Goal: Transaction & Acquisition: Register for event/course

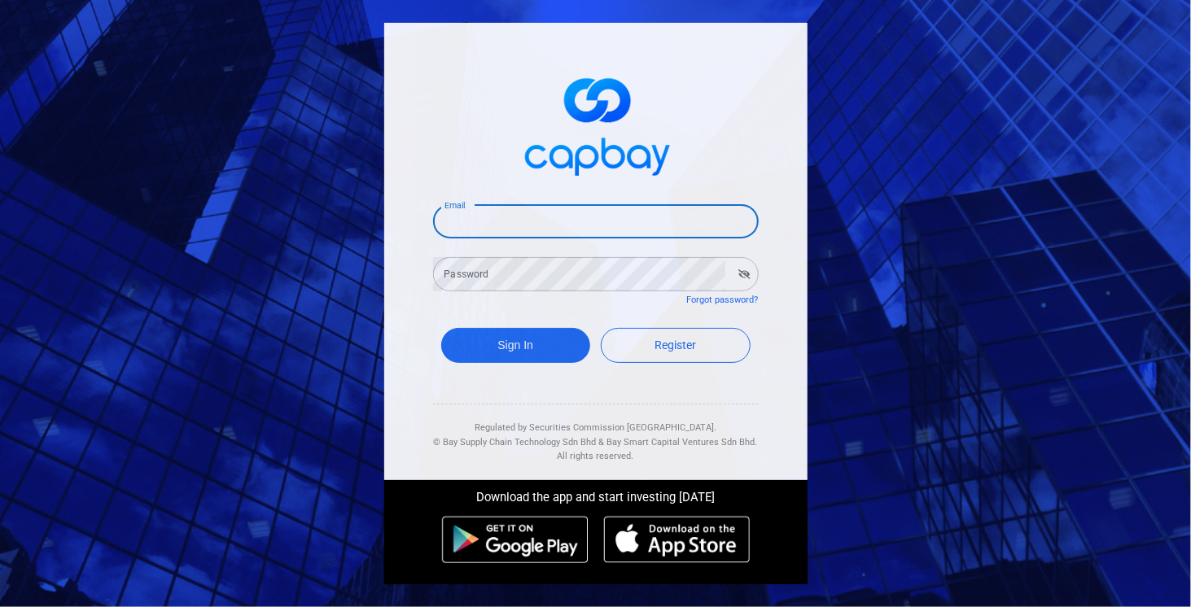
click at [483, 221] on input "Email" at bounding box center [596, 221] width 326 height 34
click at [595, 226] on input "mveerah.ukoo.coyag3162000@" at bounding box center [596, 221] width 326 height 34
type input "mveera23162000@yahoo.co.uk"
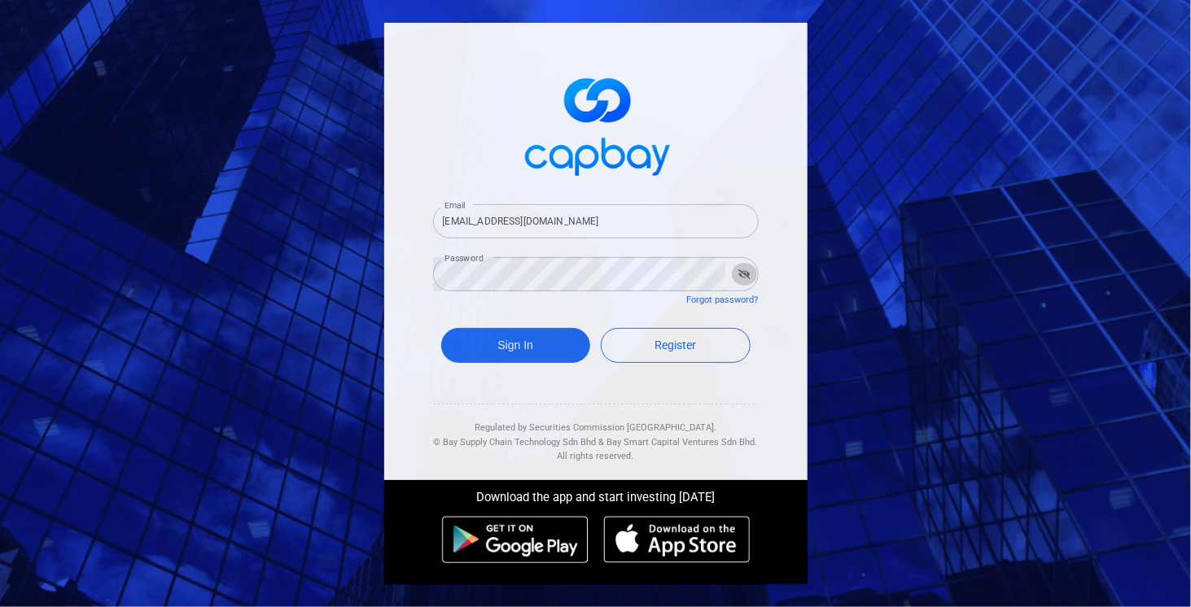
click at [743, 274] on icon "button" at bounding box center [744, 275] width 12 height 10
click at [508, 345] on button "Sign In" at bounding box center [516, 345] width 150 height 35
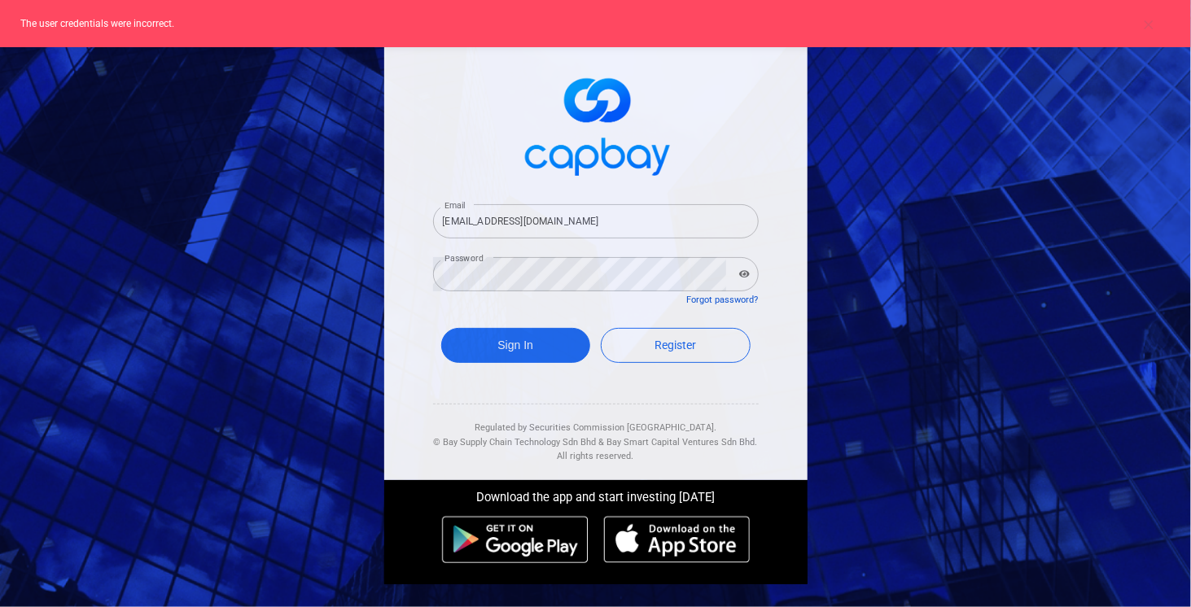
click at [708, 297] on link "Forgot password?" at bounding box center [723, 300] width 72 height 11
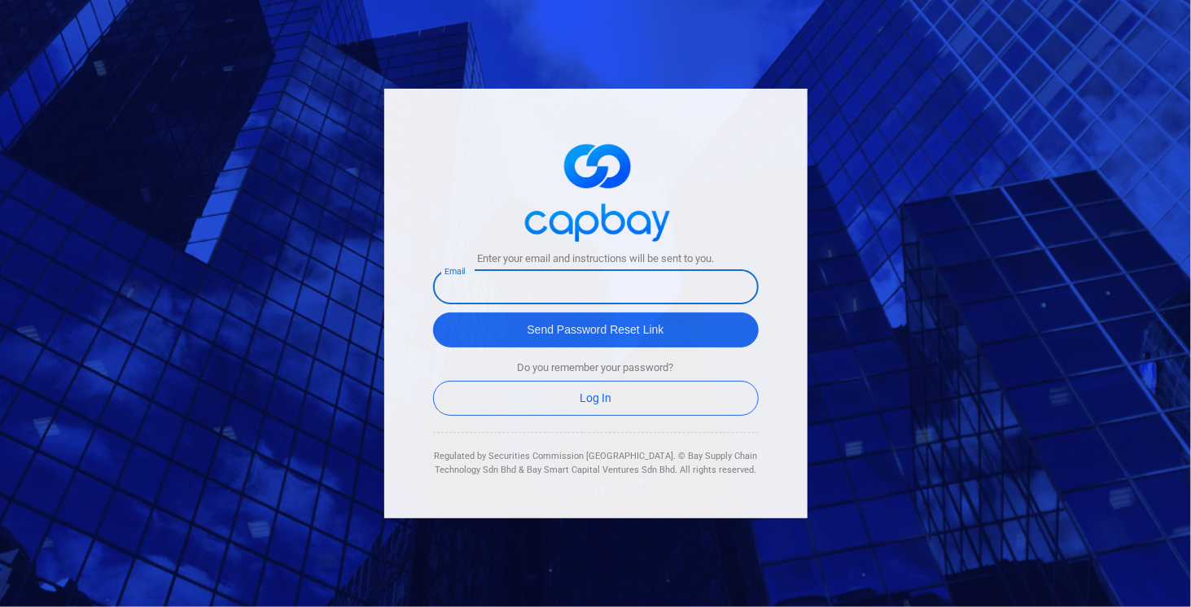
click at [527, 284] on input "text" at bounding box center [596, 287] width 326 height 34
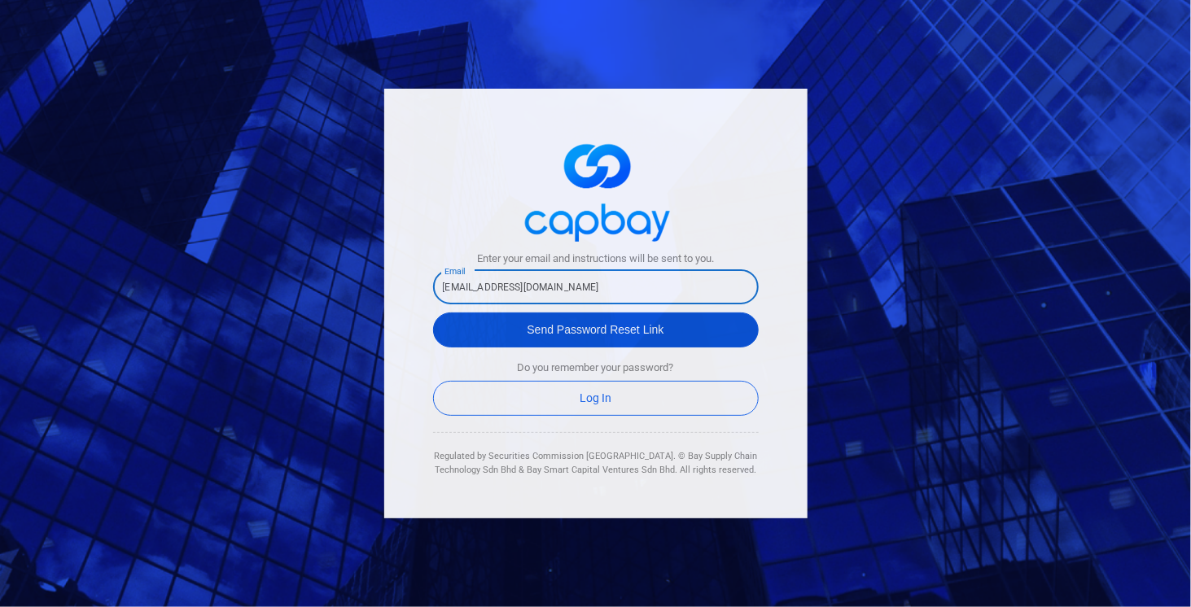
type input "mveera23162000@yahoo.co.uk"
click at [542, 335] on button "Send Password Reset Link" at bounding box center [596, 330] width 326 height 35
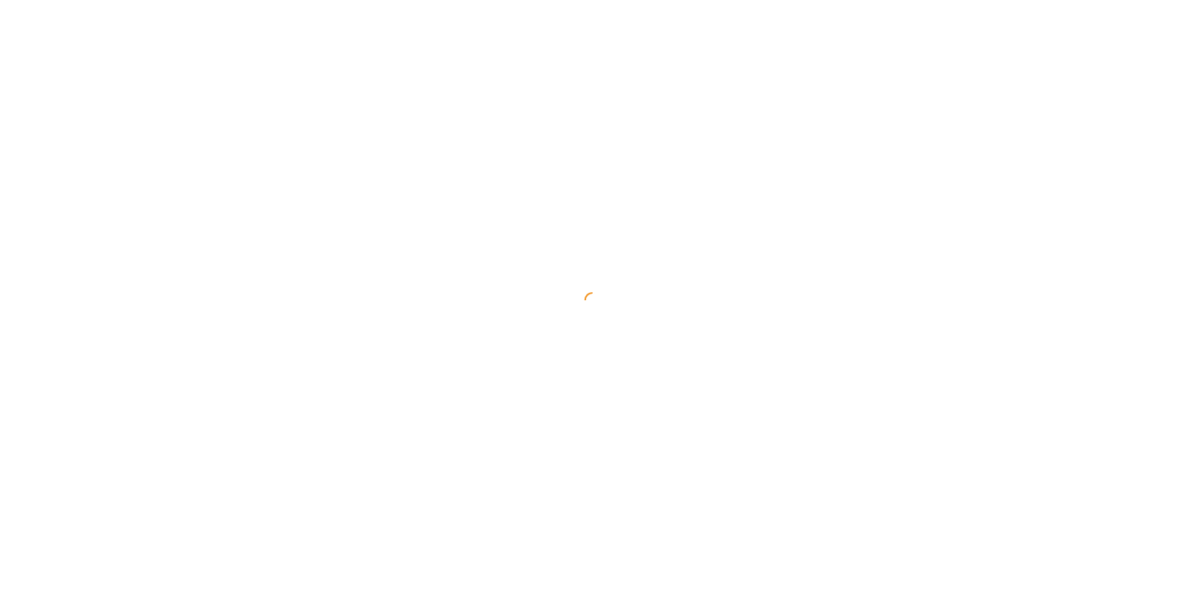
select select "MY"
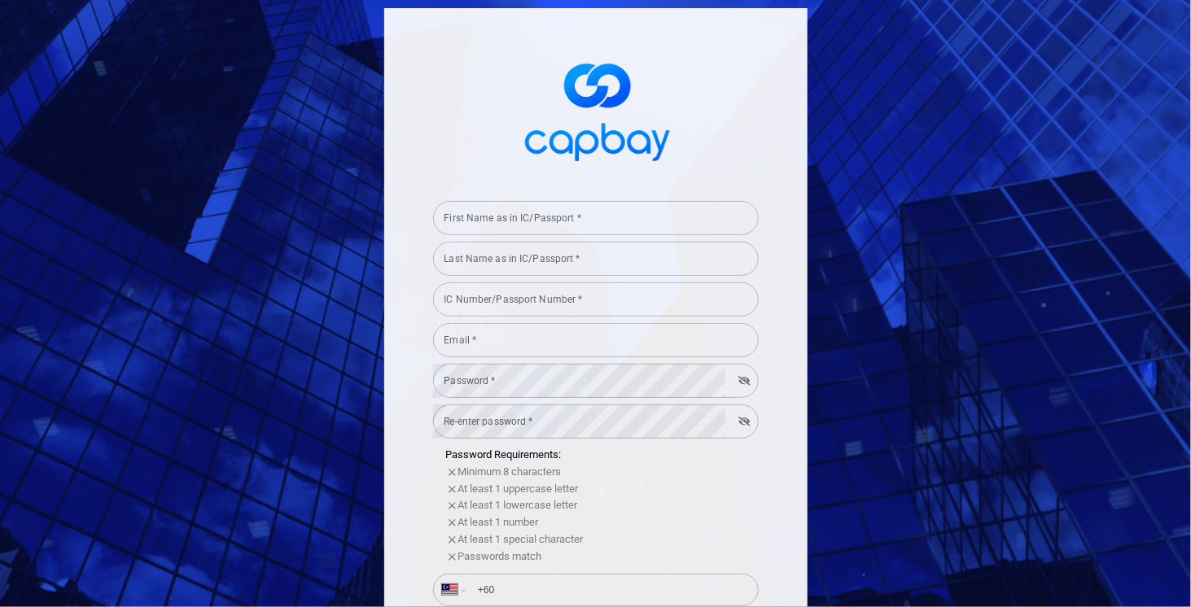
click at [603, 227] on input "First Name as in IC/Passport *" at bounding box center [596, 218] width 326 height 34
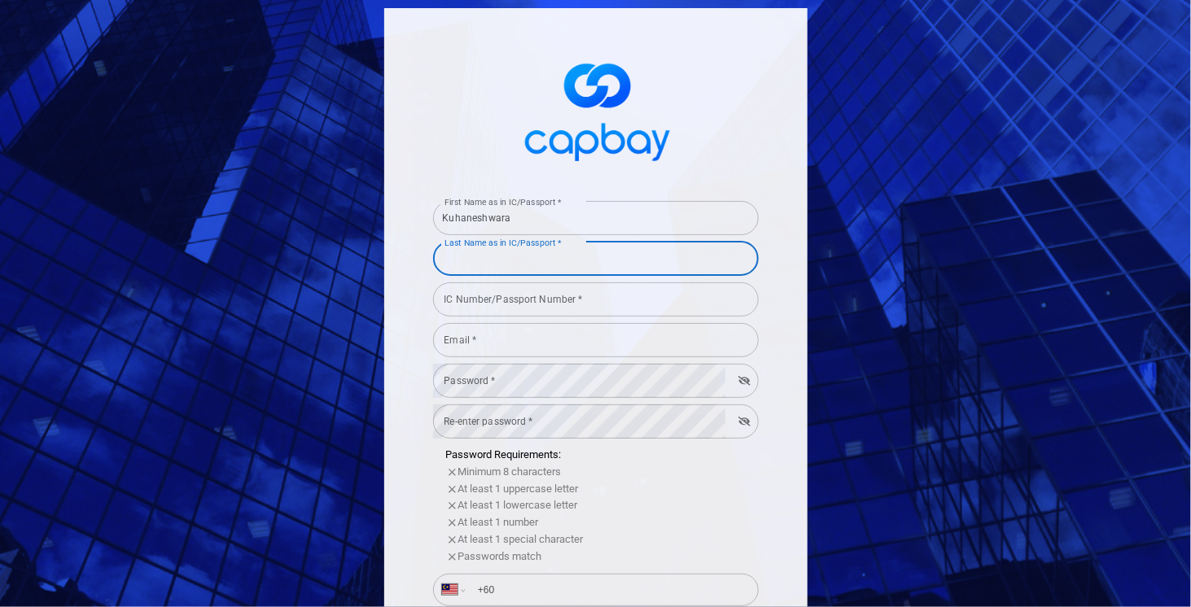
click at [699, 263] on input "Last Name as in IC/Passport *" at bounding box center [596, 259] width 326 height 34
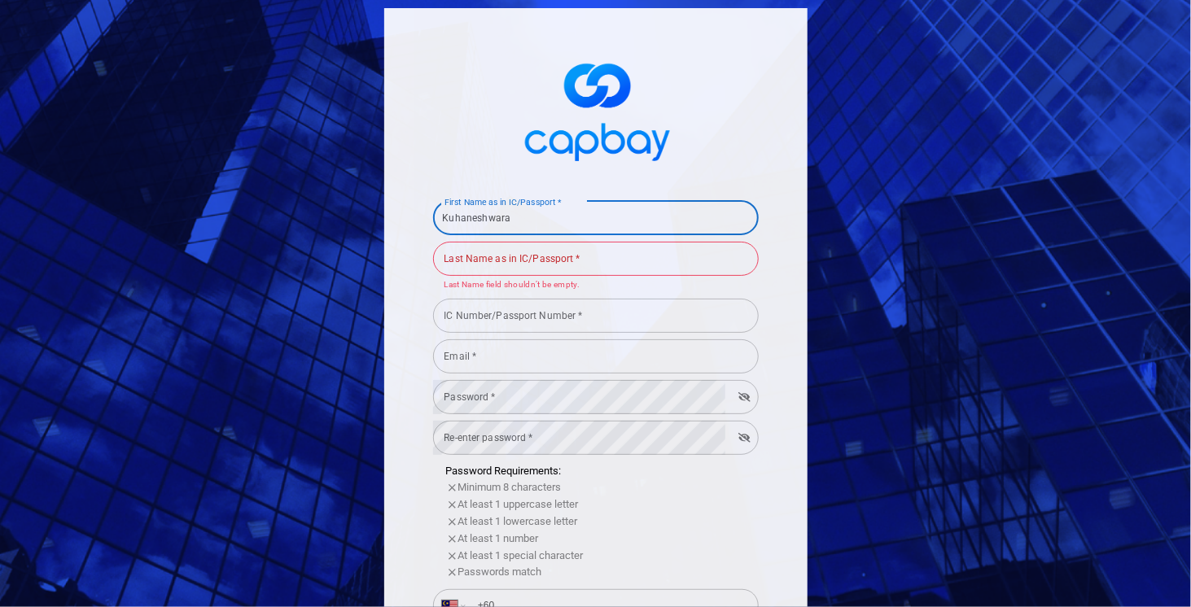
click at [678, 231] on input "Kuhaneshwara" at bounding box center [596, 218] width 326 height 34
type input "Kuhaneshwara Chettiar"
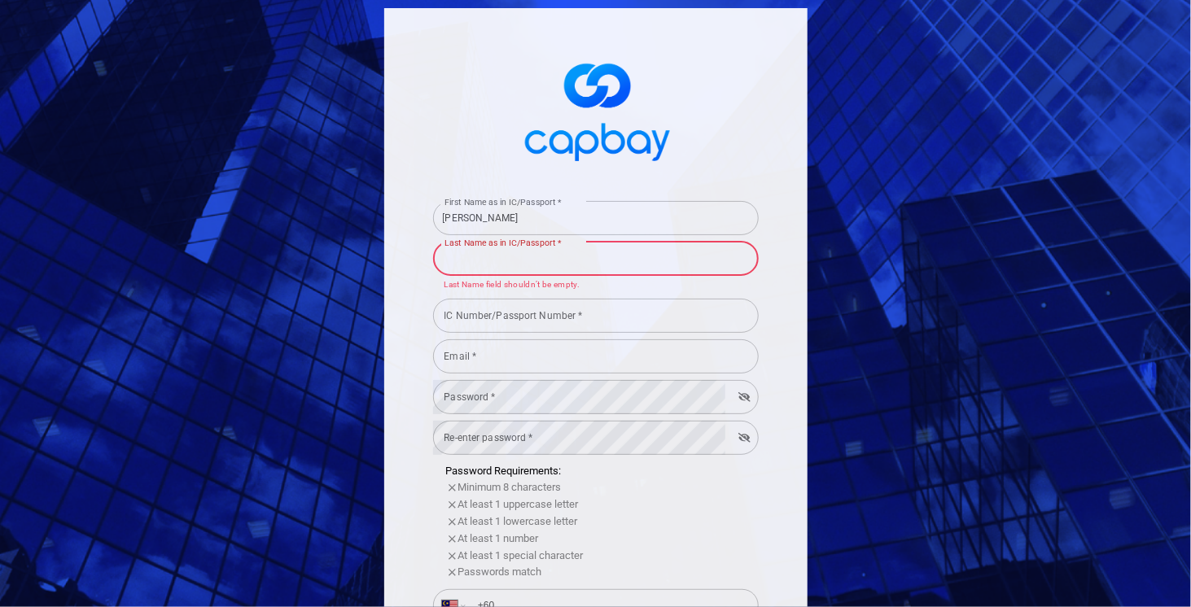
click at [632, 272] on input "Last Name as in IC/Passport *" at bounding box center [596, 259] width 326 height 34
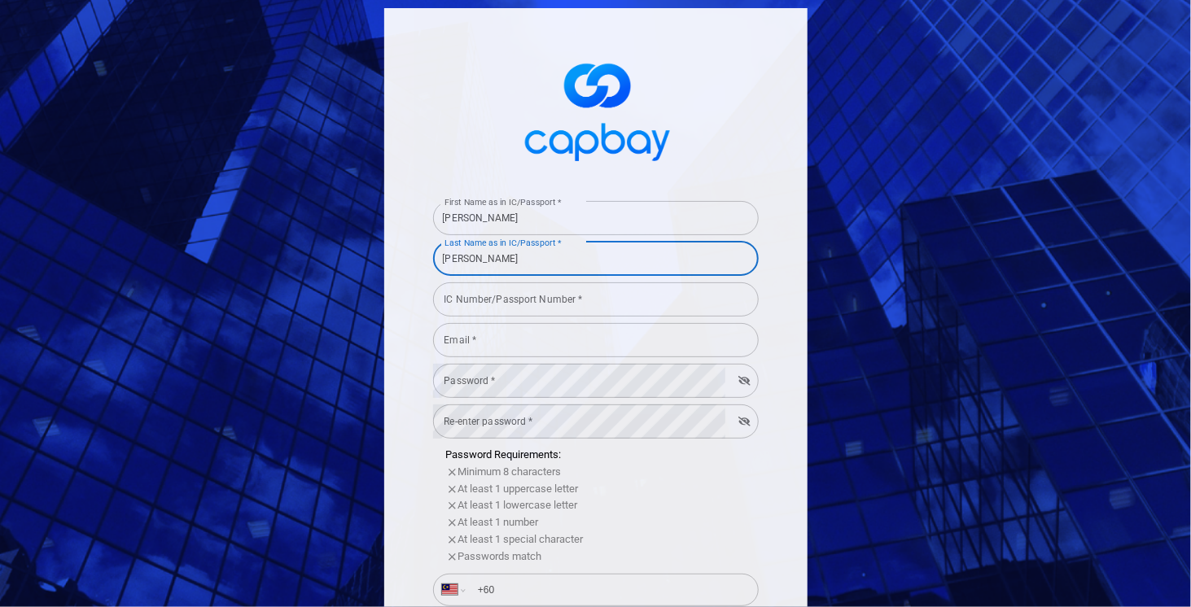
type input "Nadaraja"
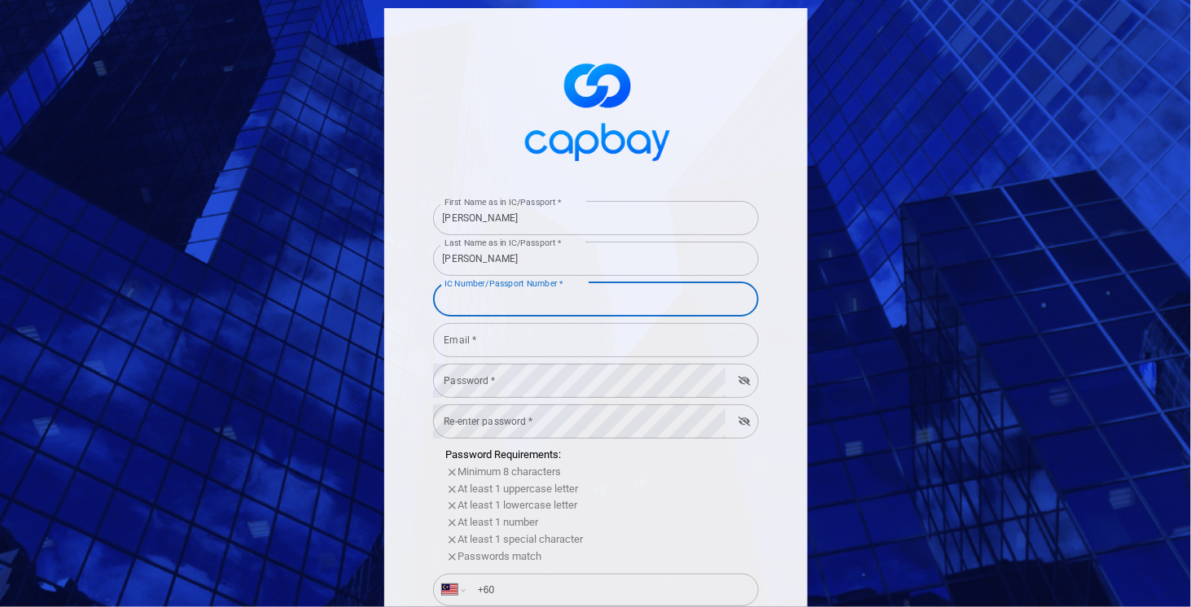
click at [614, 287] on input "IC Number/Passport Number *" at bounding box center [596, 300] width 326 height 34
type input "060309050423"
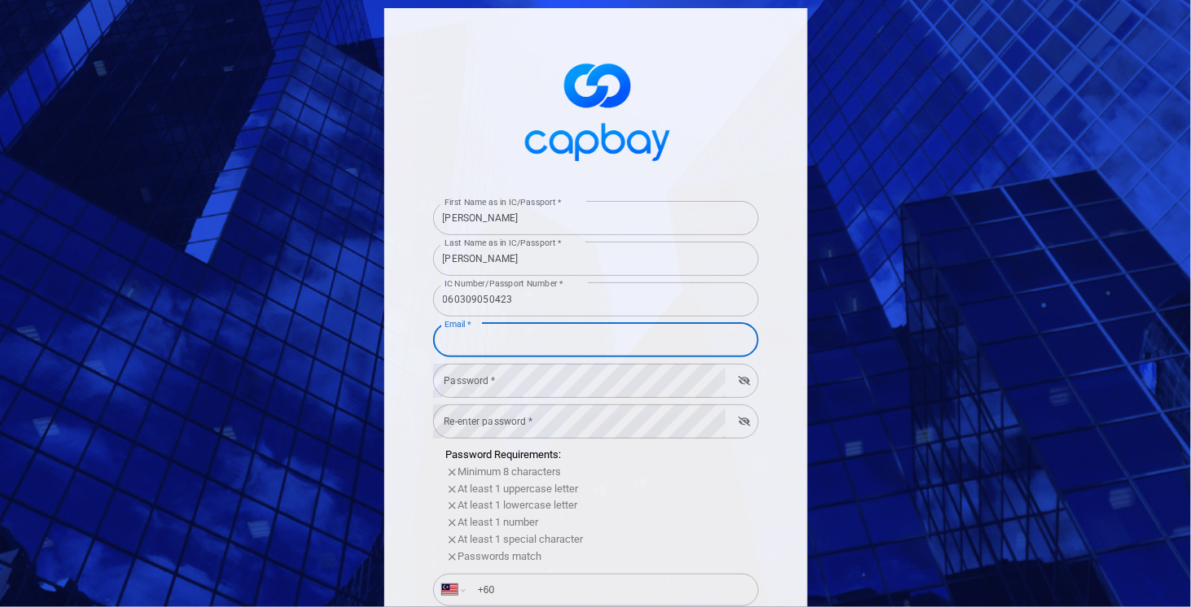
click at [575, 343] on input "Email *" at bounding box center [596, 340] width 326 height 34
type input "[EMAIL_ADDRESS][DOMAIN_NAME]"
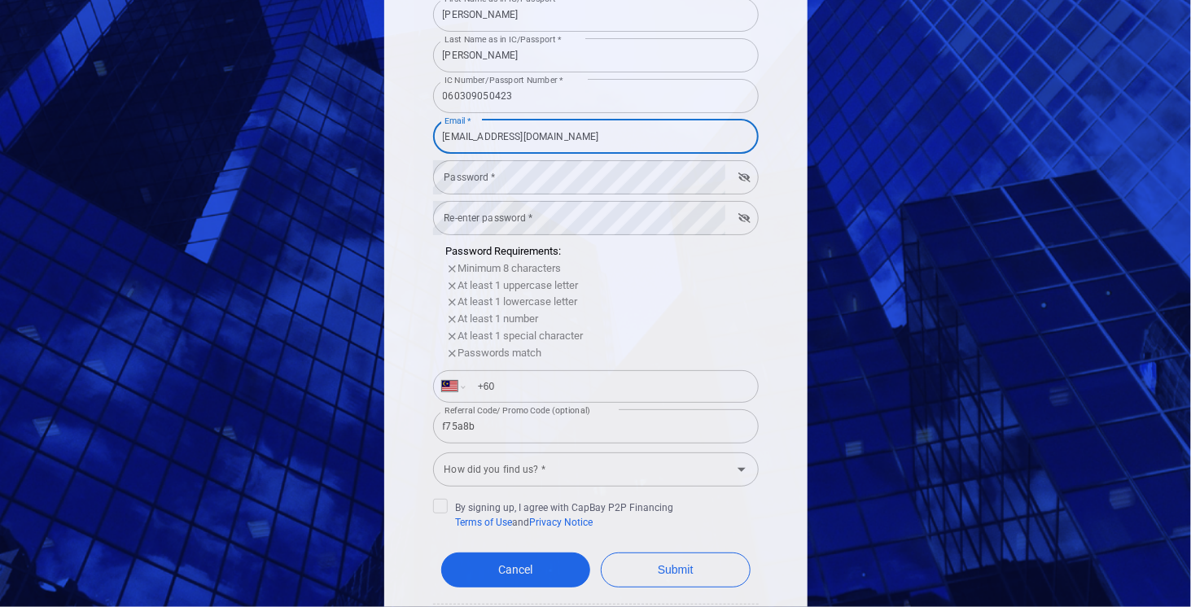
scroll to position [205, 0]
click at [524, 465] on input "How did you find us? *" at bounding box center [582, 468] width 289 height 30
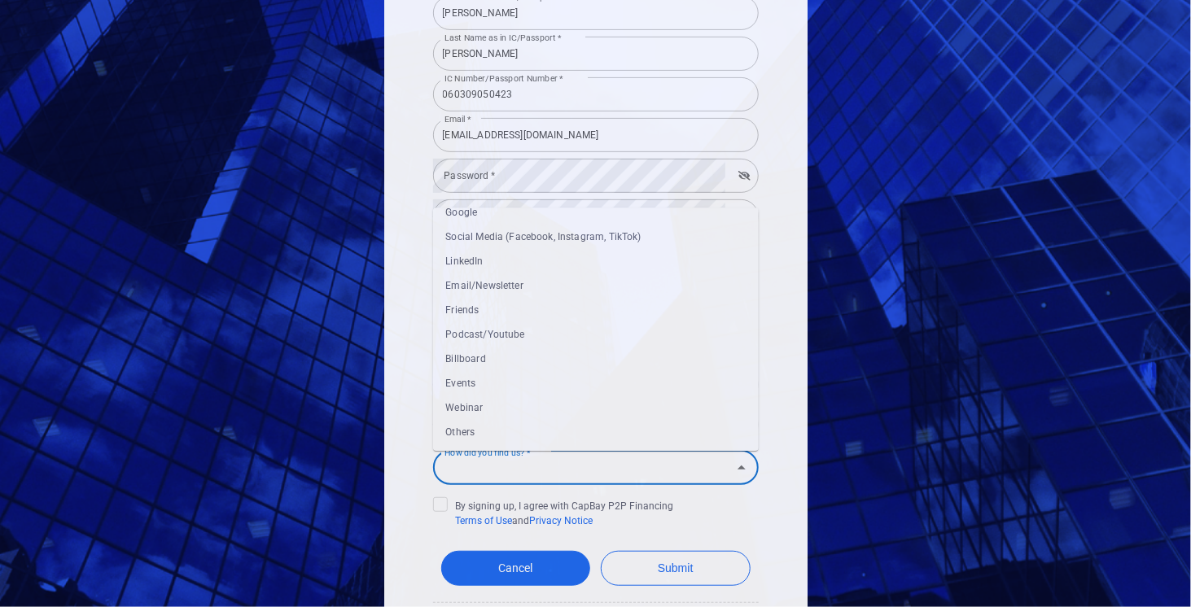
scroll to position [0, 0]
click at [454, 317] on li "Friends" at bounding box center [596, 324] width 326 height 24
type input "Friends"
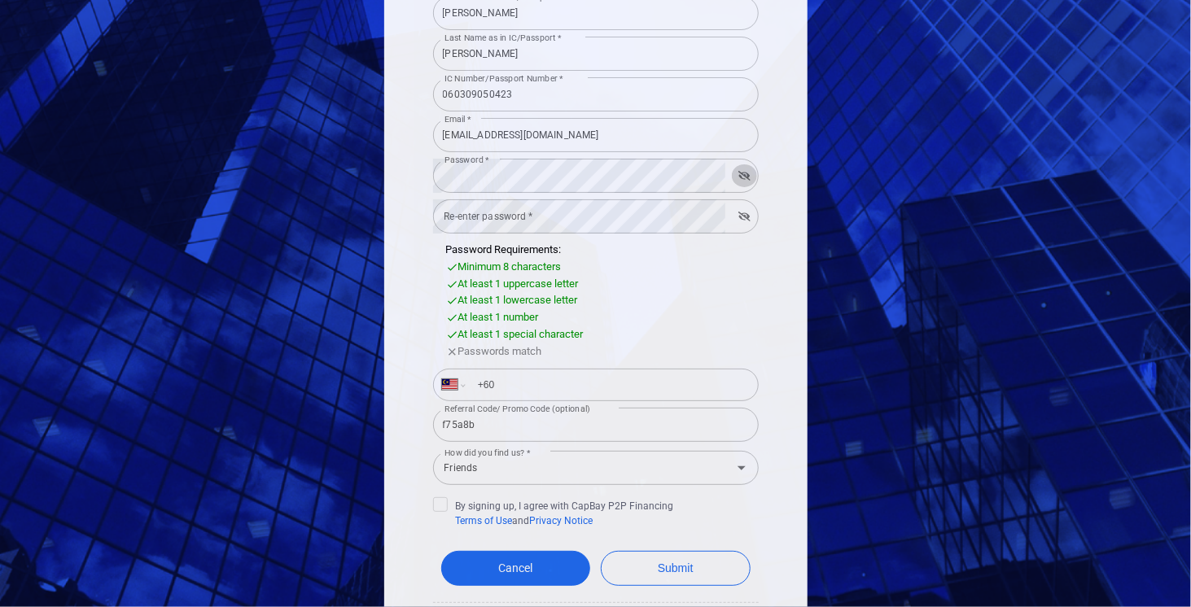
click at [738, 177] on icon "button" at bounding box center [744, 176] width 12 height 10
click at [739, 177] on icon "button" at bounding box center [744, 176] width 11 height 10
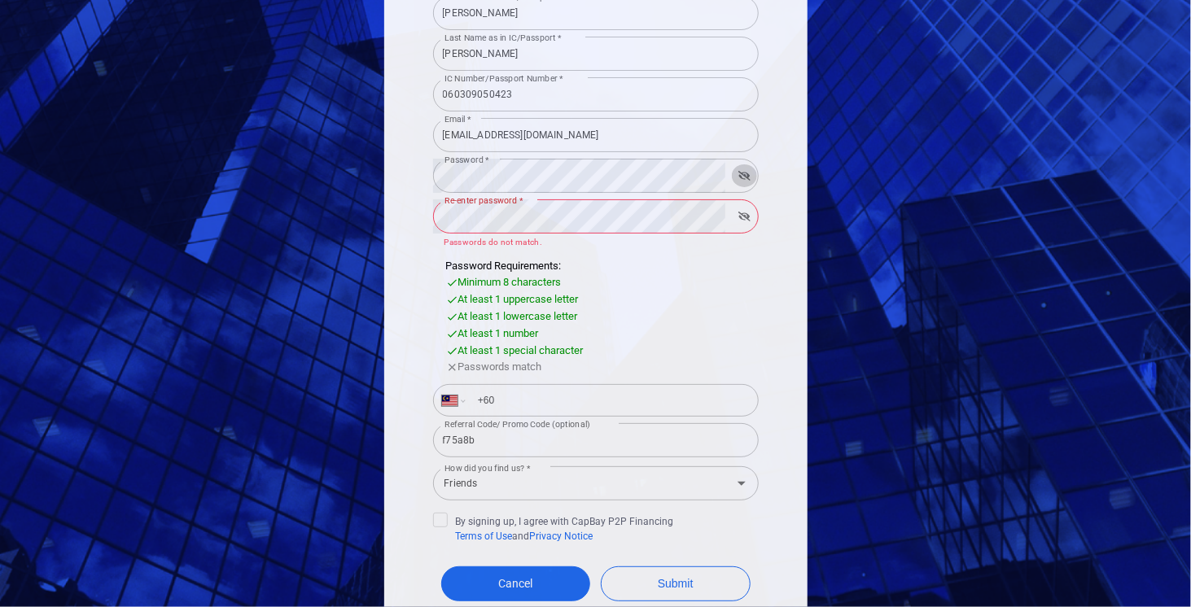
click at [742, 180] on icon "button" at bounding box center [744, 176] width 12 height 10
click at [743, 214] on icon "button" at bounding box center [744, 217] width 12 height 10
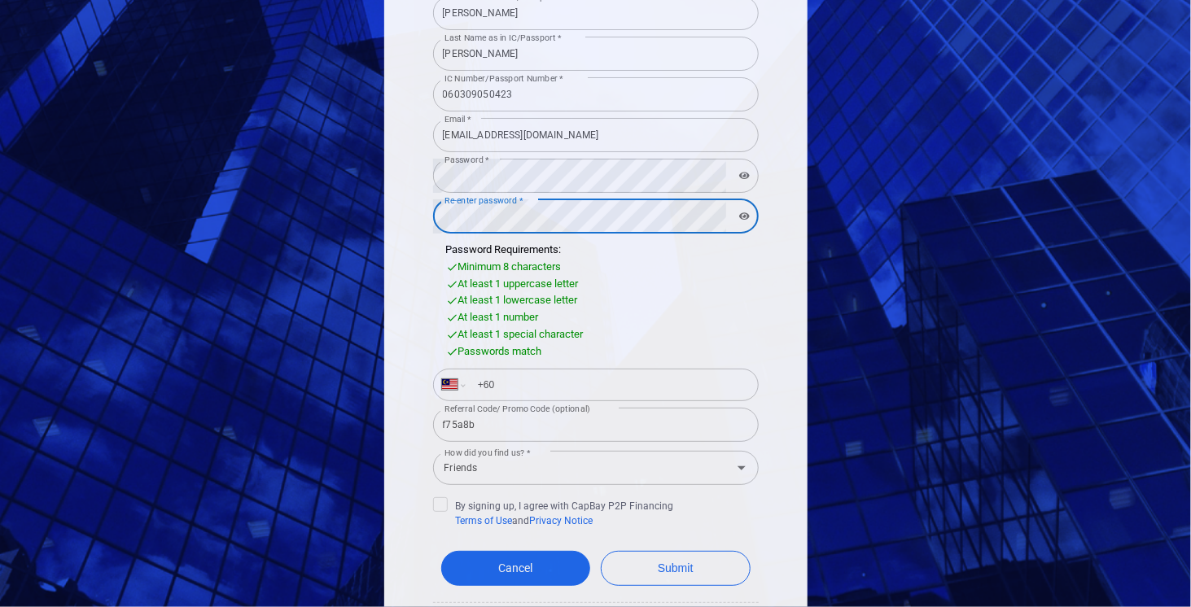
click at [739, 216] on icon "button" at bounding box center [744, 216] width 11 height 7
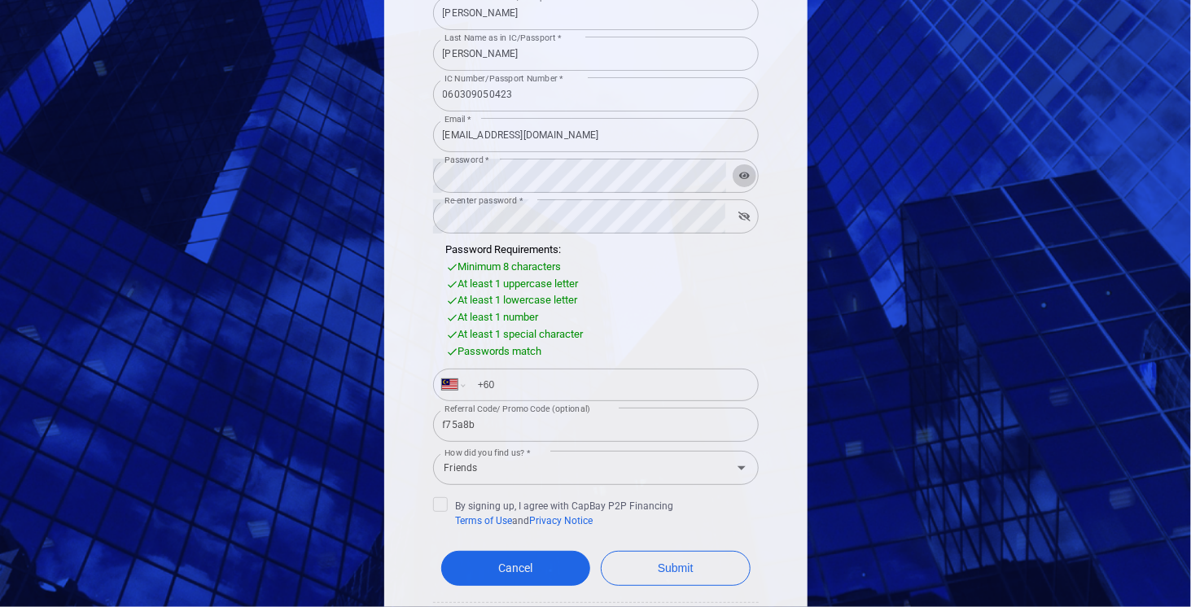
click at [740, 186] on button "button" at bounding box center [745, 175] width 24 height 23
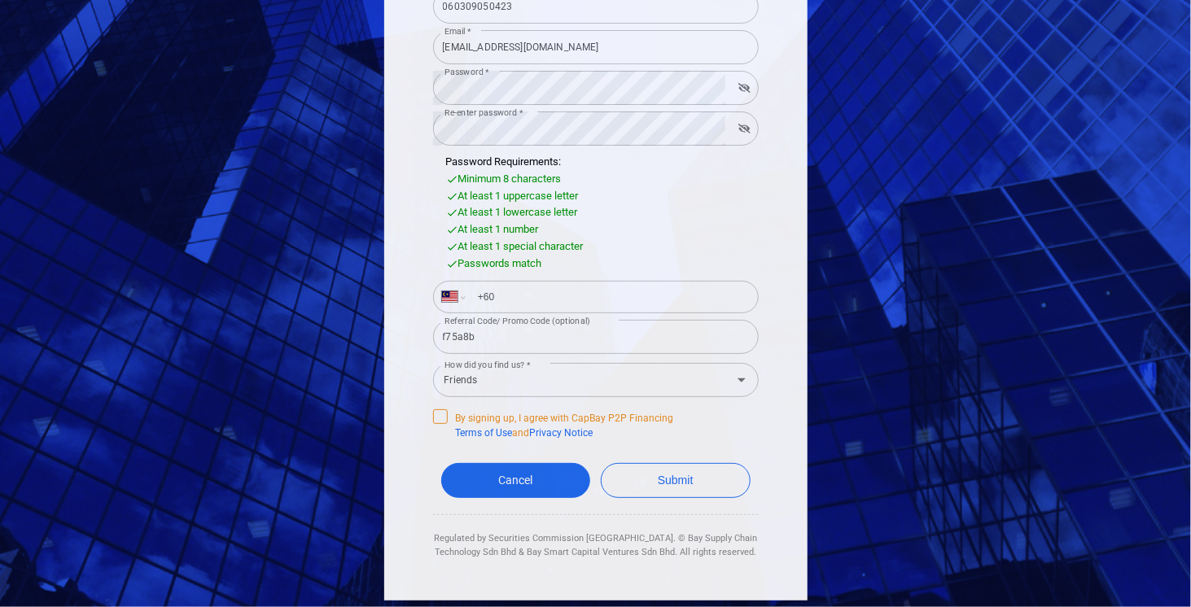
click at [434, 419] on icon at bounding box center [440, 415] width 13 height 13
click at [0, 0] on input "By signing up, I agree with CapBay P2P Financing Terms of Use and Privacy Notice" at bounding box center [0, 0] width 0 height 0
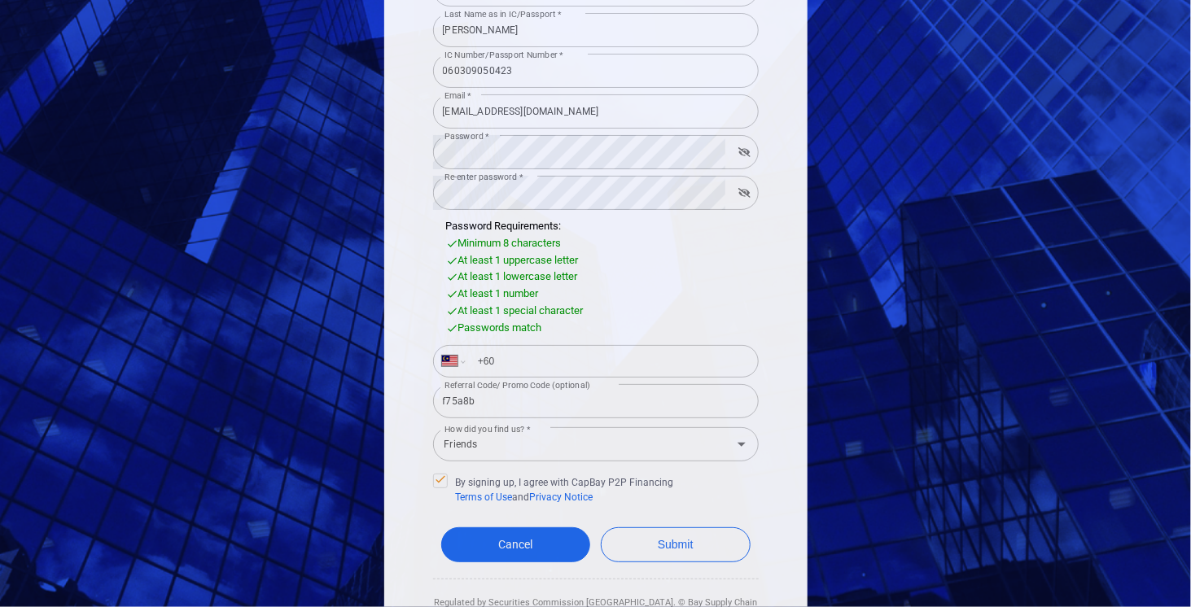
scroll to position [230, 0]
click at [508, 353] on input "+60" at bounding box center [609, 361] width 282 height 26
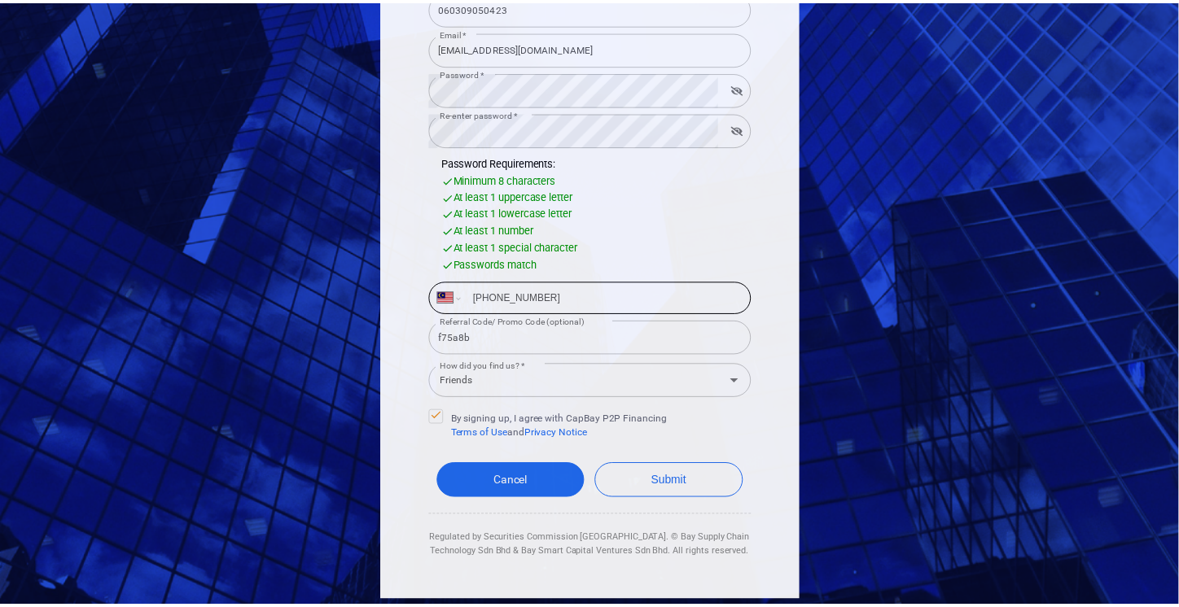
scroll to position [293, 0]
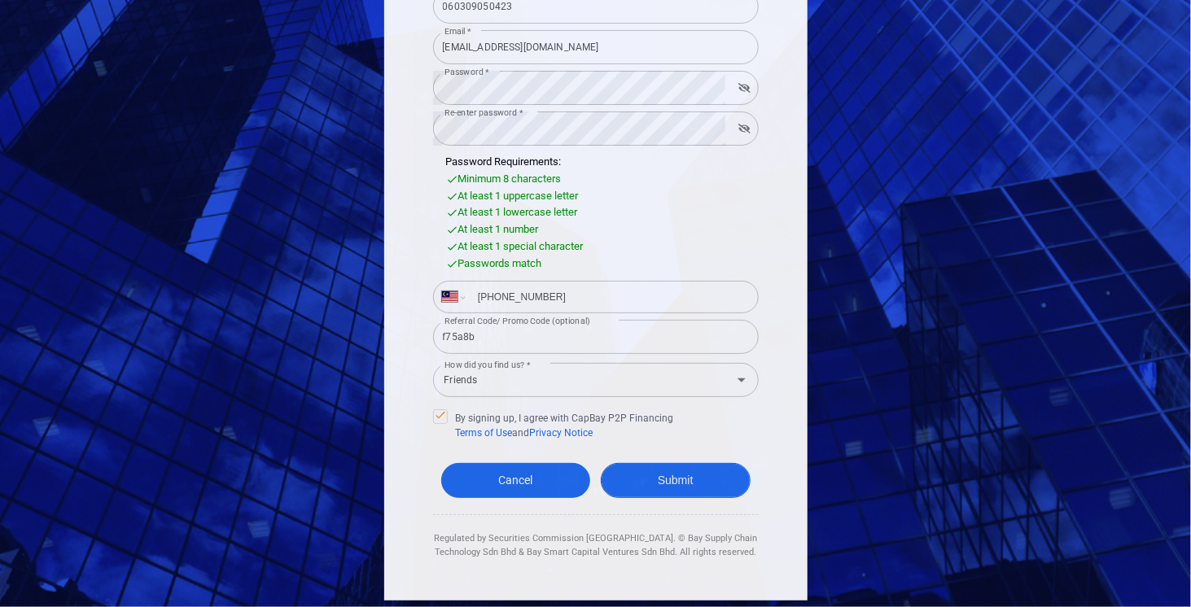
type input "+60 11 5872 8007"
click at [722, 483] on button "Submit" at bounding box center [676, 480] width 150 height 35
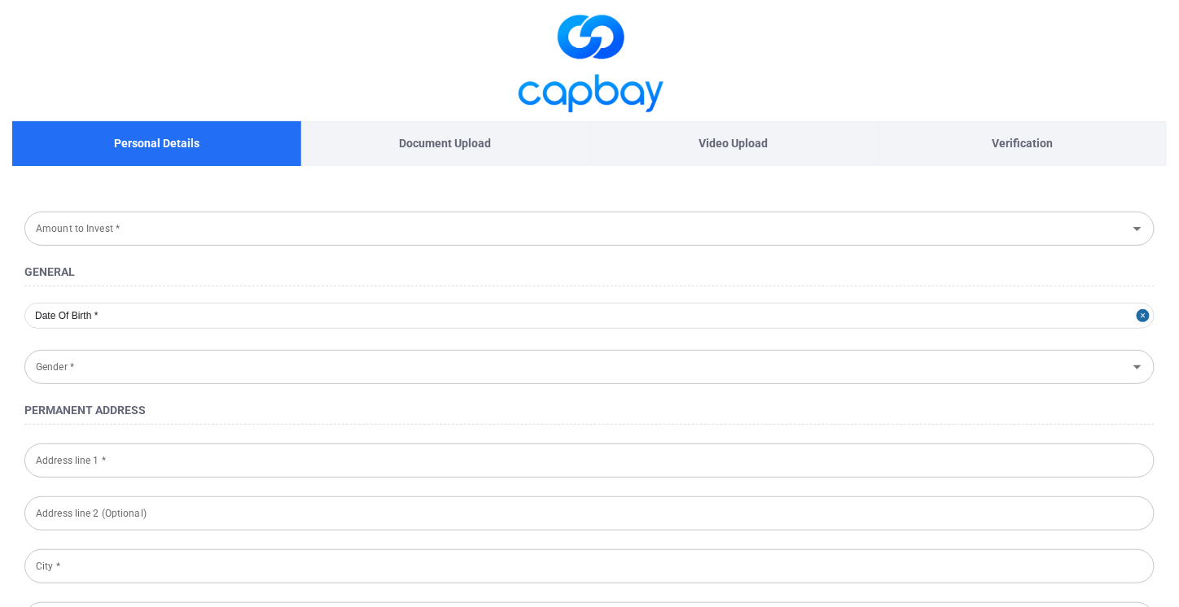
type input "2006-03-09"
type input "Male"
type input "060309-05-0423"
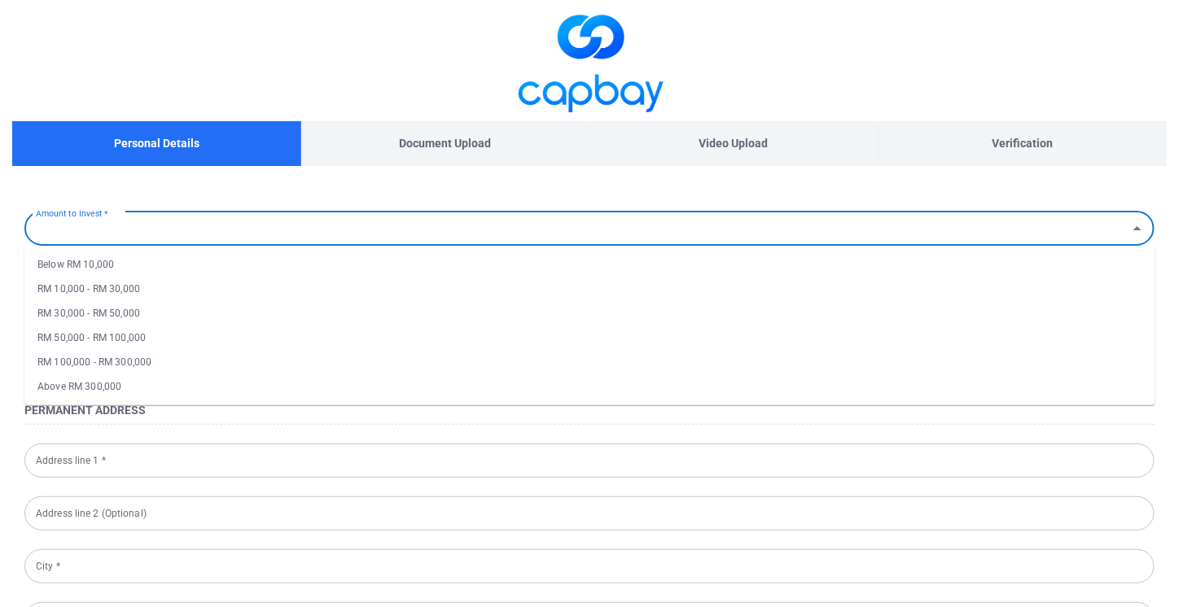
click at [815, 221] on input "Amount to Invest *" at bounding box center [575, 228] width 1093 height 30
click at [713, 284] on li "RM 10,000 - RM 30,000" at bounding box center [589, 289] width 1131 height 24
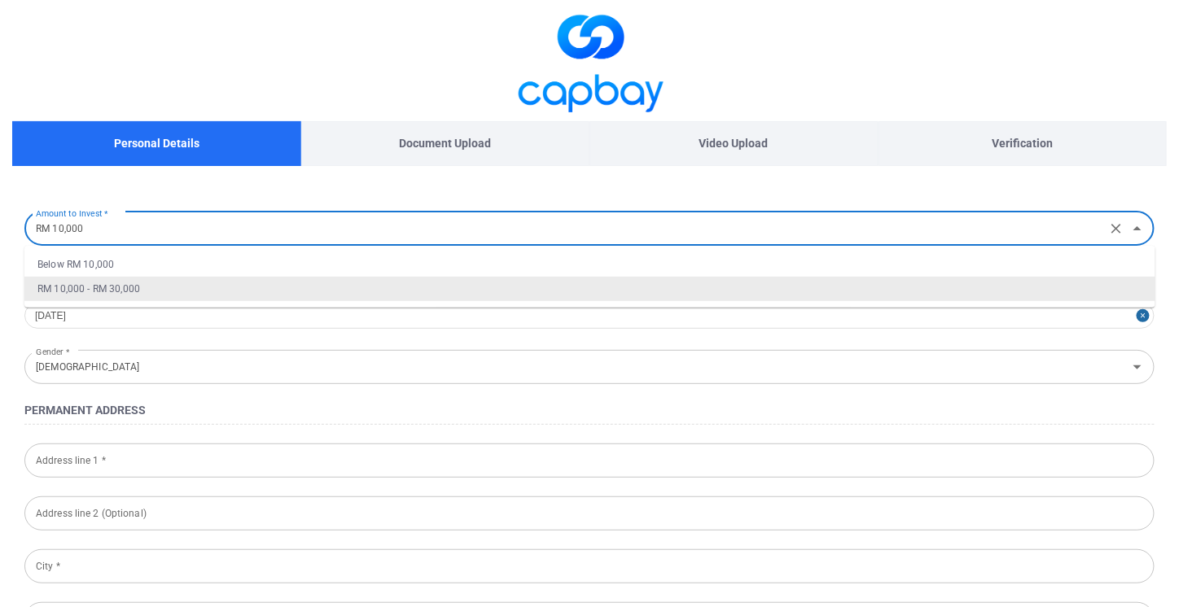
type input "RM 10,000 - RM 30,000"
click at [979, 405] on h4 "Permanent Address" at bounding box center [589, 411] width 1130 height 20
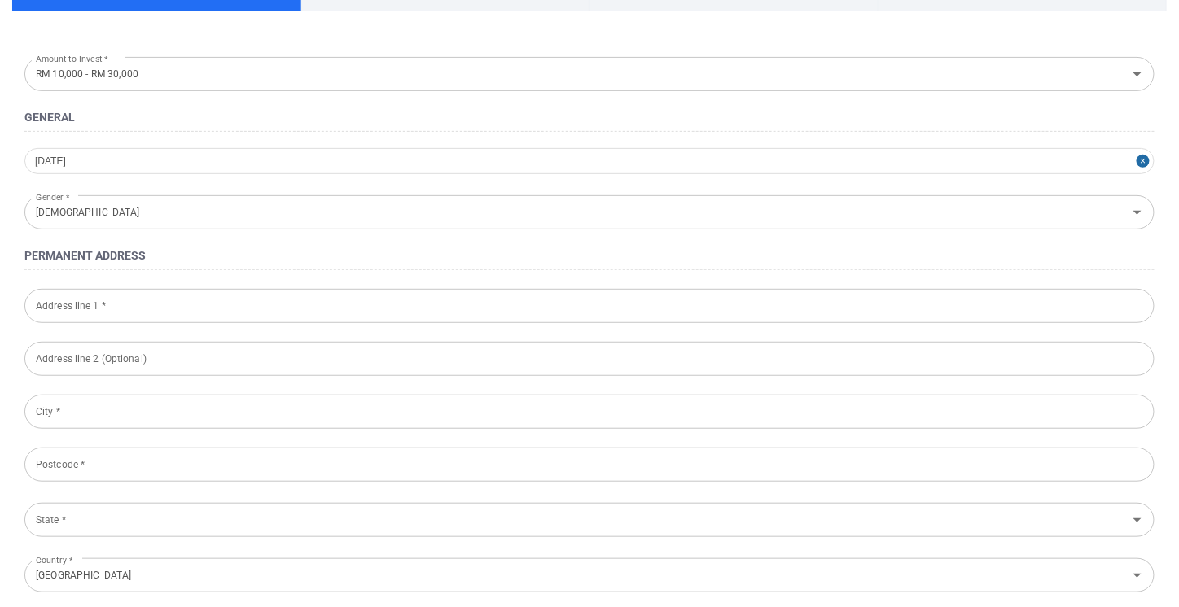
scroll to position [163, 0]
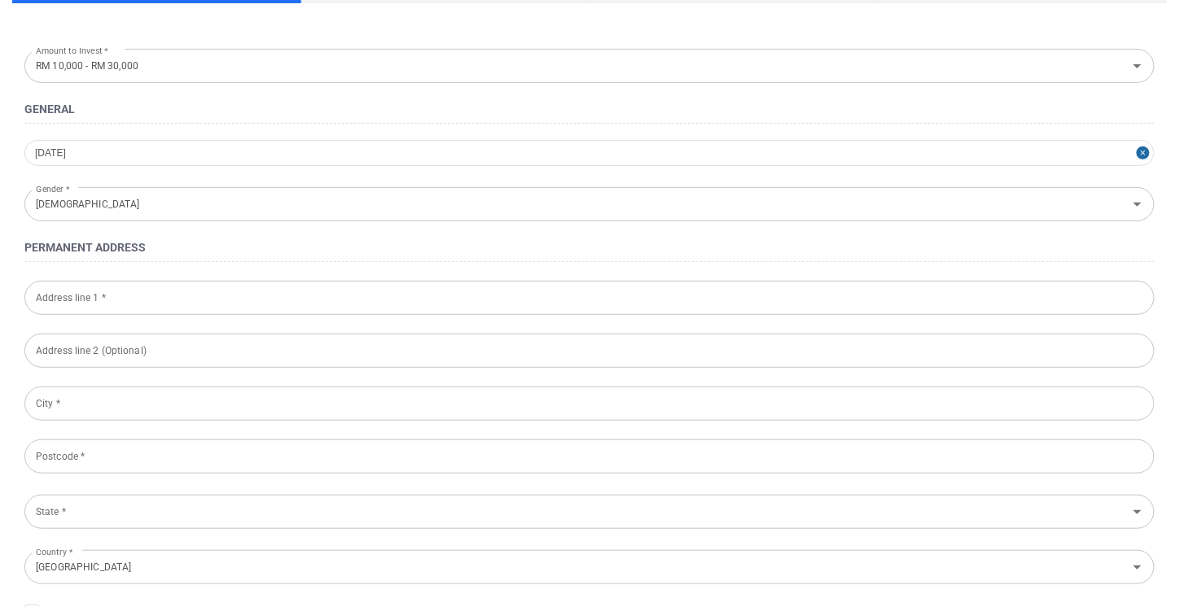
click at [429, 300] on input "Address line 1 *" at bounding box center [589, 298] width 1130 height 34
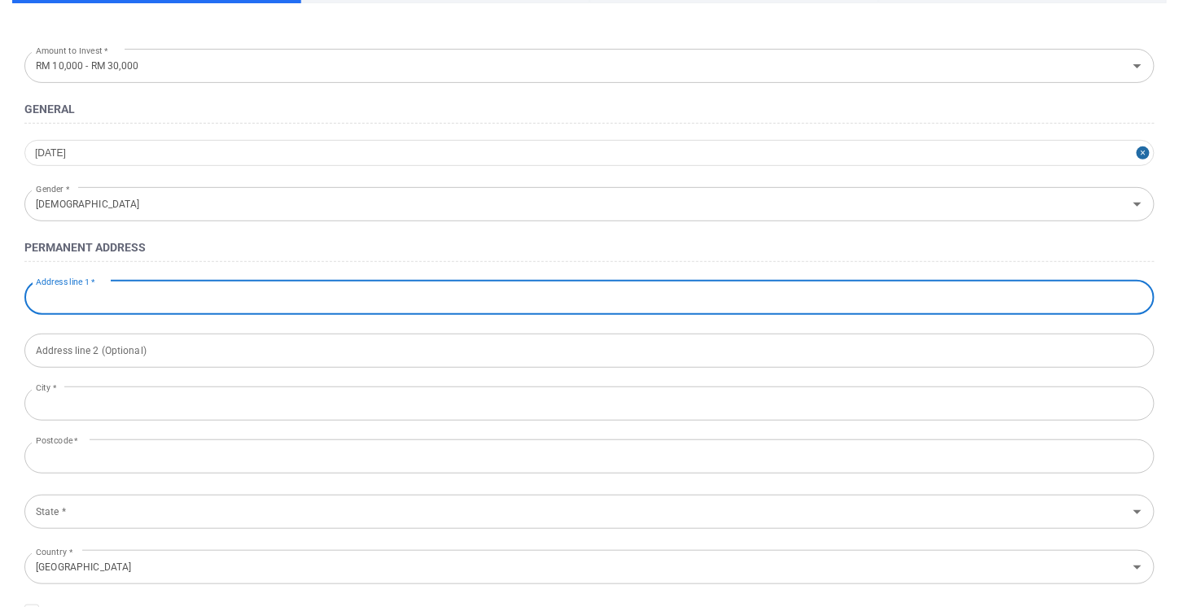
type input "52, Jalan Wakaf, Taman Abad"
type input "Johor Bahru"
type input "80300"
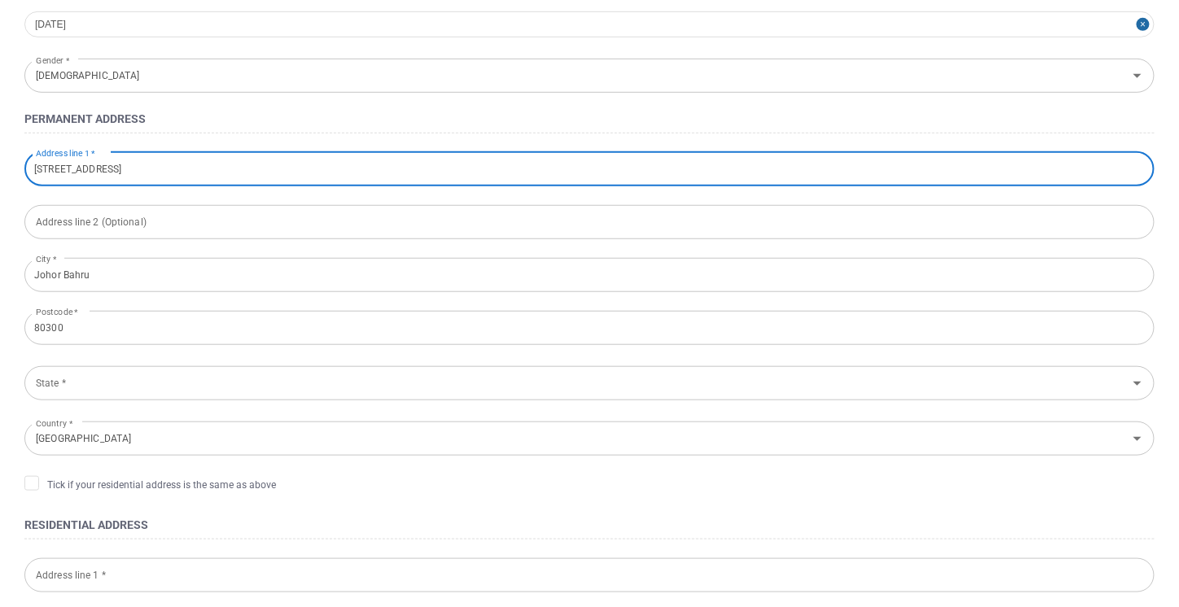
scroll to position [326, 0]
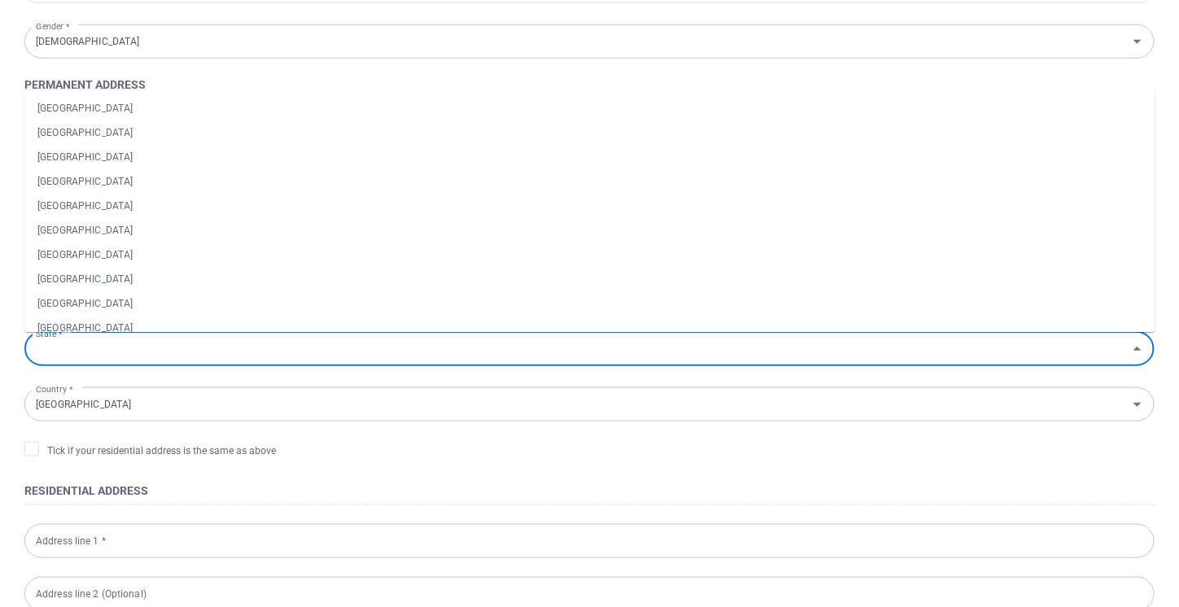
click at [207, 340] on input "State *" at bounding box center [575, 349] width 1093 height 30
click at [190, 112] on li "Johor" at bounding box center [589, 108] width 1131 height 24
type input "Johor"
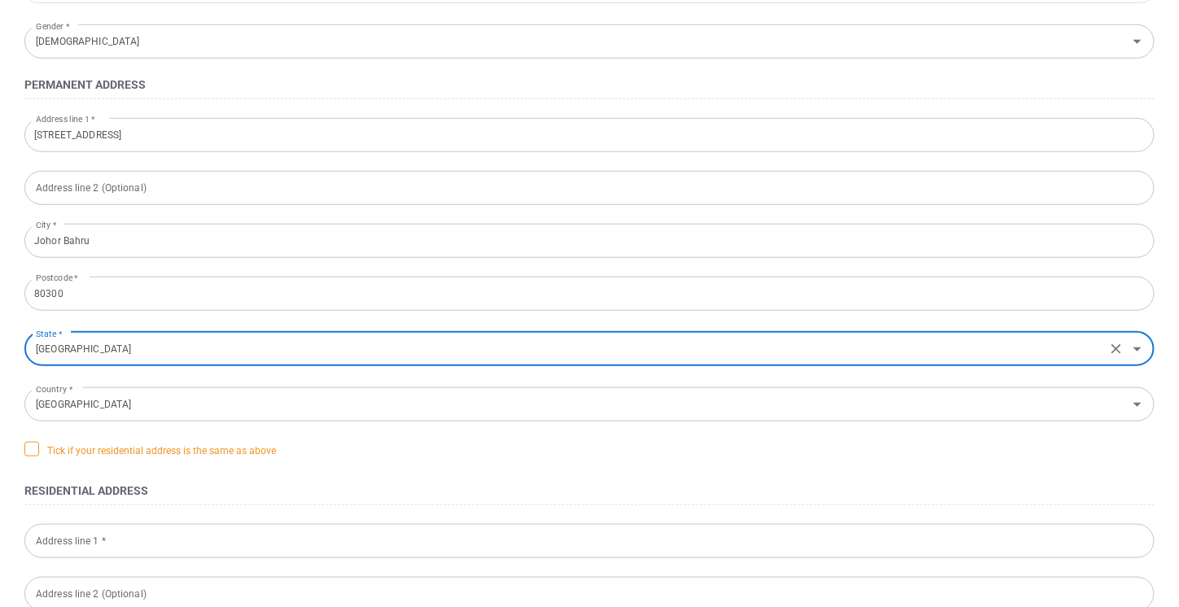
click at [37, 456] on span "Tick if your residential address is the same as above" at bounding box center [150, 450] width 252 height 16
click at [0, 0] on input "Tick if your residential address is the same as above" at bounding box center [0, 0] width 0 height 0
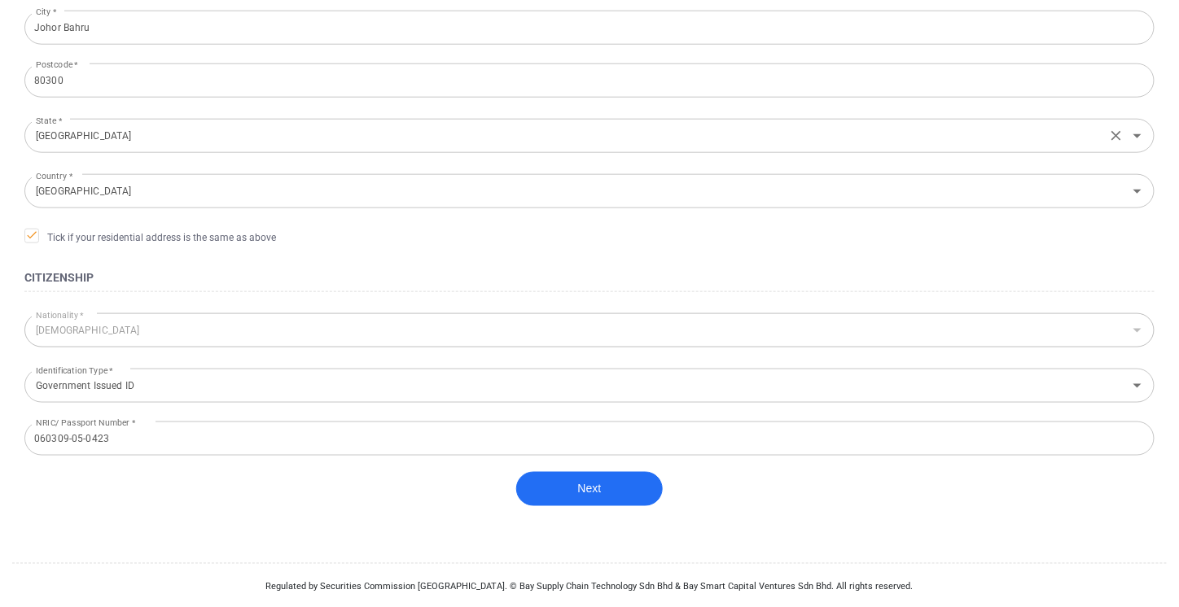
scroll to position [541, 0]
click at [571, 497] on button "Next" at bounding box center [589, 488] width 147 height 34
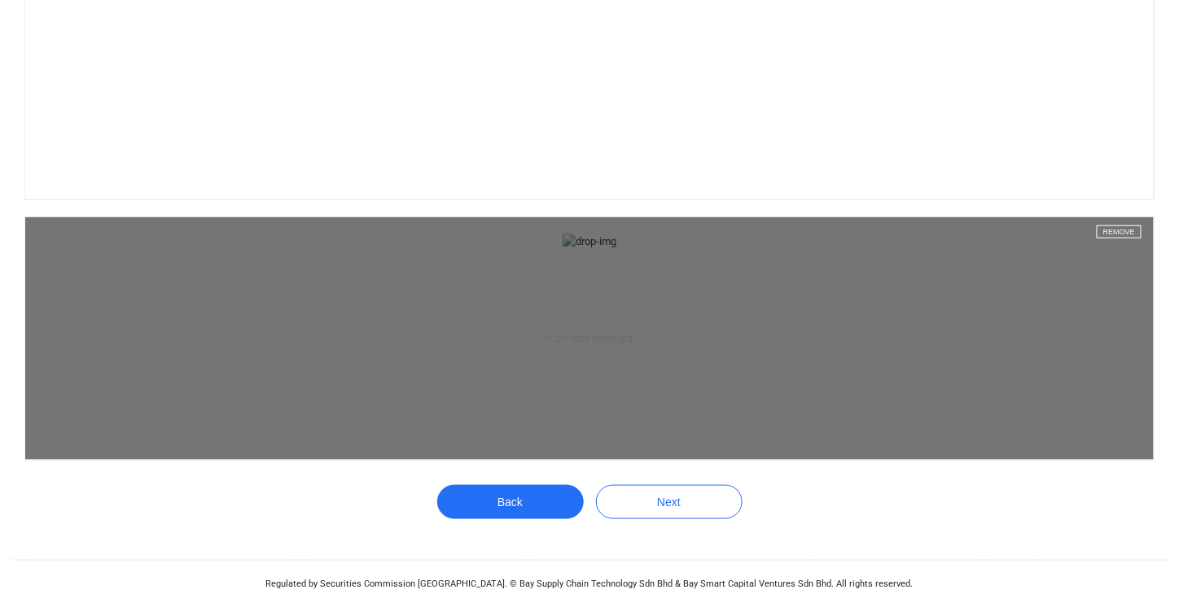
scroll to position [1339, 0]
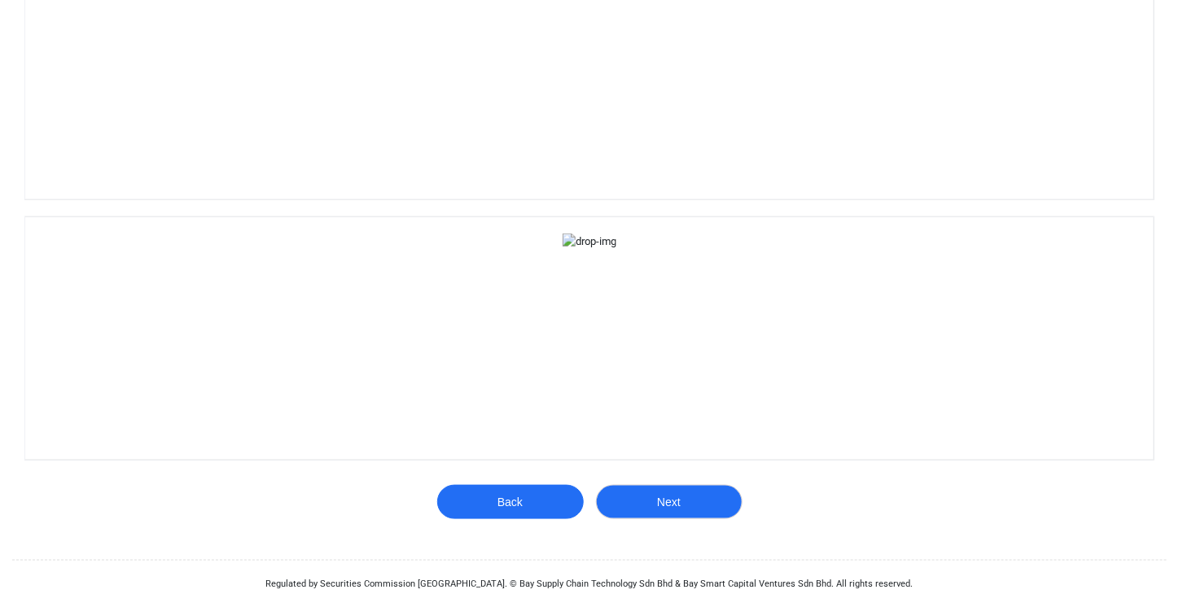
click at [661, 504] on button "Next" at bounding box center [669, 502] width 147 height 34
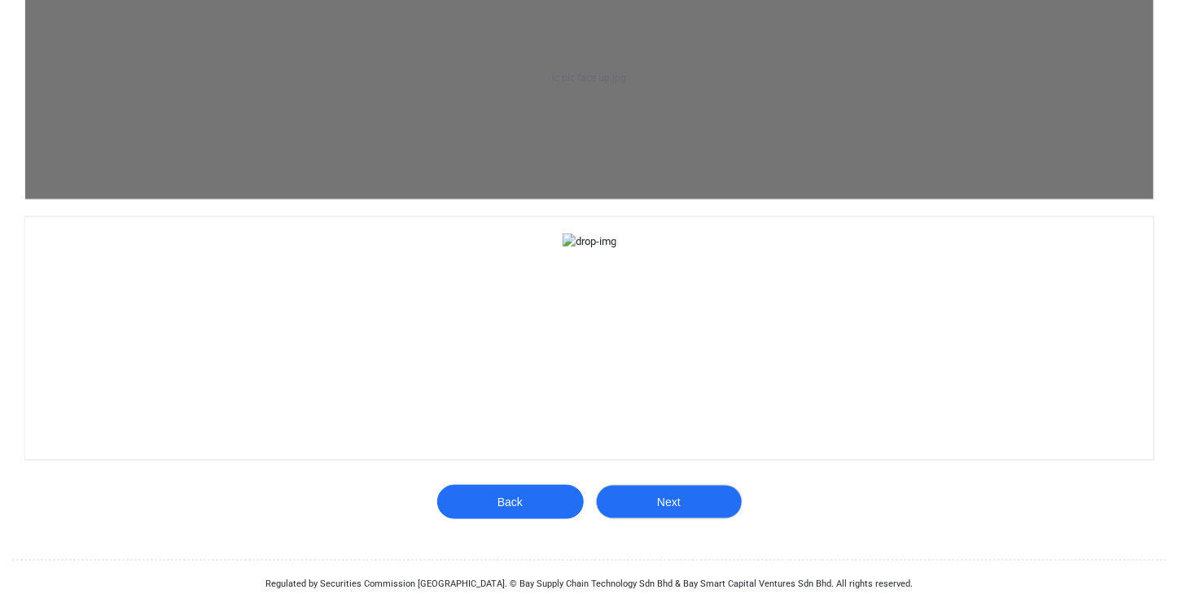
scroll to position [489, 0]
drag, startPoint x: 269, startPoint y: 63, endPoint x: 277, endPoint y: 74, distance: 14.0
click at [269, 63] on aside "ic pic face up.jpg Remove" at bounding box center [589, 78] width 1128 height 243
click at [626, 199] on aside "ic pic face up.jpg Remove" at bounding box center [589, 78] width 1128 height 243
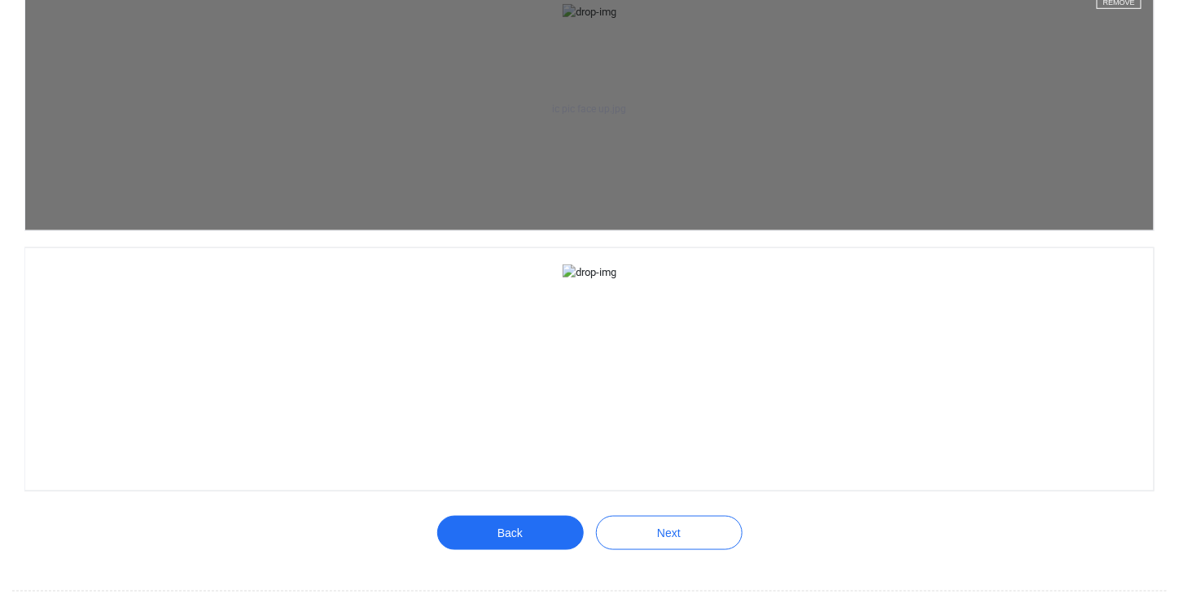
scroll to position [244, 0]
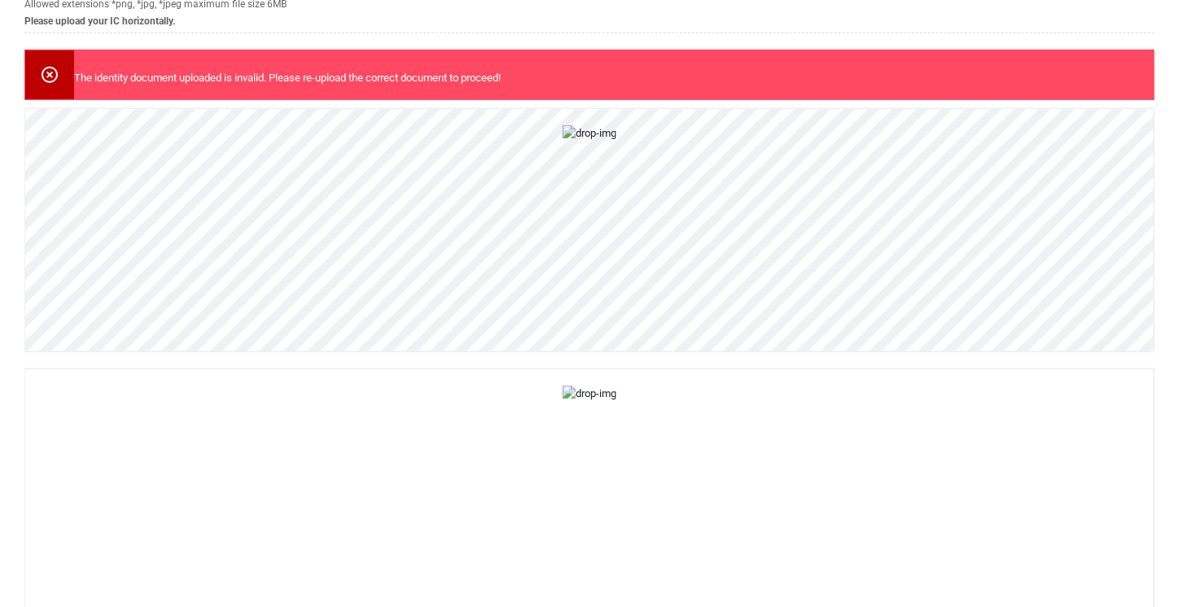
click at [1124, 121] on button "Remove" at bounding box center [1119, 123] width 45 height 13
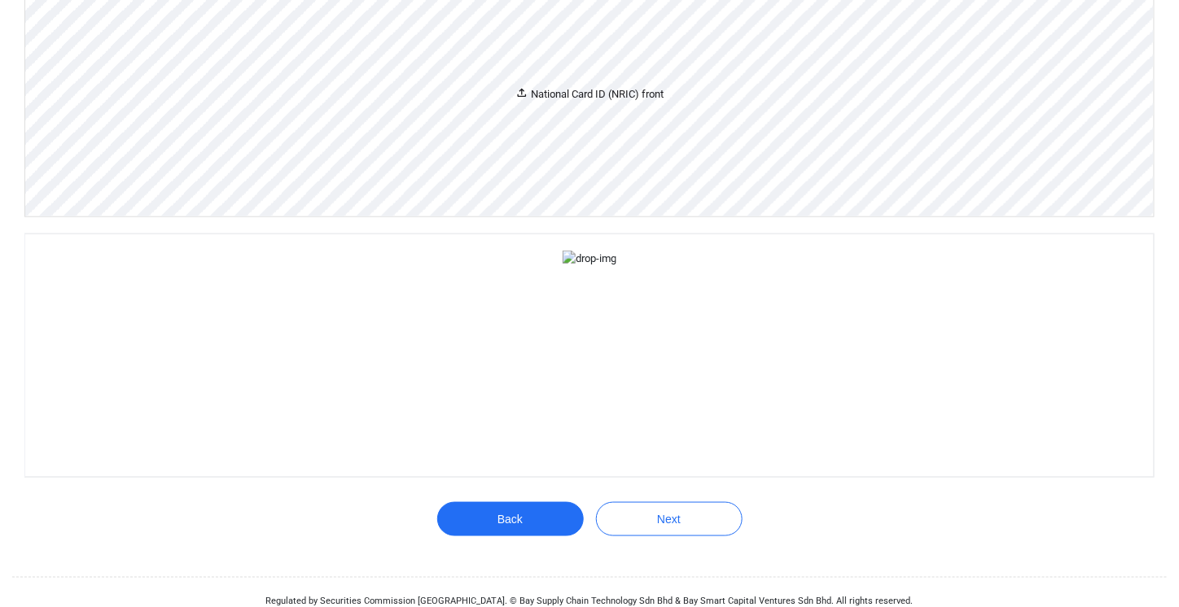
scroll to position [326, 0]
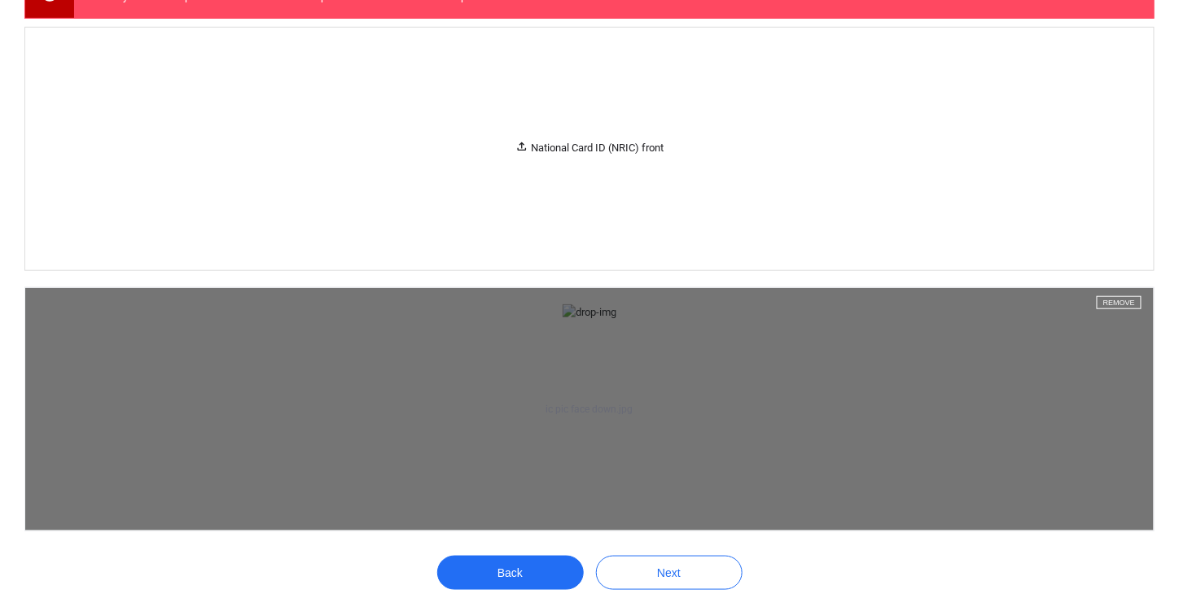
click at [1122, 300] on button "Remove" at bounding box center [1119, 302] width 45 height 13
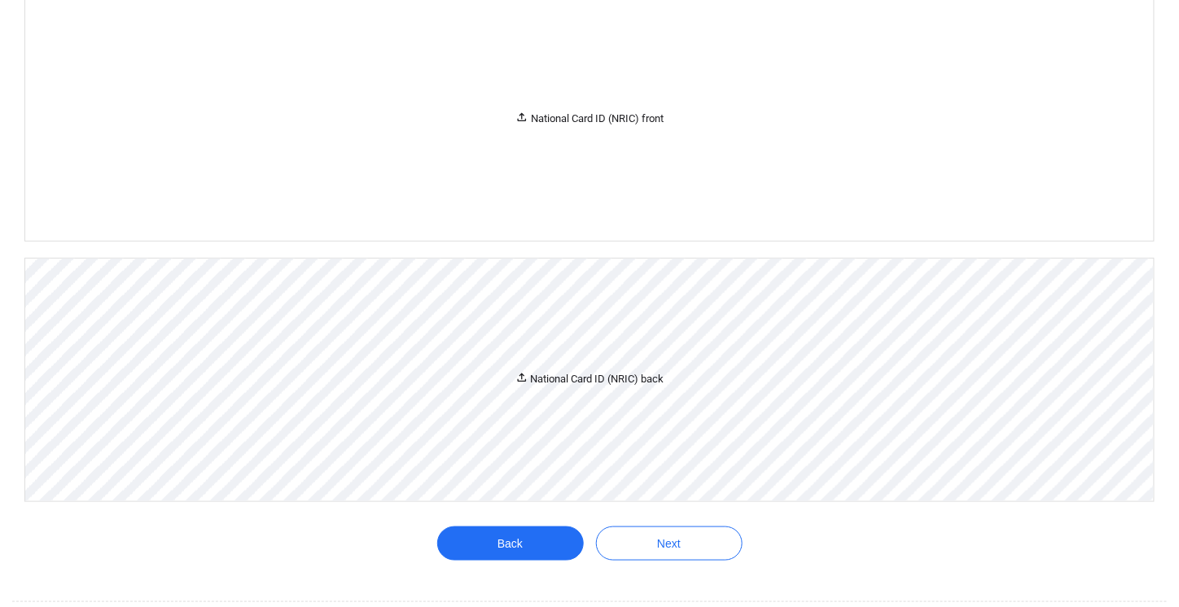
scroll to position [313, 0]
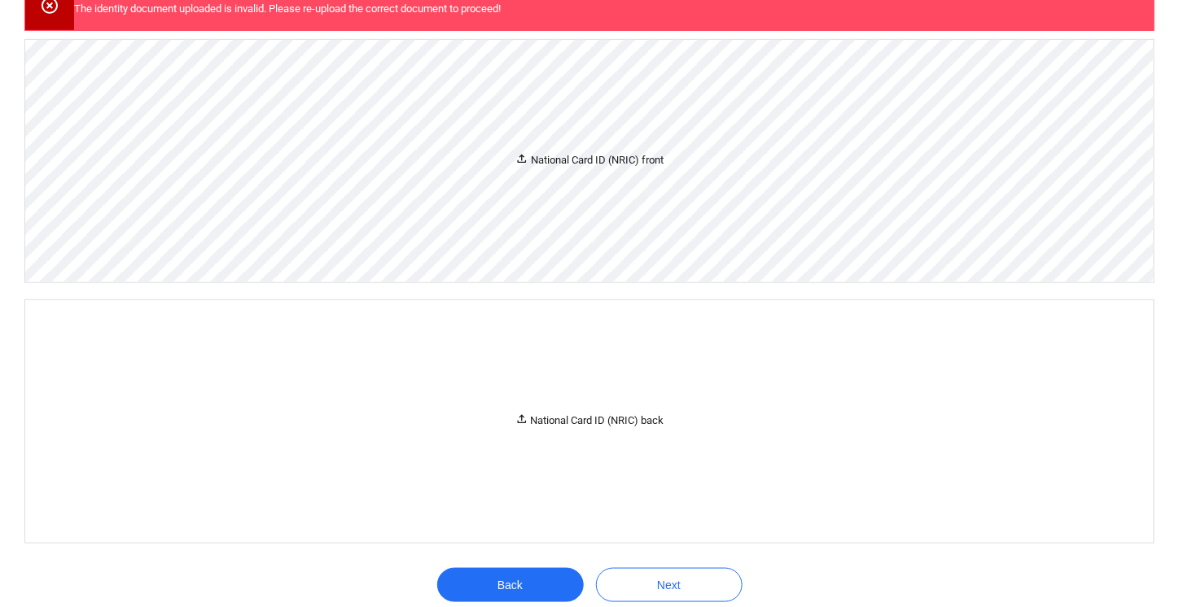
click at [593, 232] on div "National Card ID (NRIC) front" at bounding box center [589, 161] width 1128 height 243
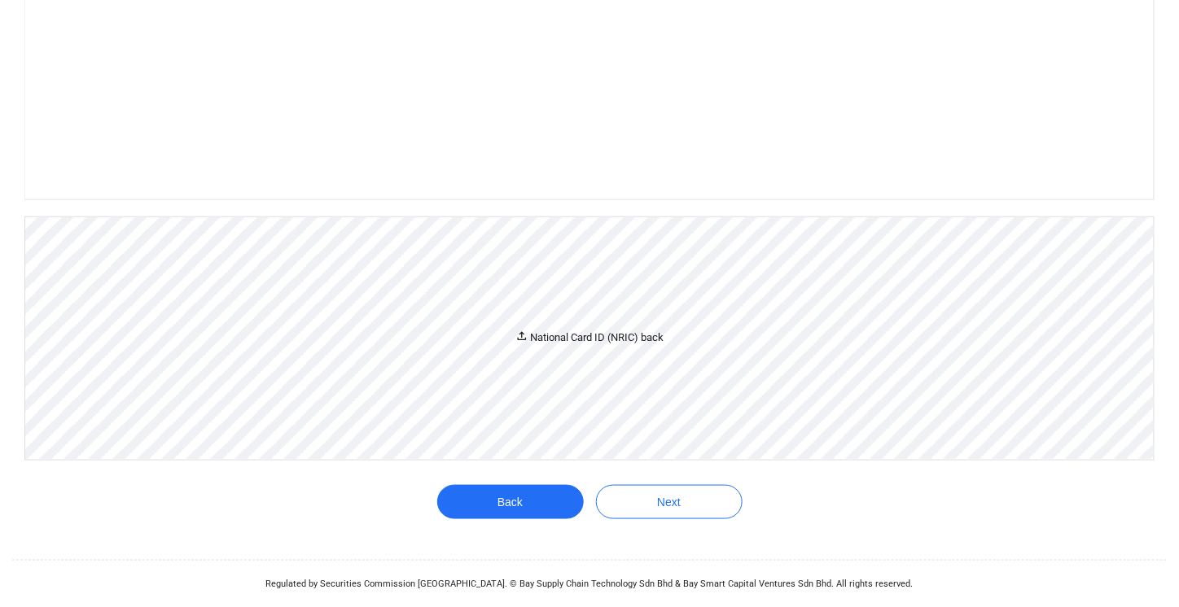
scroll to position [949, 0]
click at [562, 362] on div "National Card ID (NRIC) back" at bounding box center [589, 338] width 1128 height 243
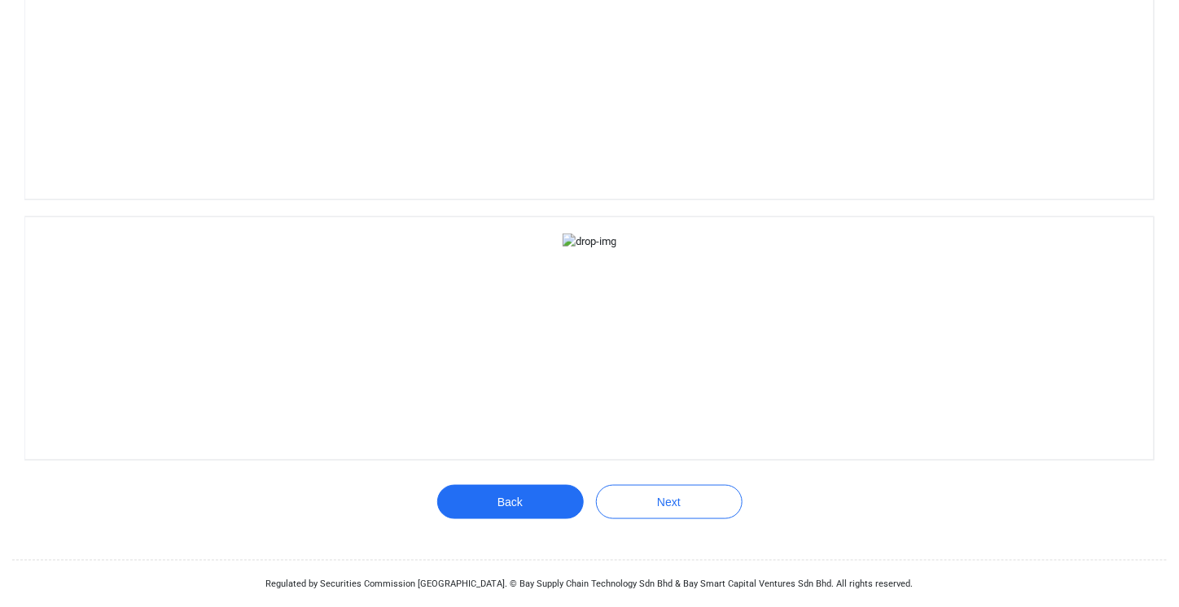
scroll to position [1397, 0]
click at [651, 491] on button "Next" at bounding box center [669, 502] width 147 height 34
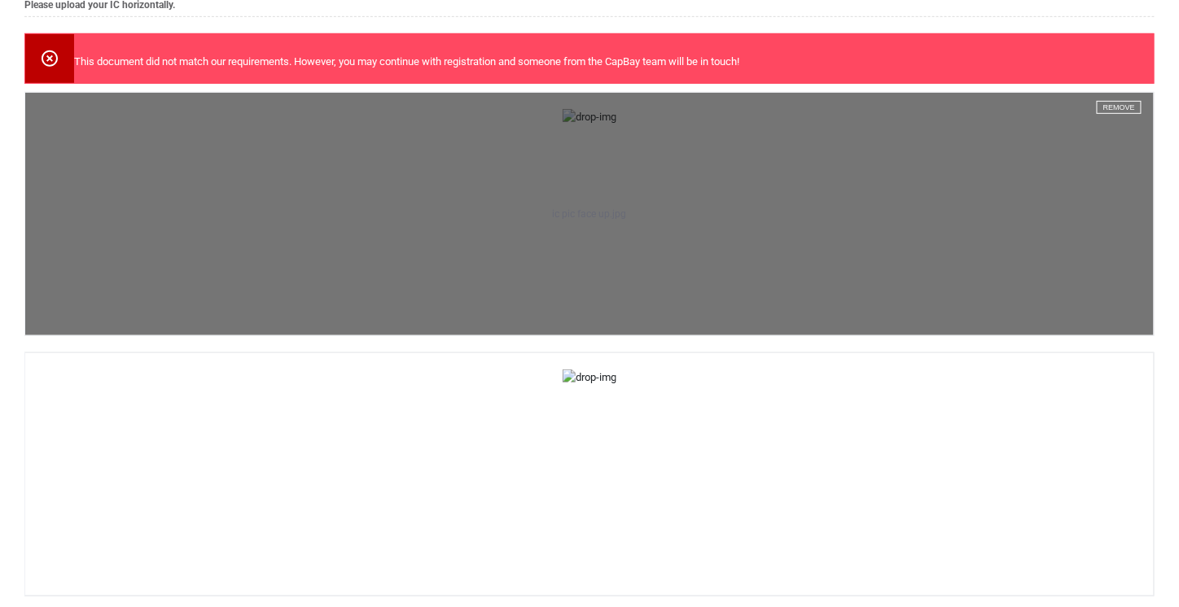
scroll to position [257, 0]
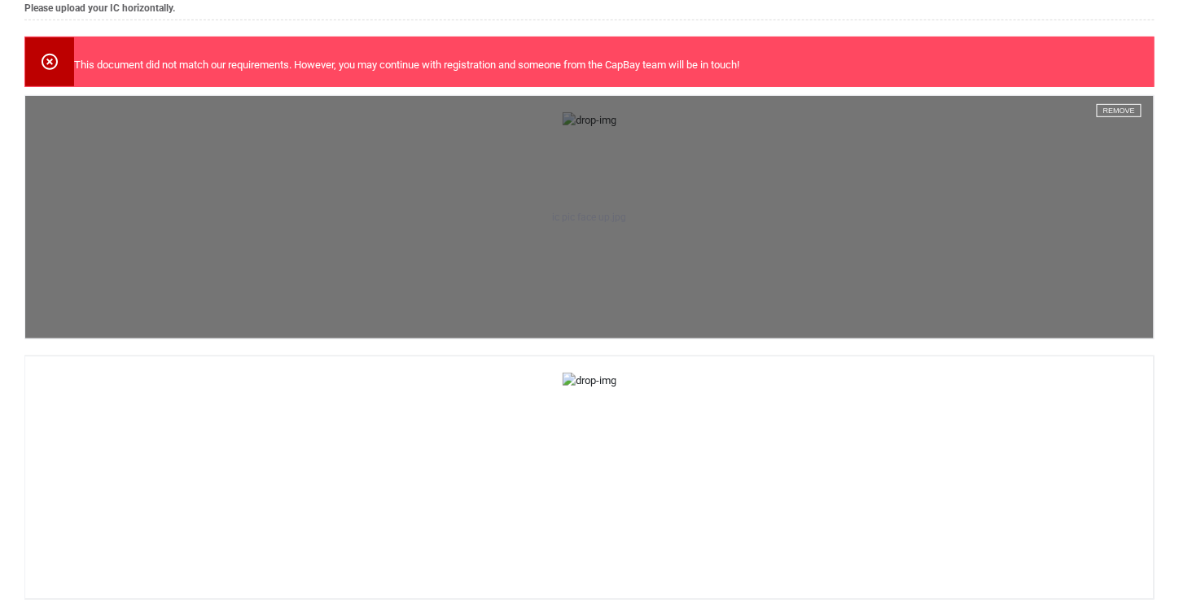
click at [1120, 110] on button "Remove" at bounding box center [1119, 110] width 45 height 13
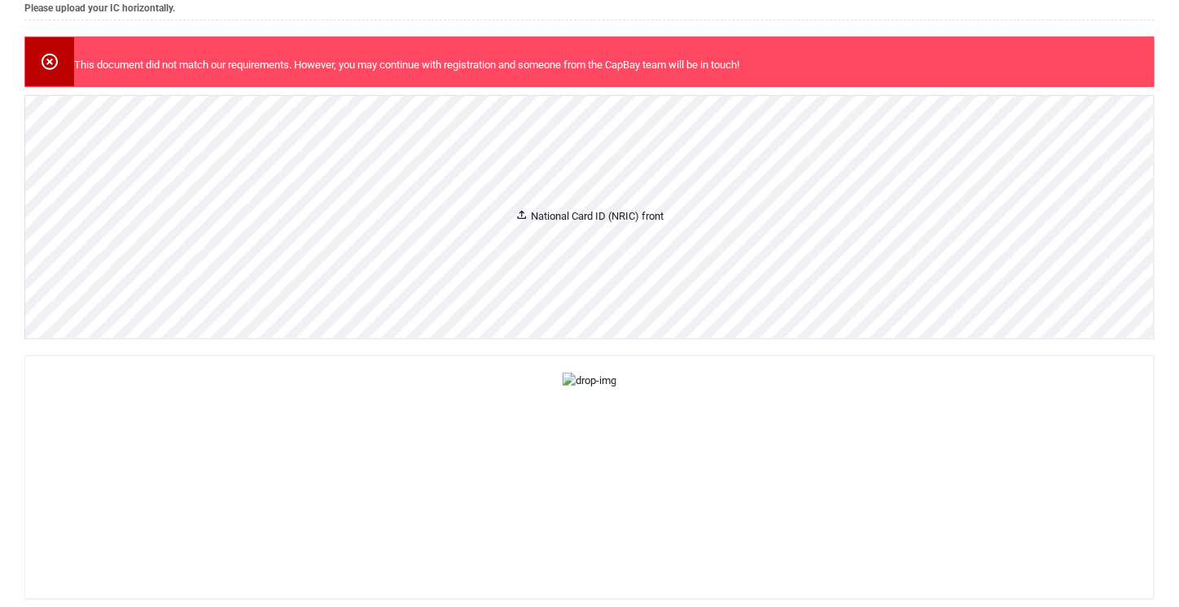
click at [626, 251] on div "National Card ID (NRIC) front" at bounding box center [589, 217] width 1128 height 243
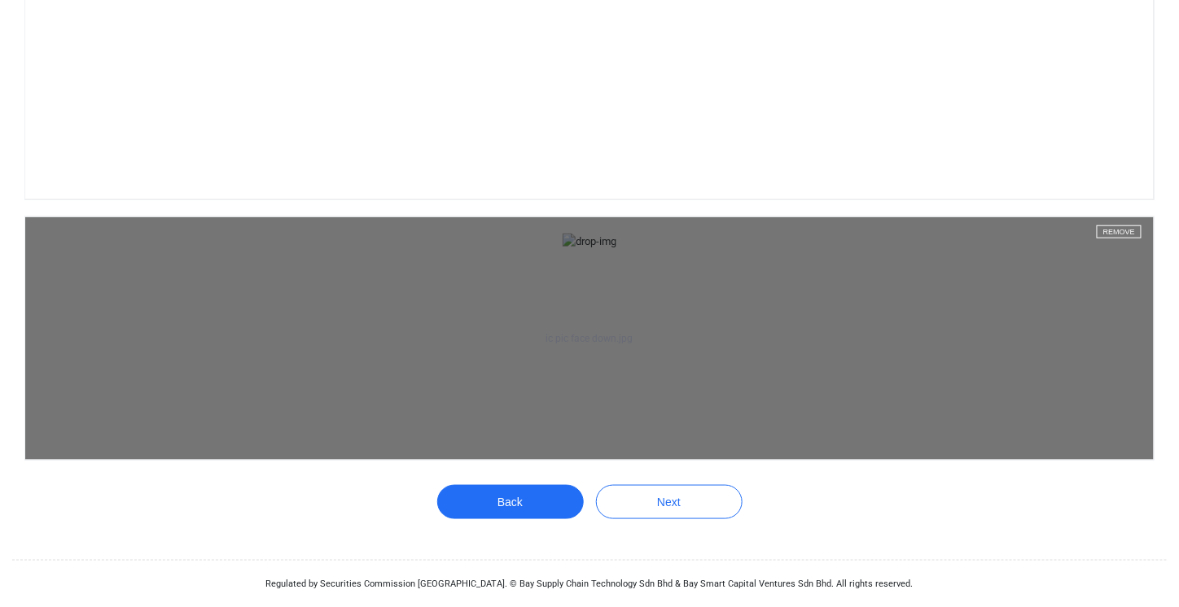
scroll to position [1310, 0]
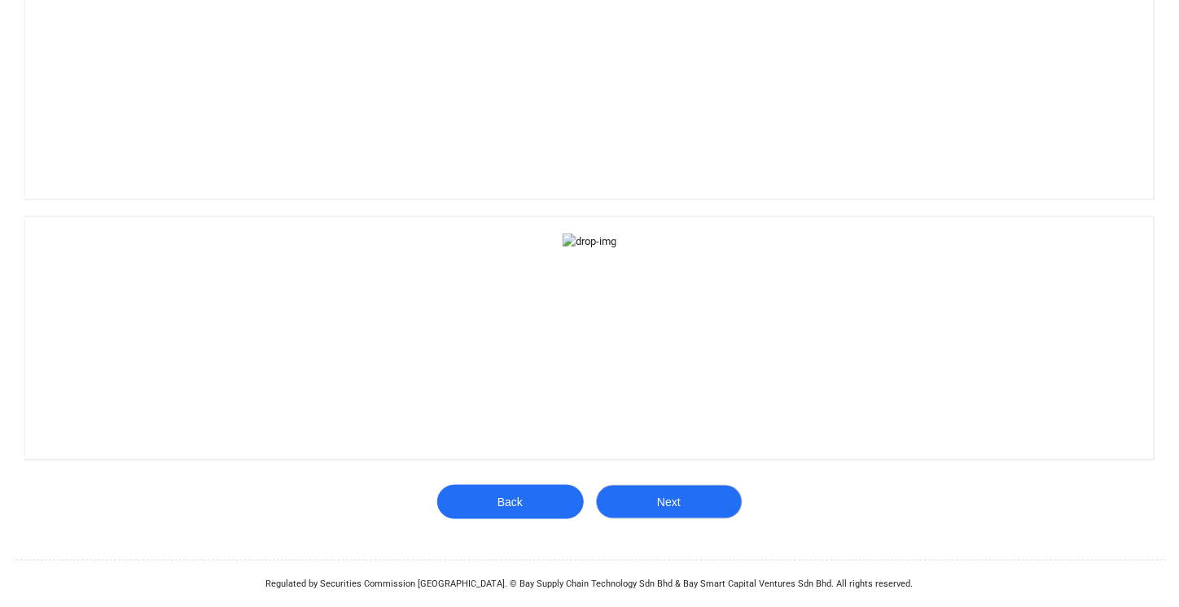
click at [650, 495] on button "Next" at bounding box center [669, 502] width 147 height 34
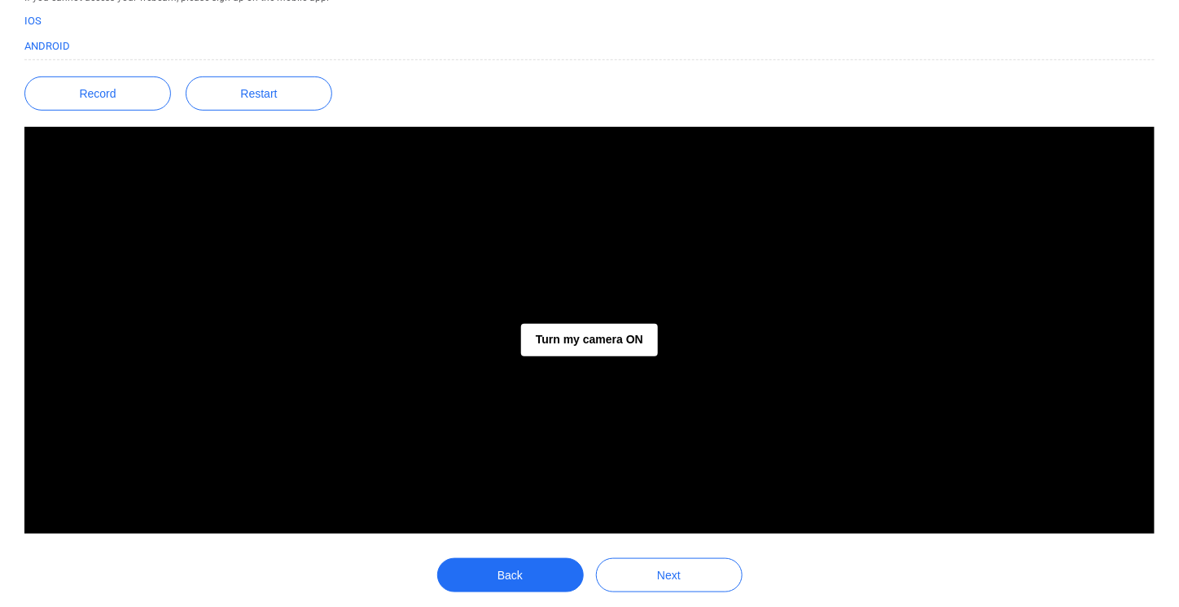
scroll to position [323, 0]
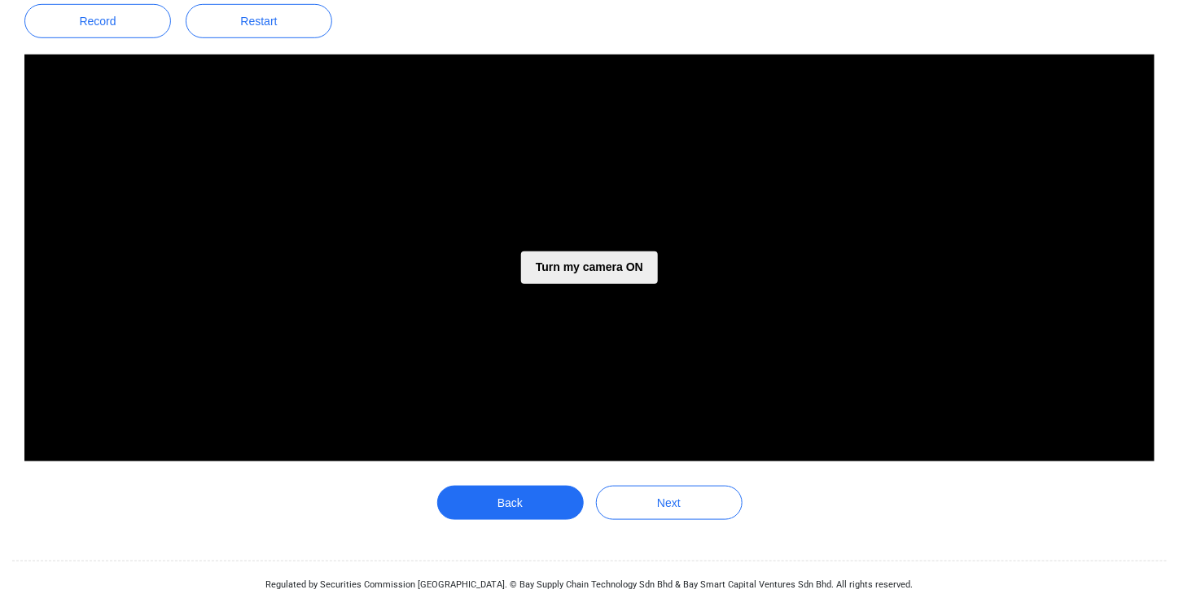
click at [563, 271] on button "Turn my camera ON" at bounding box center [589, 268] width 137 height 33
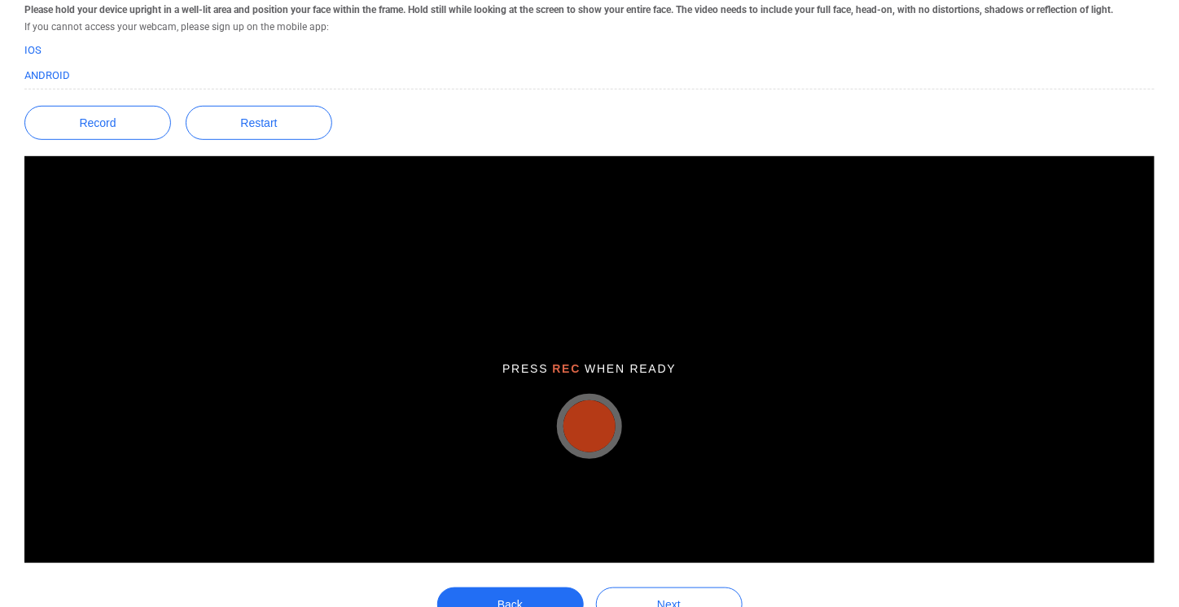
scroll to position [221, 0]
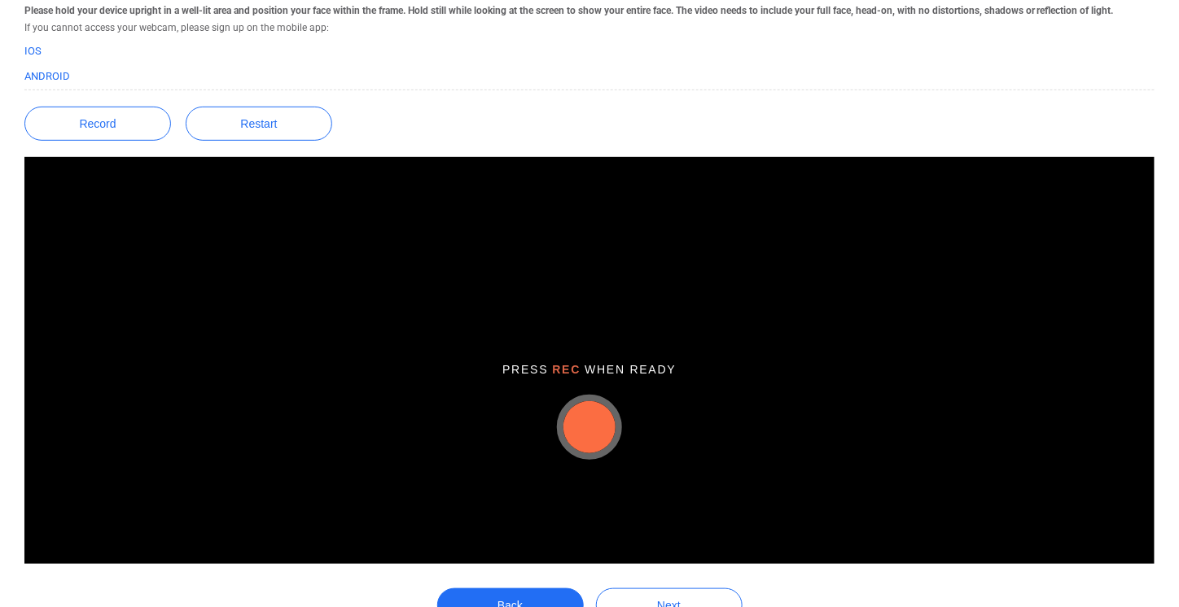
click at [610, 431] on button "button" at bounding box center [589, 427] width 52 height 52
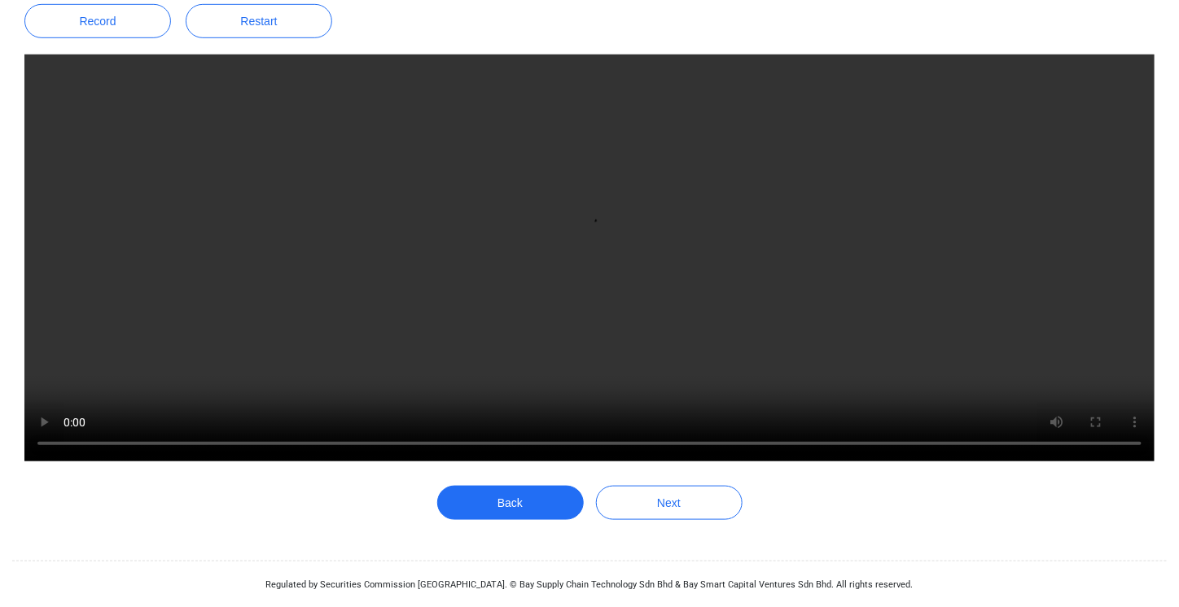
scroll to position [322, 0]
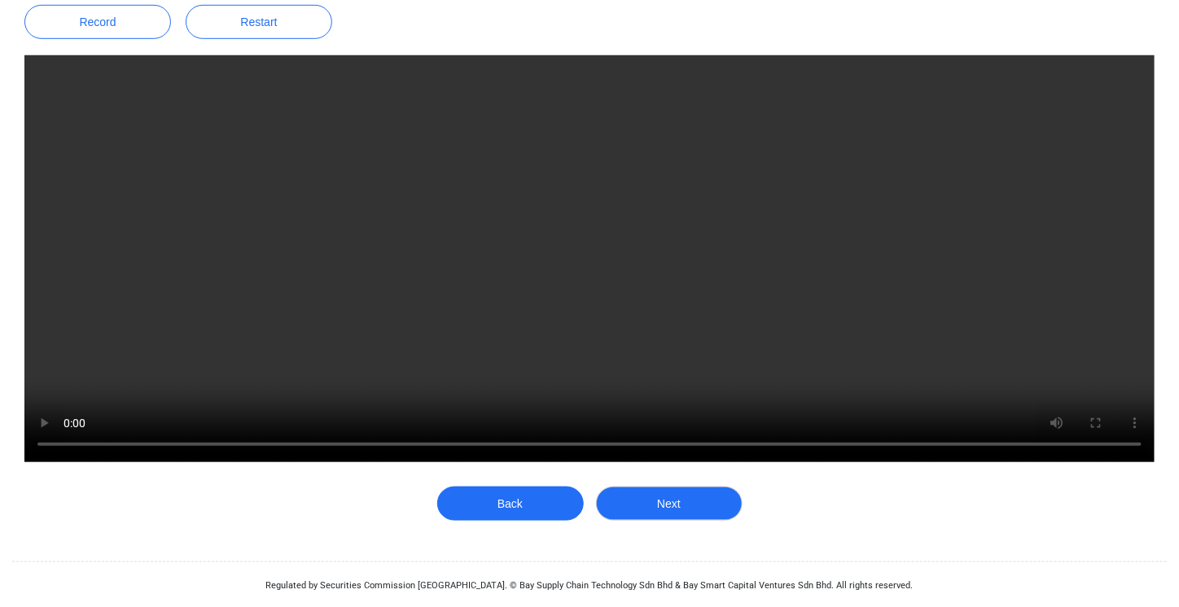
click at [658, 504] on button "Next" at bounding box center [669, 504] width 147 height 34
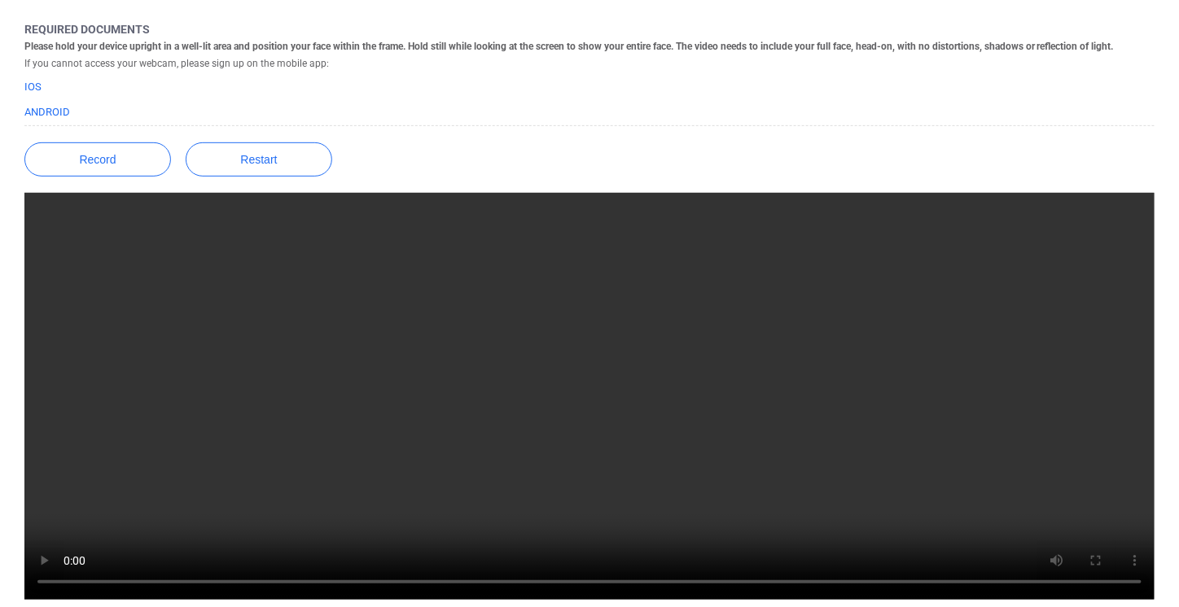
scroll to position [178, 0]
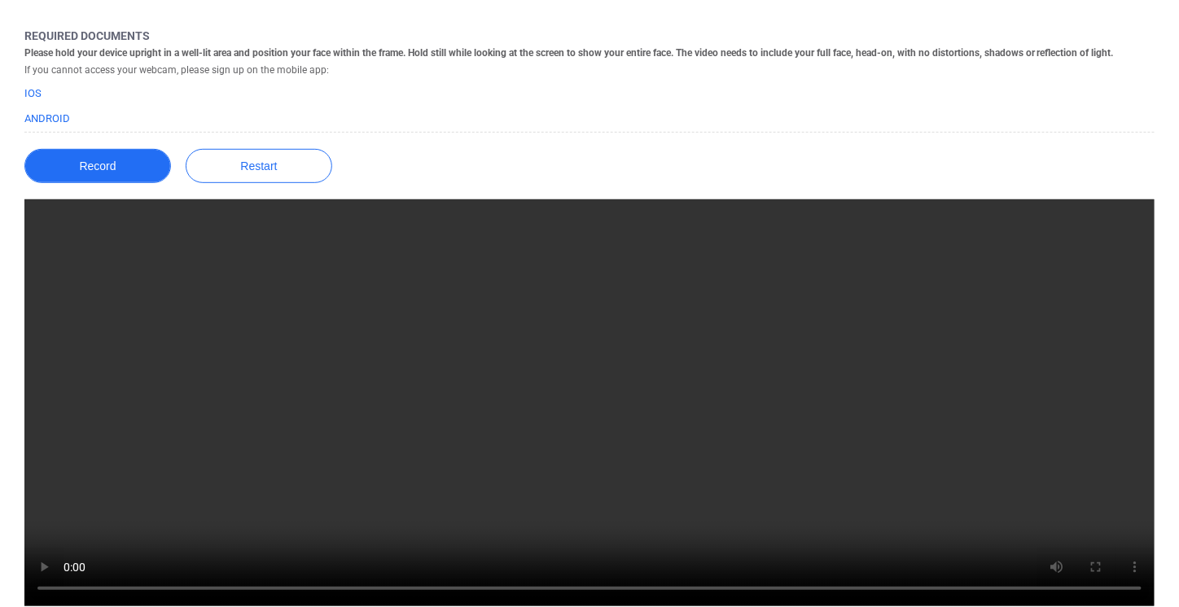
click at [121, 172] on button "Record" at bounding box center [97, 166] width 147 height 34
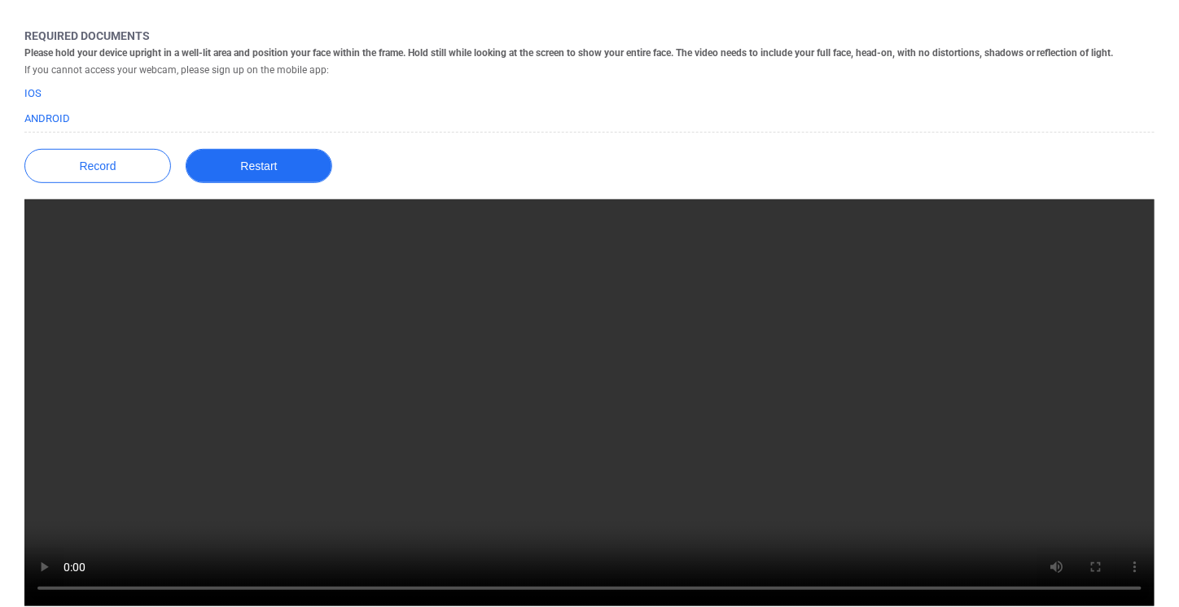
click at [281, 169] on button "Restart" at bounding box center [259, 166] width 147 height 34
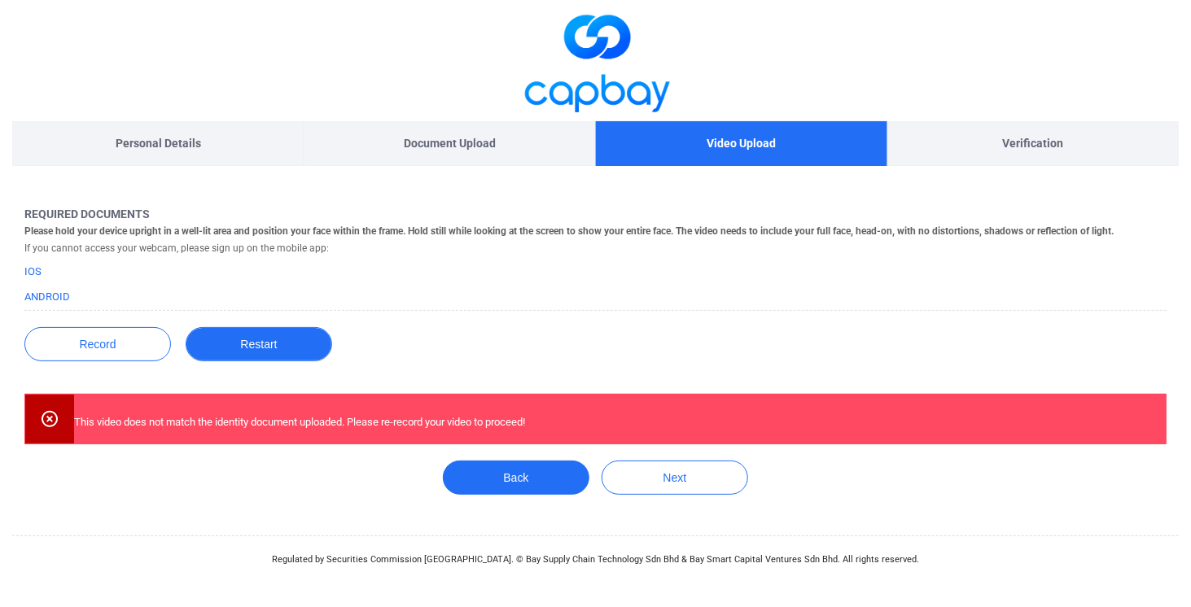
click at [294, 335] on button "Restart" at bounding box center [259, 344] width 147 height 34
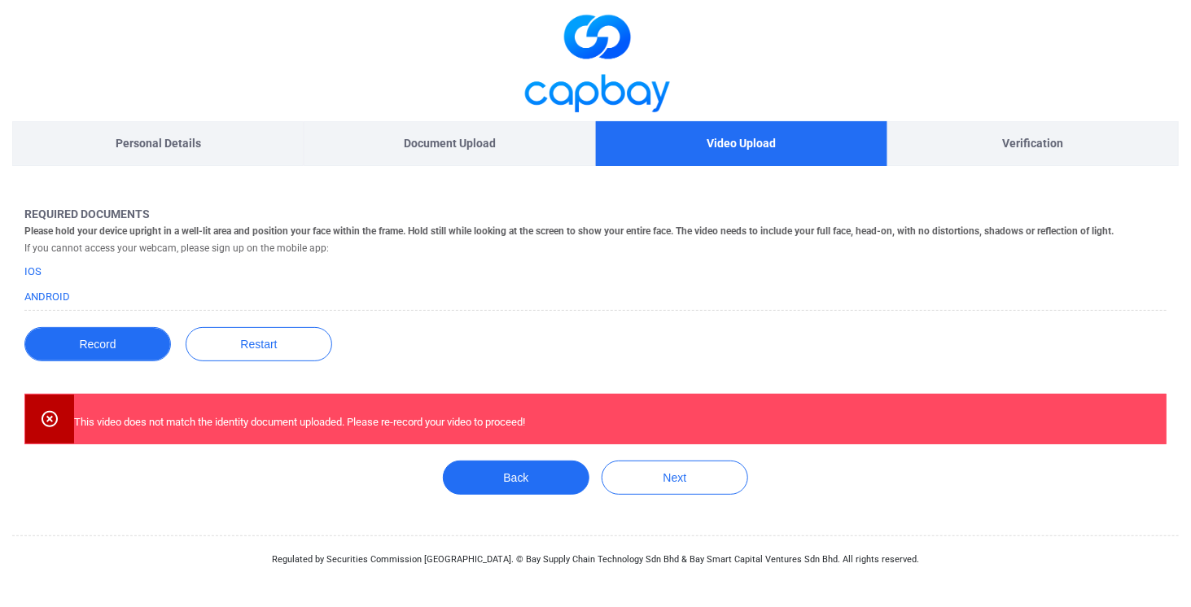
click at [116, 348] on button "Record" at bounding box center [97, 344] width 147 height 34
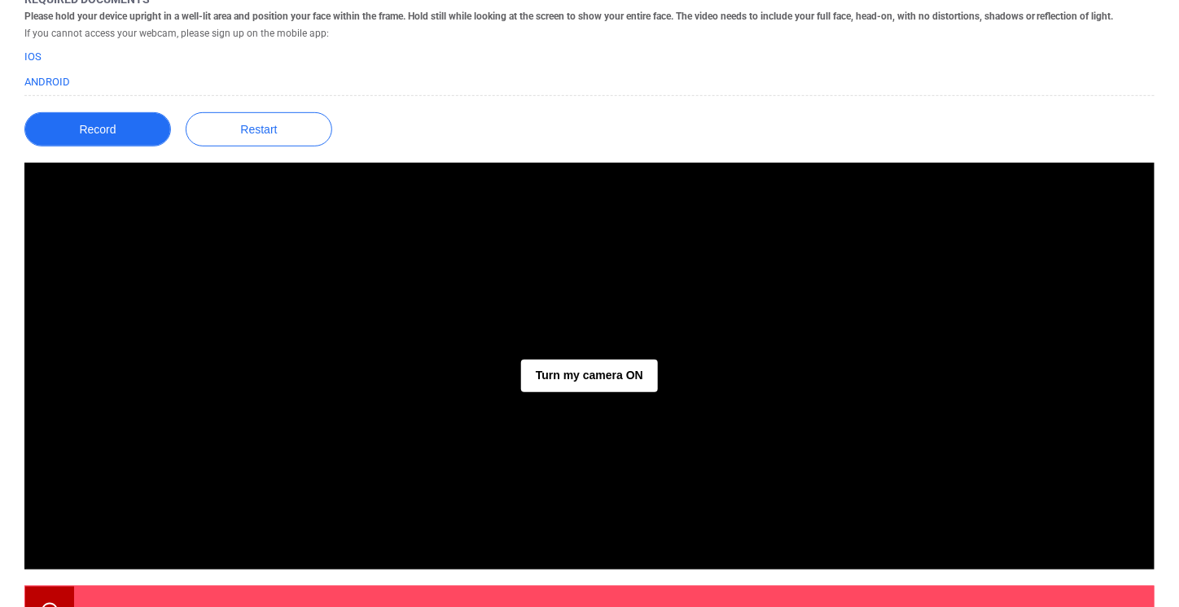
scroll to position [216, 0]
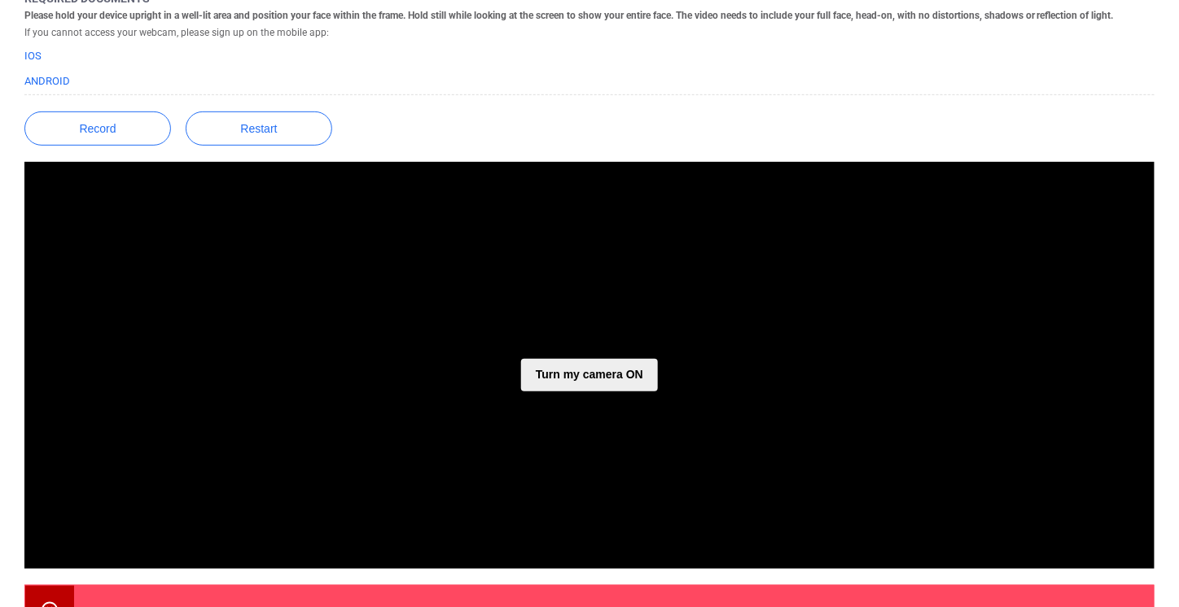
click at [597, 375] on button "Turn my camera ON" at bounding box center [589, 375] width 137 height 33
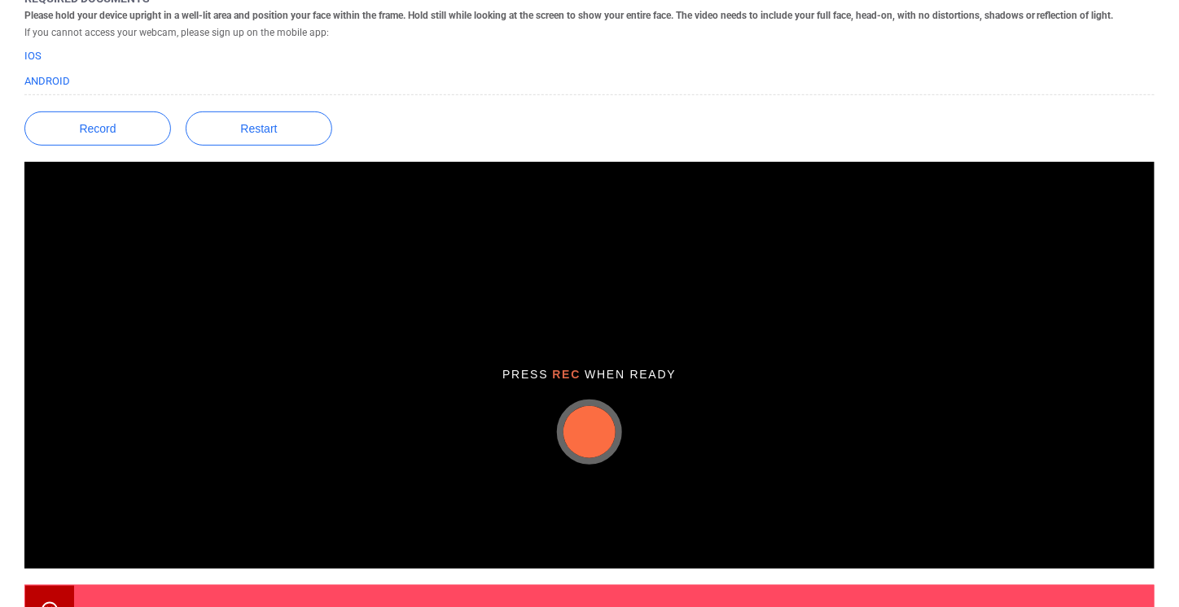
click at [603, 420] on button "button" at bounding box center [589, 432] width 52 height 52
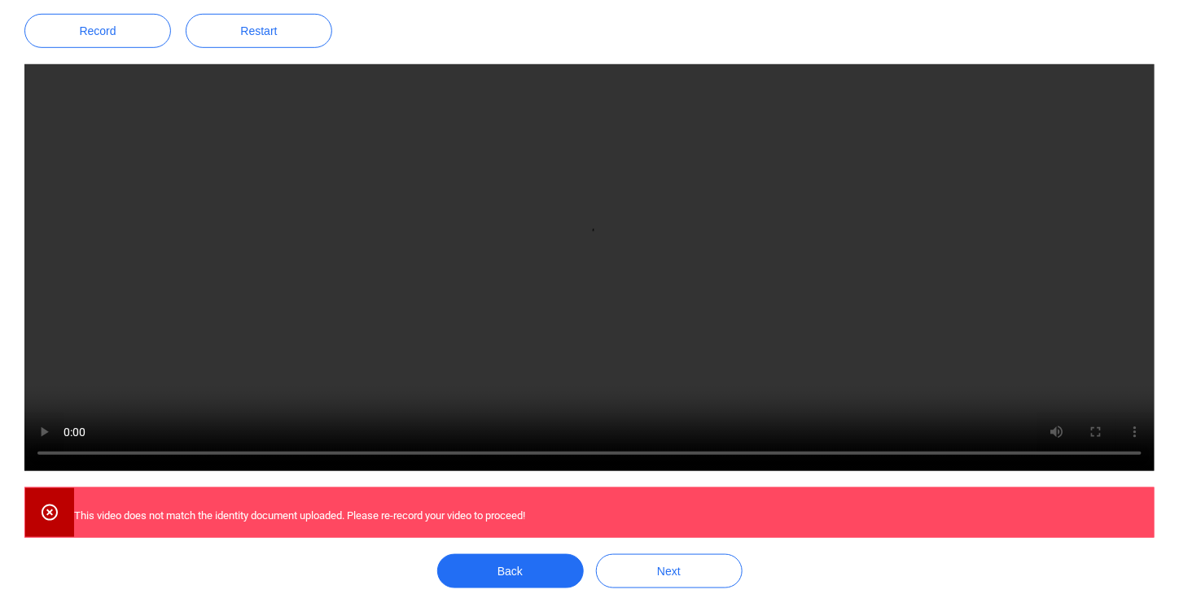
scroll to position [381, 0]
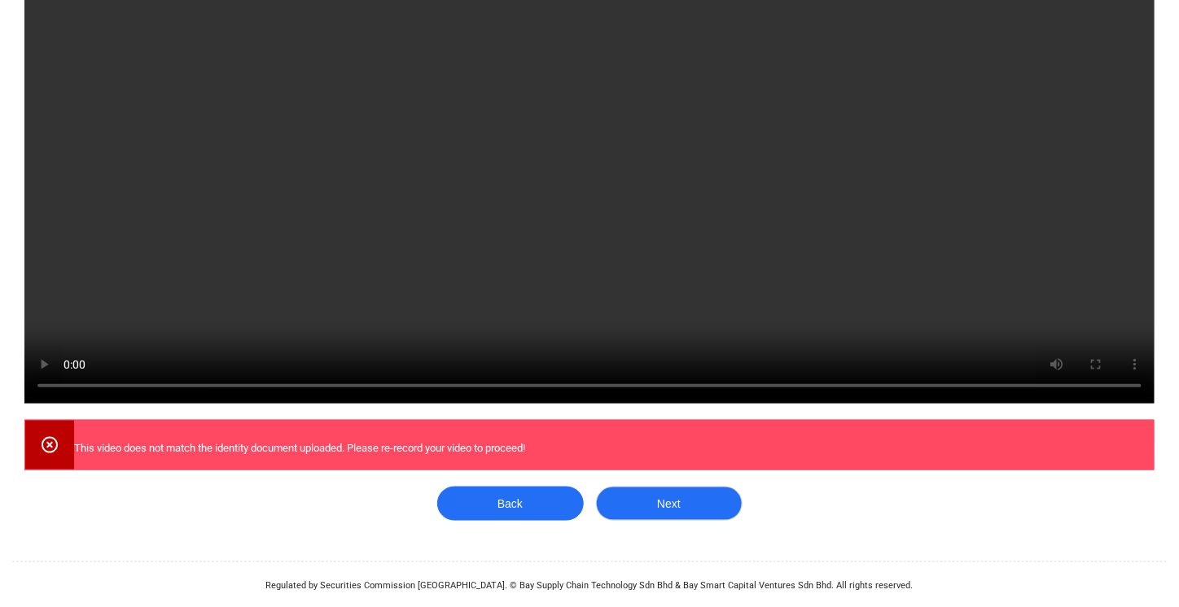
click at [674, 505] on button "Next" at bounding box center [669, 504] width 147 height 34
click at [648, 498] on button "Next" at bounding box center [669, 504] width 147 height 34
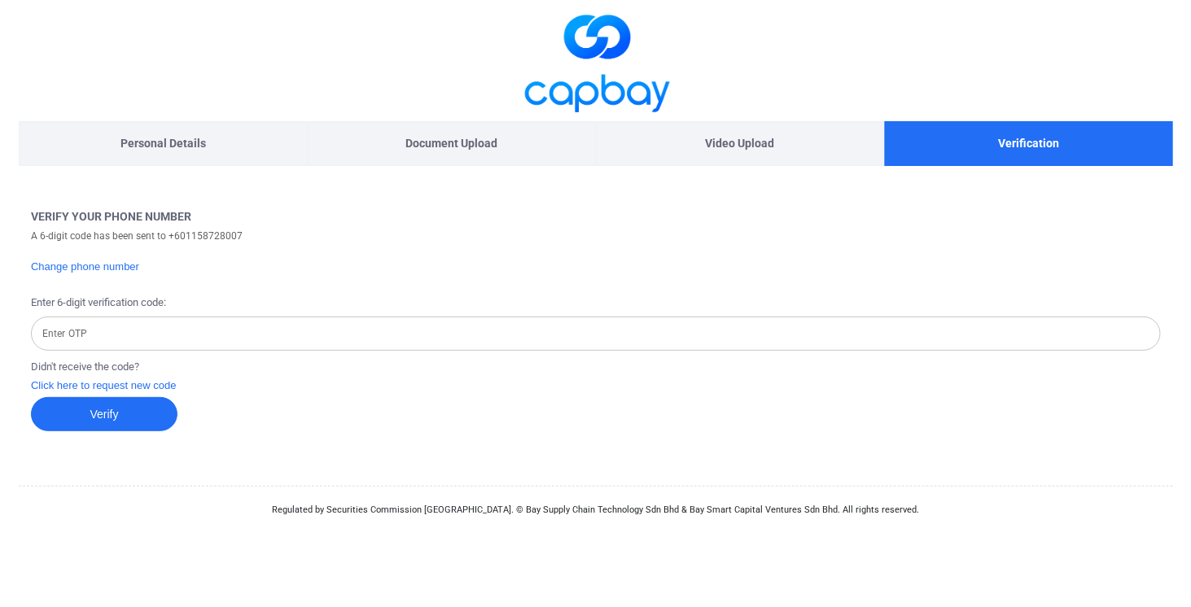
scroll to position [0, 0]
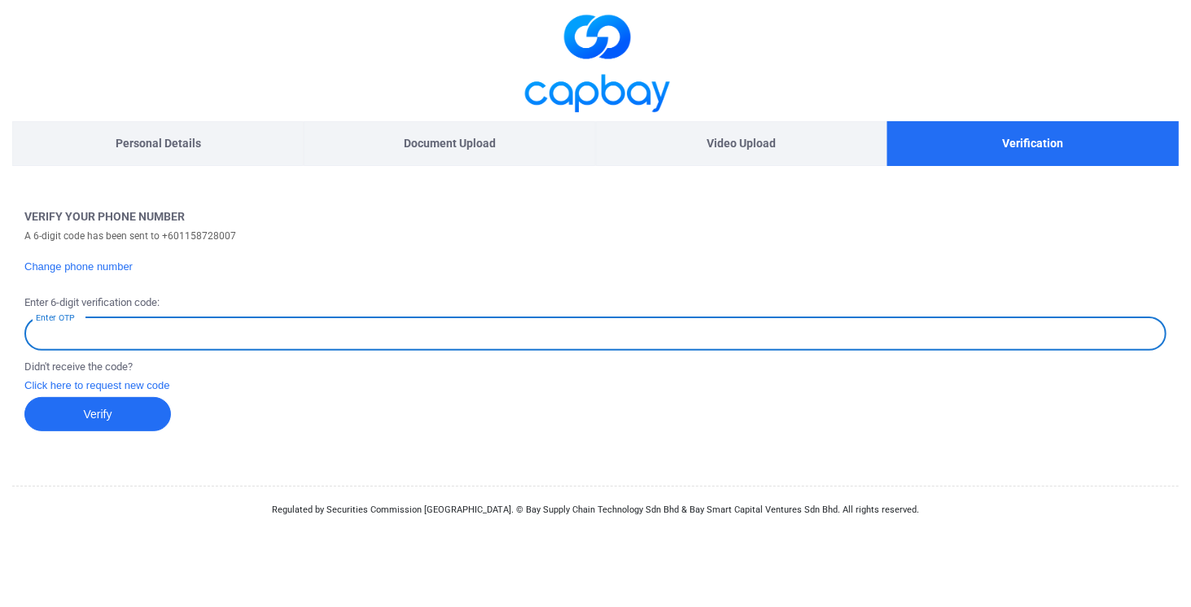
click at [391, 330] on input "Enter OTP" at bounding box center [595, 334] width 1142 height 34
type input "129322"
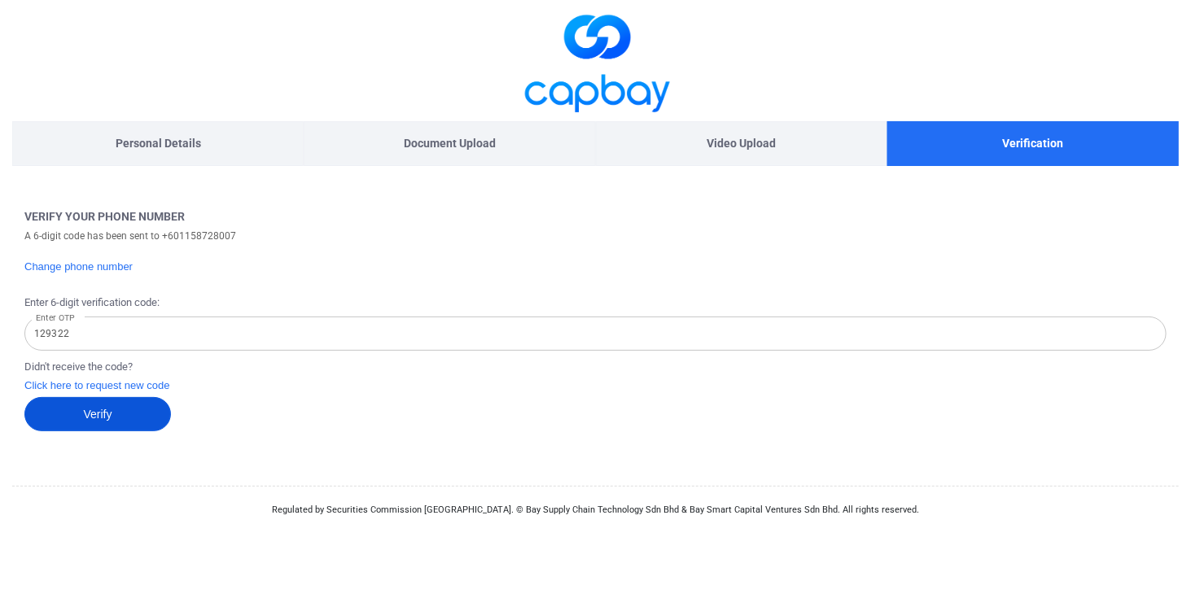
click at [144, 419] on button "Verify" at bounding box center [97, 414] width 147 height 34
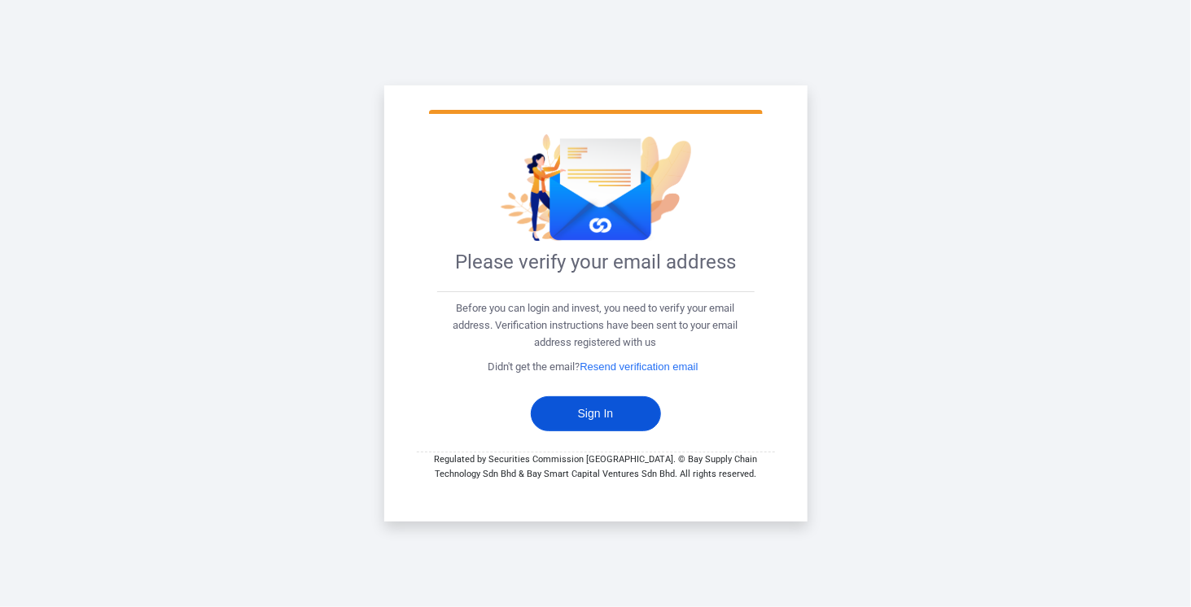
click at [593, 407] on button "Sign In" at bounding box center [596, 414] width 130 height 35
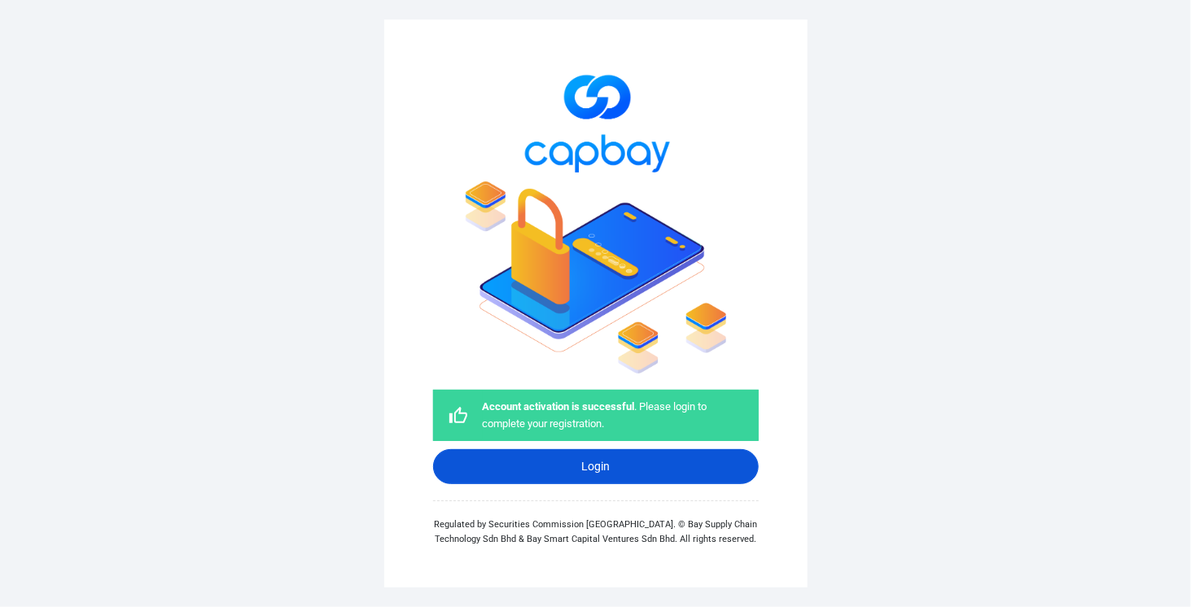
click at [591, 458] on link "Login" at bounding box center [596, 466] width 326 height 35
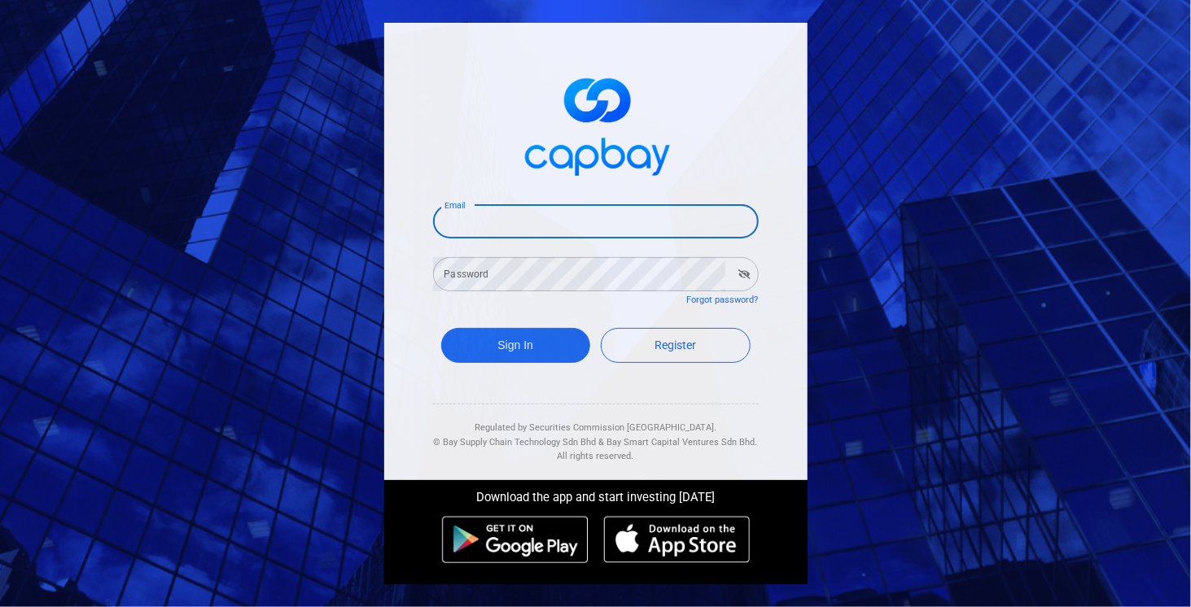
click at [688, 214] on input "Email" at bounding box center [596, 221] width 326 height 34
type input "[EMAIL_ADDRESS][DOMAIN_NAME]"
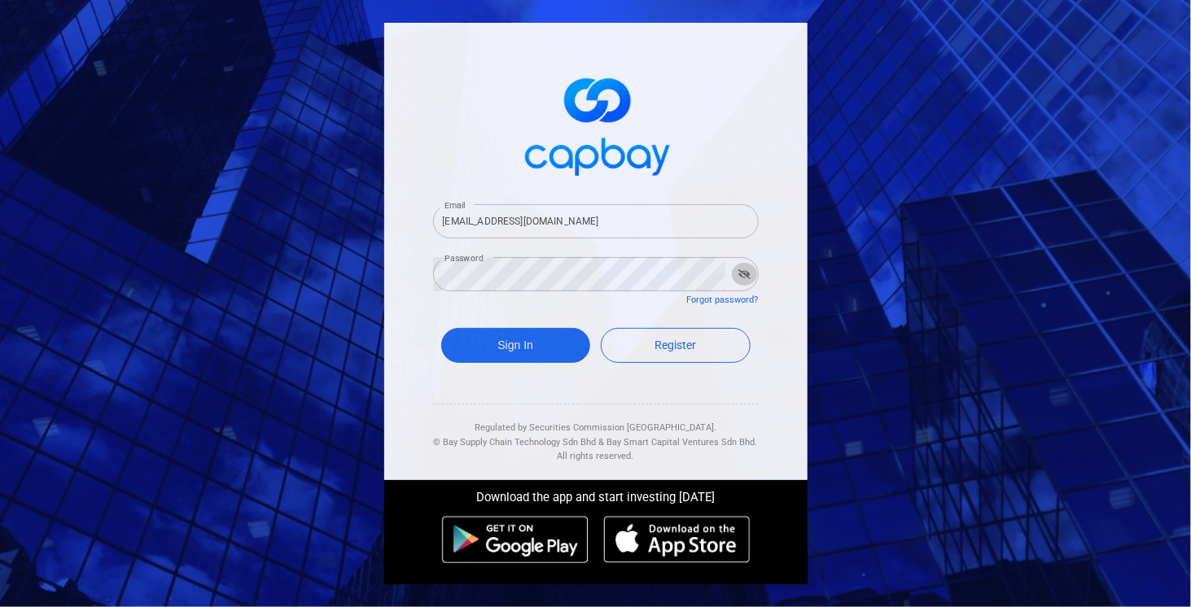
click at [752, 271] on button "button" at bounding box center [744, 274] width 25 height 23
click at [551, 353] on button "Sign In" at bounding box center [516, 345] width 150 height 35
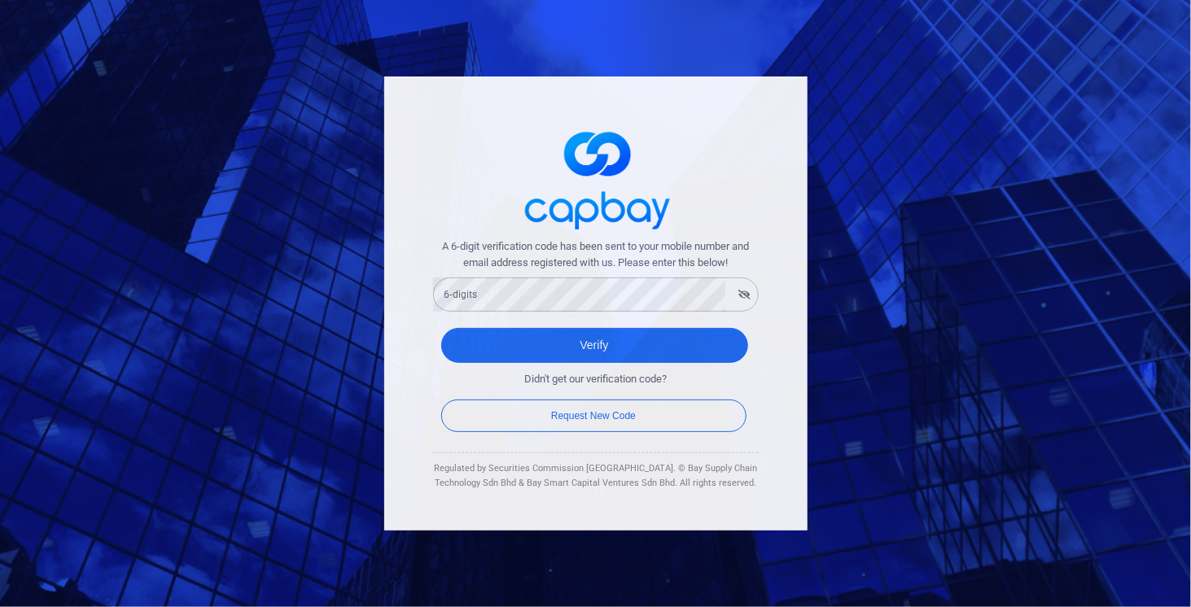
click at [677, 268] on span "A 6-digit verification code has been sent to your mobile number and email addre…" at bounding box center [596, 256] width 326 height 34
click at [743, 294] on icon "button" at bounding box center [744, 295] width 12 height 10
click at [743, 294] on icon "button" at bounding box center [744, 295] width 11 height 10
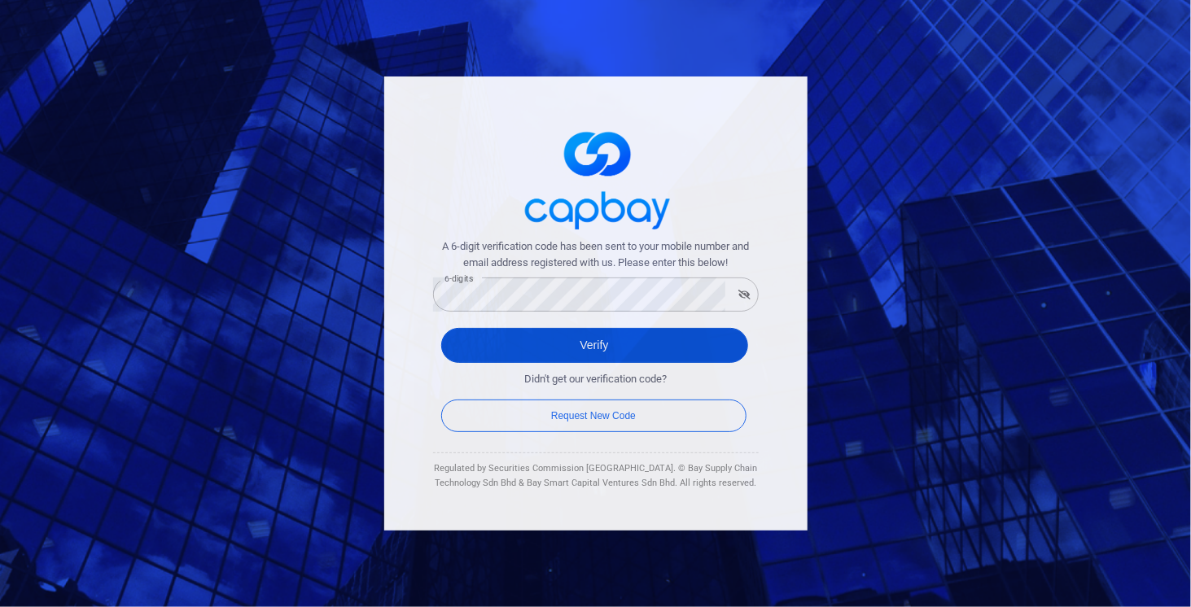
click at [677, 339] on button "Verify" at bounding box center [594, 345] width 307 height 35
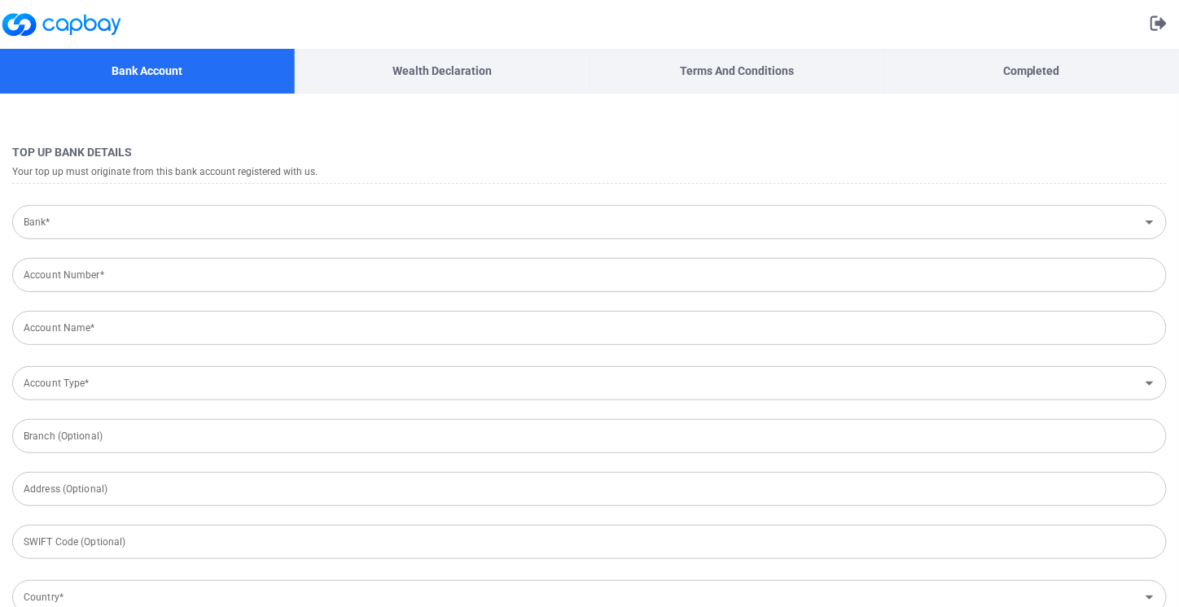
type input "[GEOGRAPHIC_DATA]"
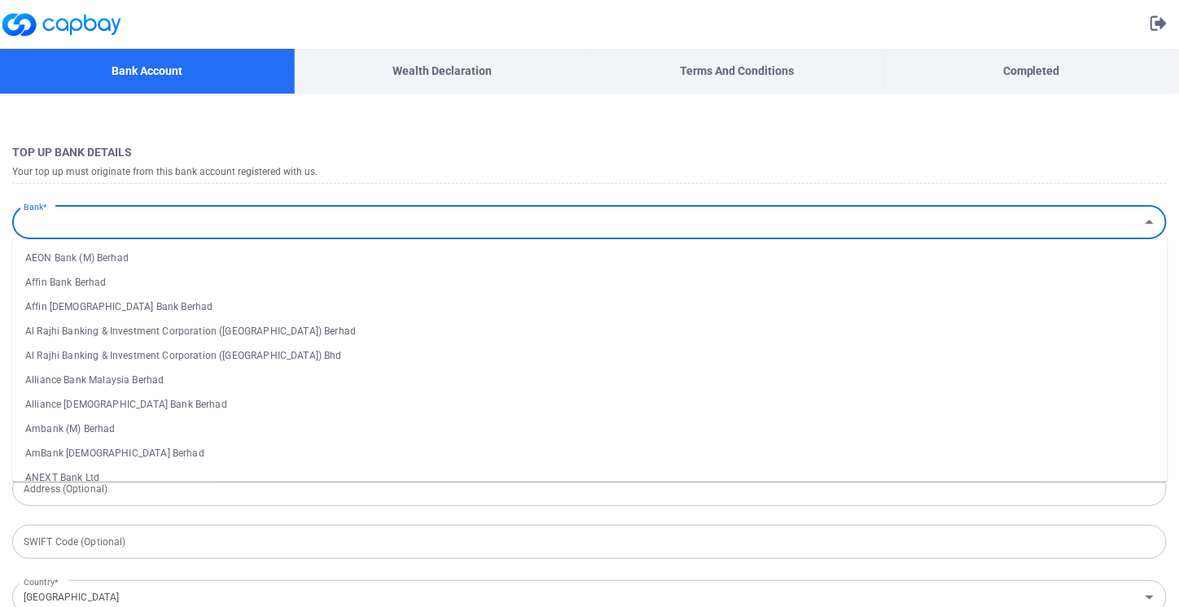
click at [606, 215] on input "Bank*" at bounding box center [576, 223] width 1118 height 30
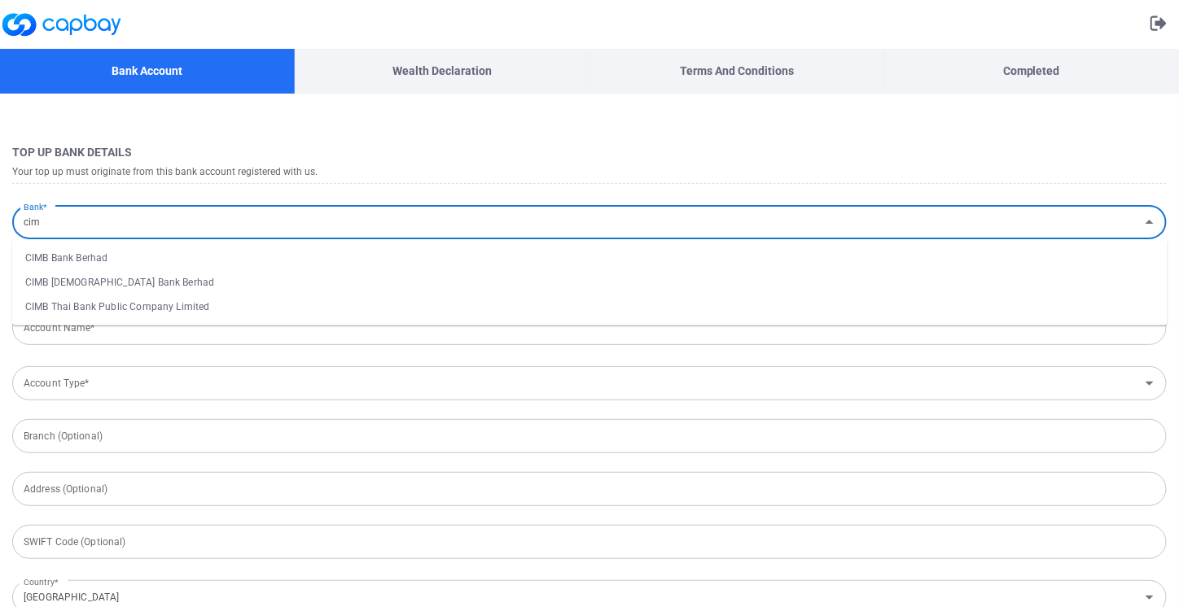
click at [121, 265] on li "CIMB Bank Berhad" at bounding box center [589, 258] width 1155 height 24
type input "CIMB Bank Berhad"
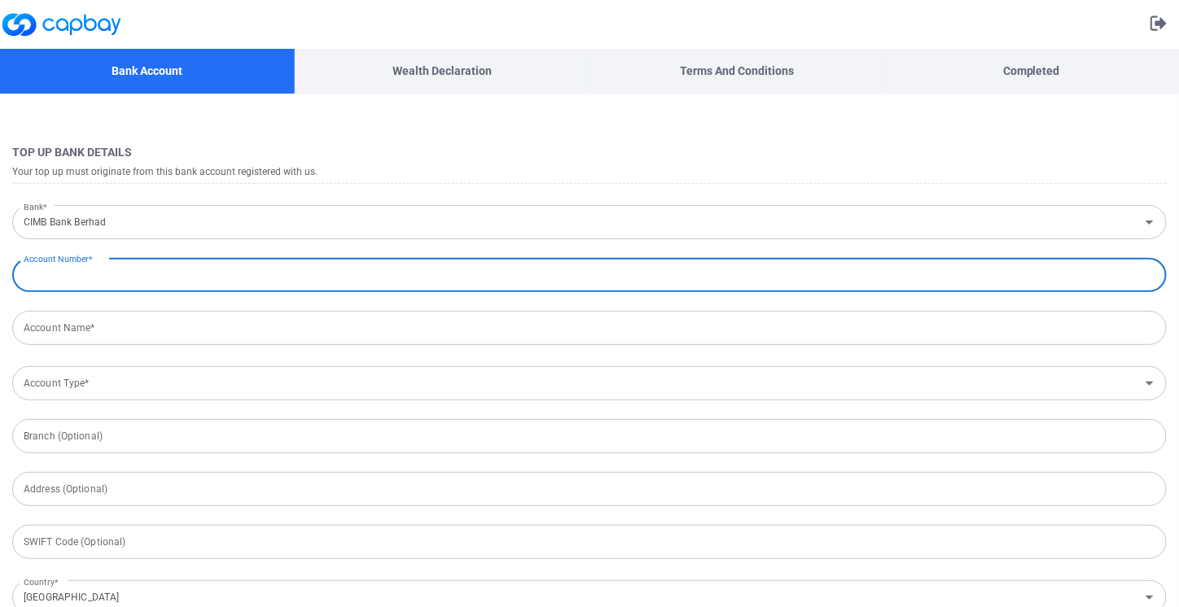
click at [121, 265] on input "Account Number*" at bounding box center [589, 275] width 1155 height 34
type input "7652617074"
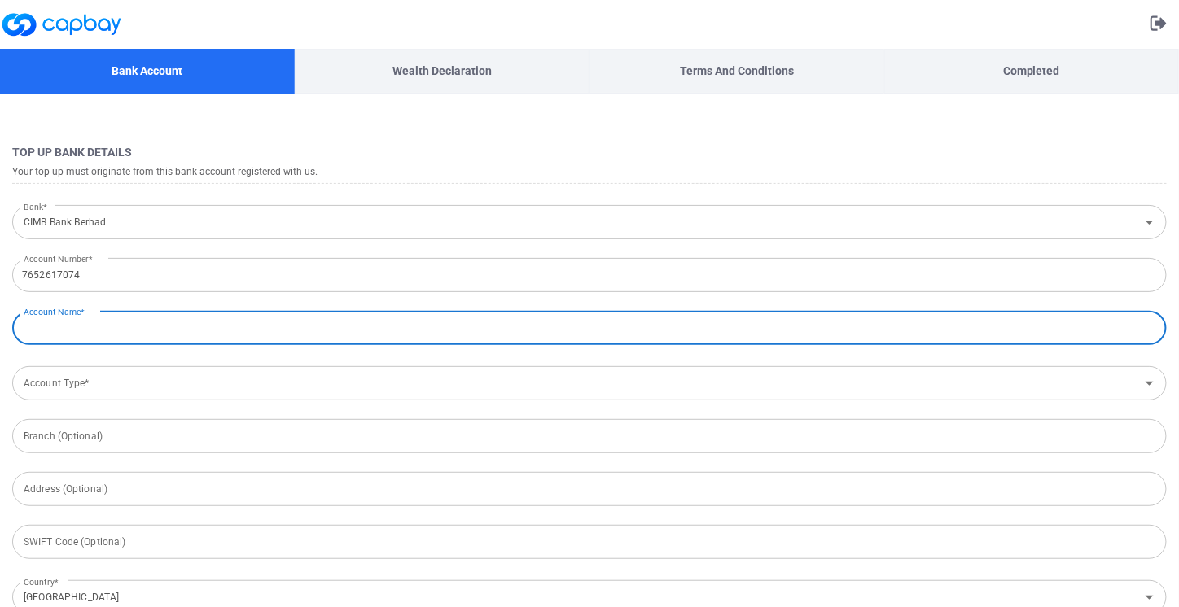
click at [120, 322] on input "Account Name*" at bounding box center [589, 328] width 1155 height 34
type input "[PERSON_NAME]"
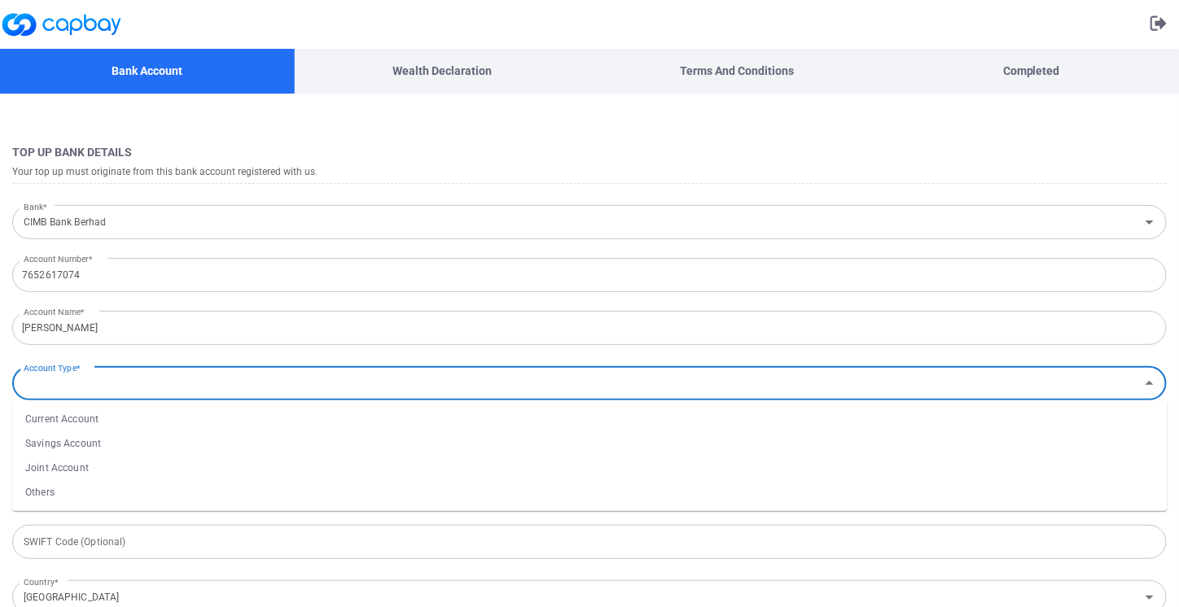
click at [122, 374] on input "Account Type*" at bounding box center [576, 384] width 1118 height 30
click at [92, 432] on li "Savings Account" at bounding box center [589, 444] width 1155 height 24
type input "Savings Account"
click at [92, 432] on input "text" at bounding box center [589, 436] width 1155 height 34
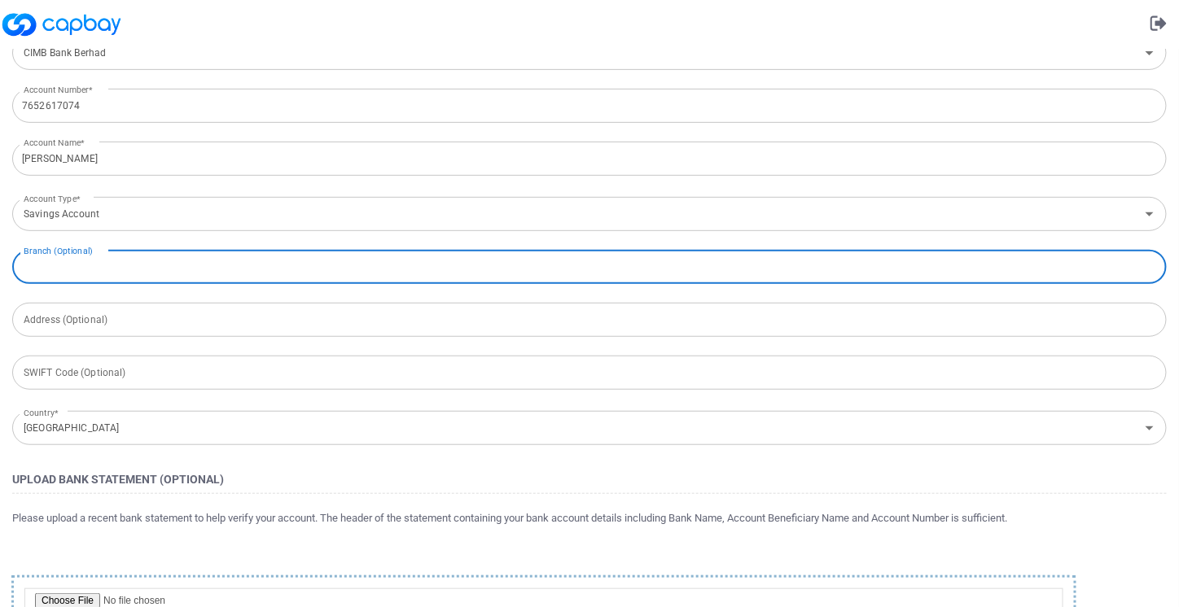
scroll to position [274, 0]
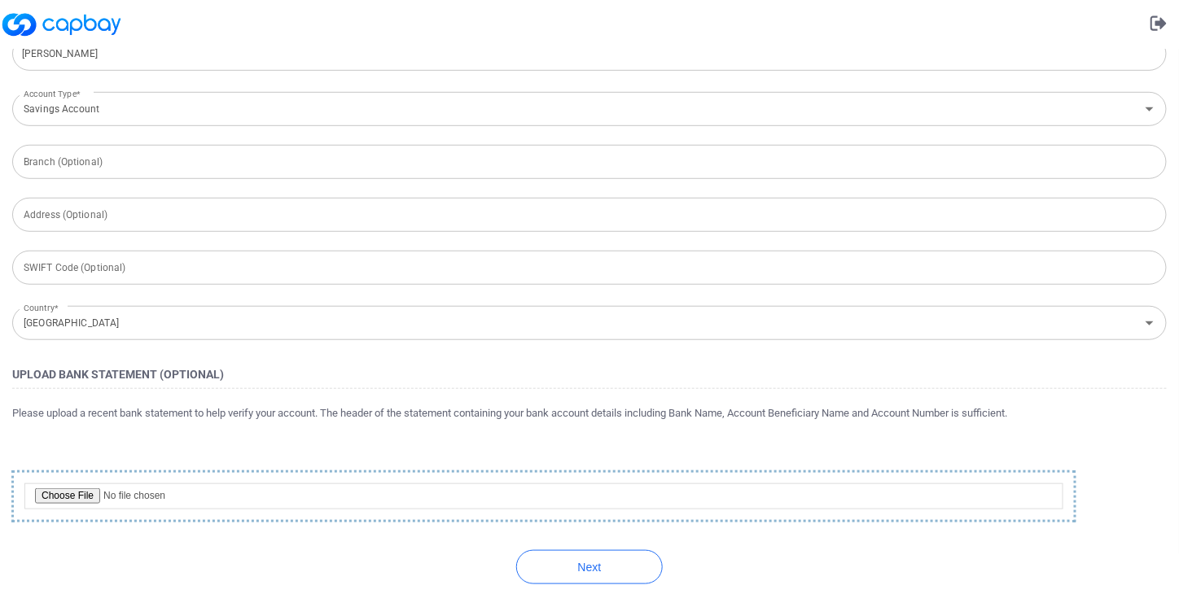
click at [230, 440] on div at bounding box center [589, 476] width 1155 height 100
click at [589, 566] on button "Next" at bounding box center [589, 567] width 147 height 34
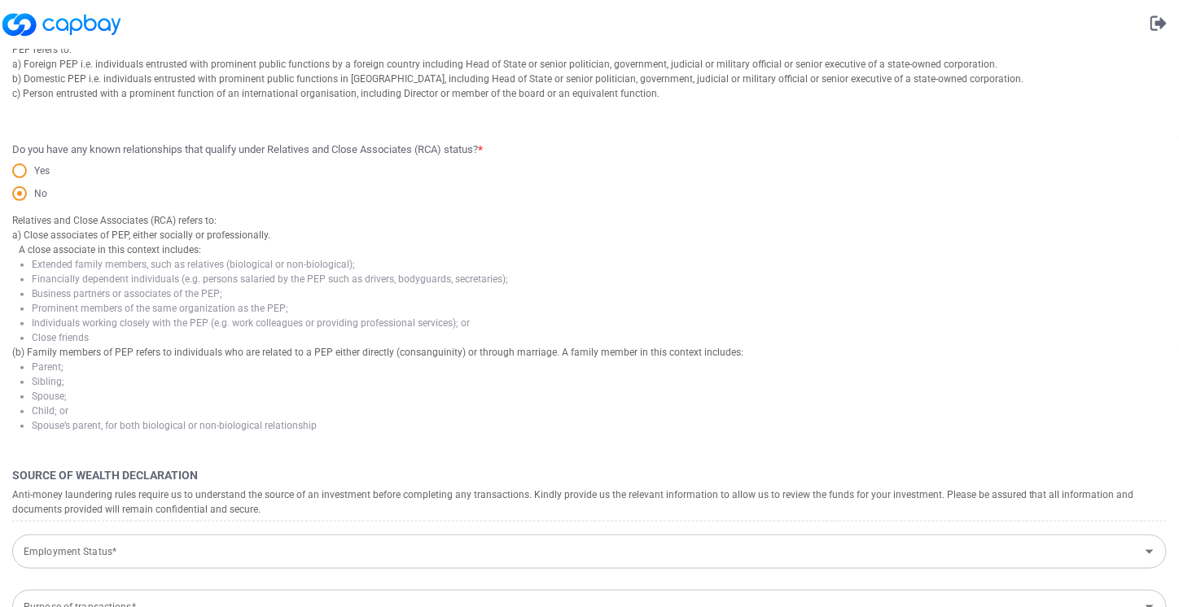
scroll to position [0, 0]
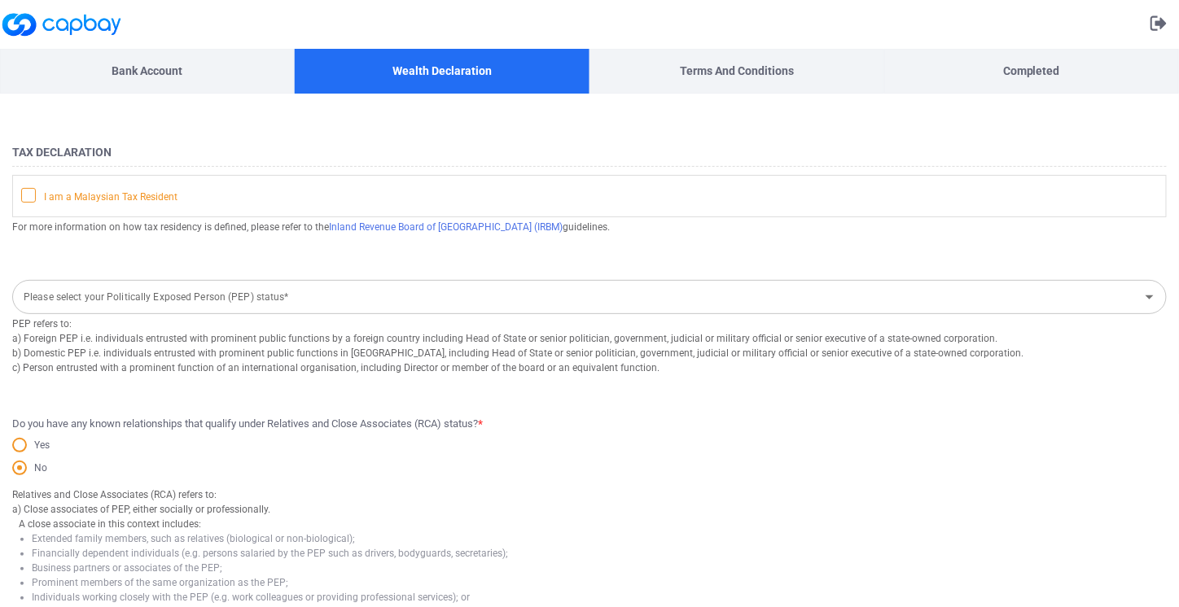
click at [43, 195] on span "I am a Malaysian Tax Resident" at bounding box center [99, 196] width 156 height 16
click at [0, 0] on input "I am a Malaysian Tax Resident" at bounding box center [0, 0] width 0 height 0
click at [32, 191] on icon at bounding box center [29, 194] width 10 height 7
click at [0, 0] on input "I am a Malaysian Tax Resident" at bounding box center [0, 0] width 0 height 0
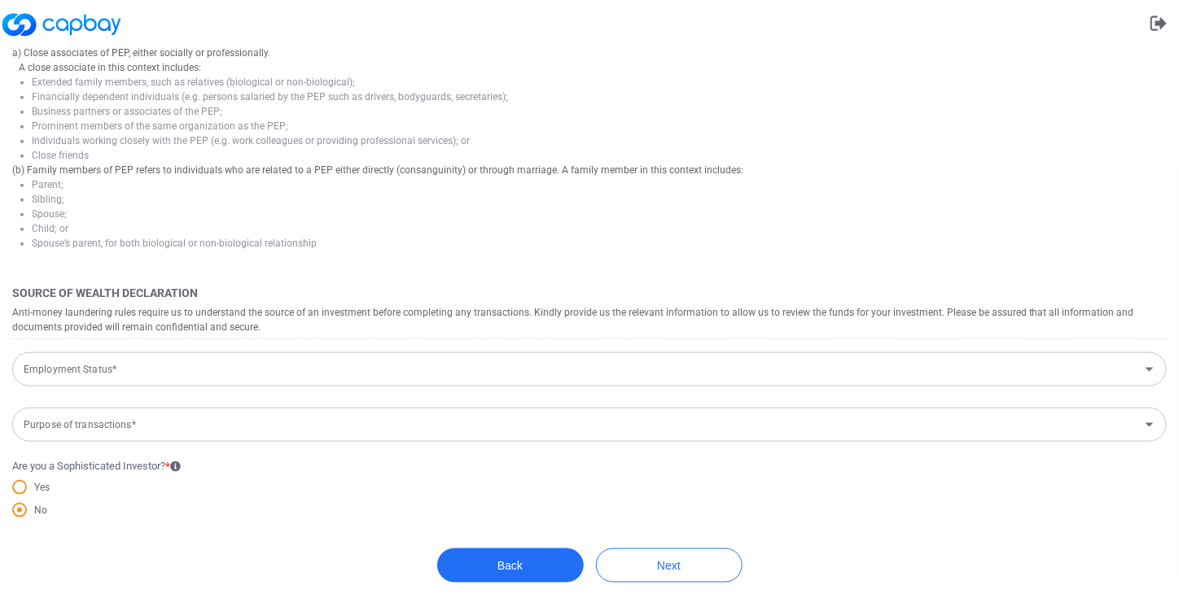
scroll to position [456, 0]
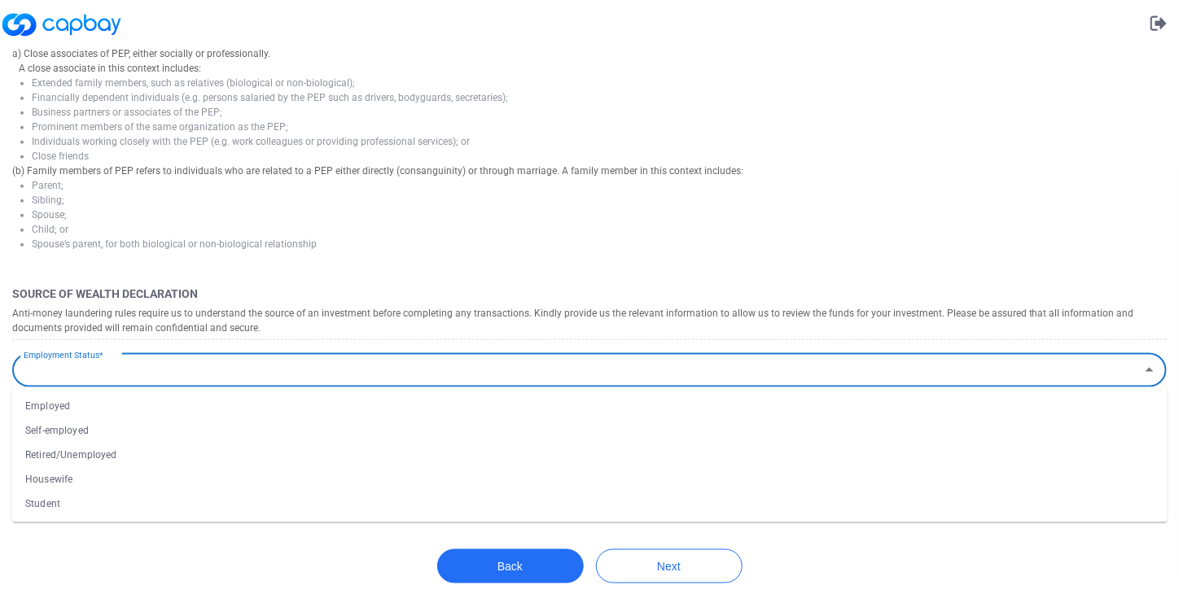
click at [148, 382] on input "Employment Status*" at bounding box center [576, 371] width 1118 height 30
click at [47, 509] on li "Student" at bounding box center [589, 504] width 1155 height 24
type input "Student"
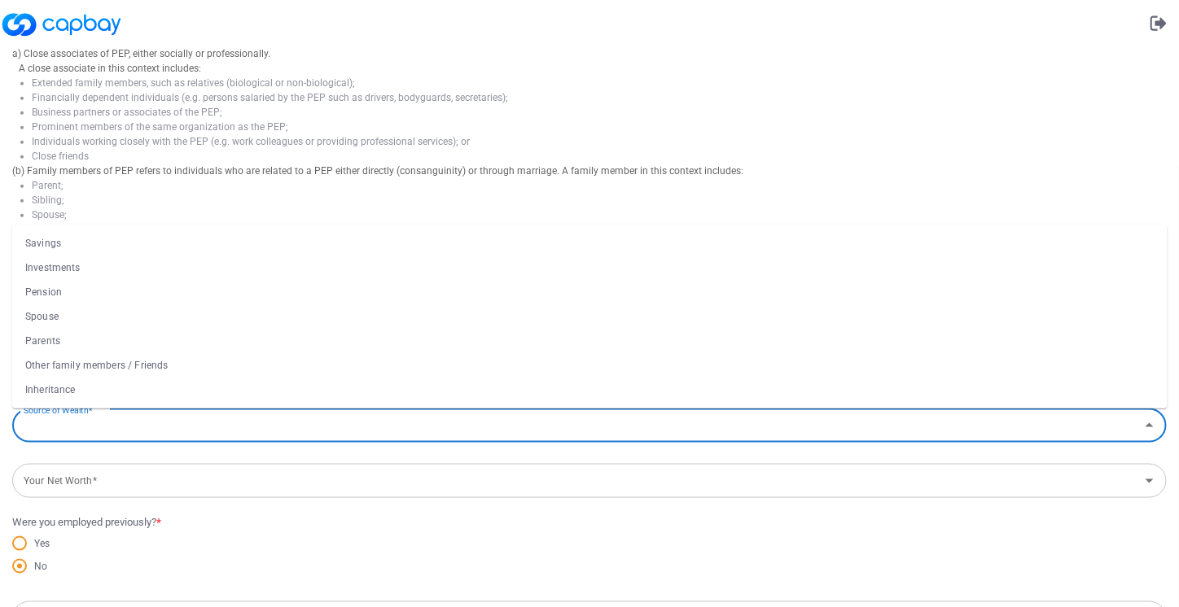
click at [122, 437] on input "Source of Wealth*" at bounding box center [576, 426] width 1118 height 30
click at [98, 254] on li "Savings" at bounding box center [589, 243] width 1155 height 24
type input "Savings"
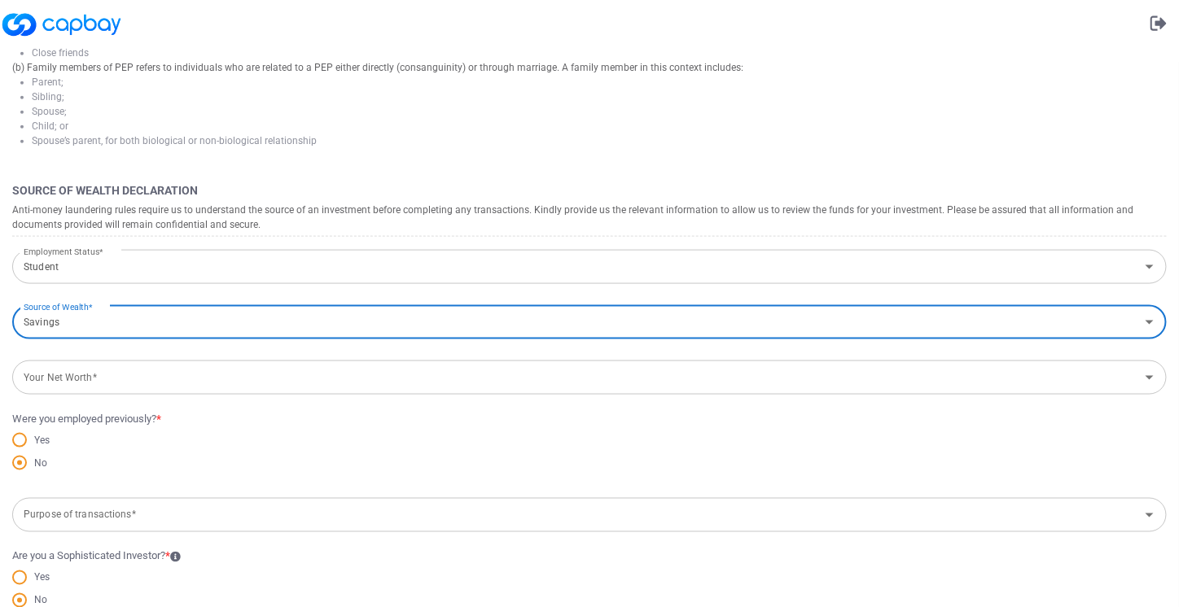
scroll to position [559, 0]
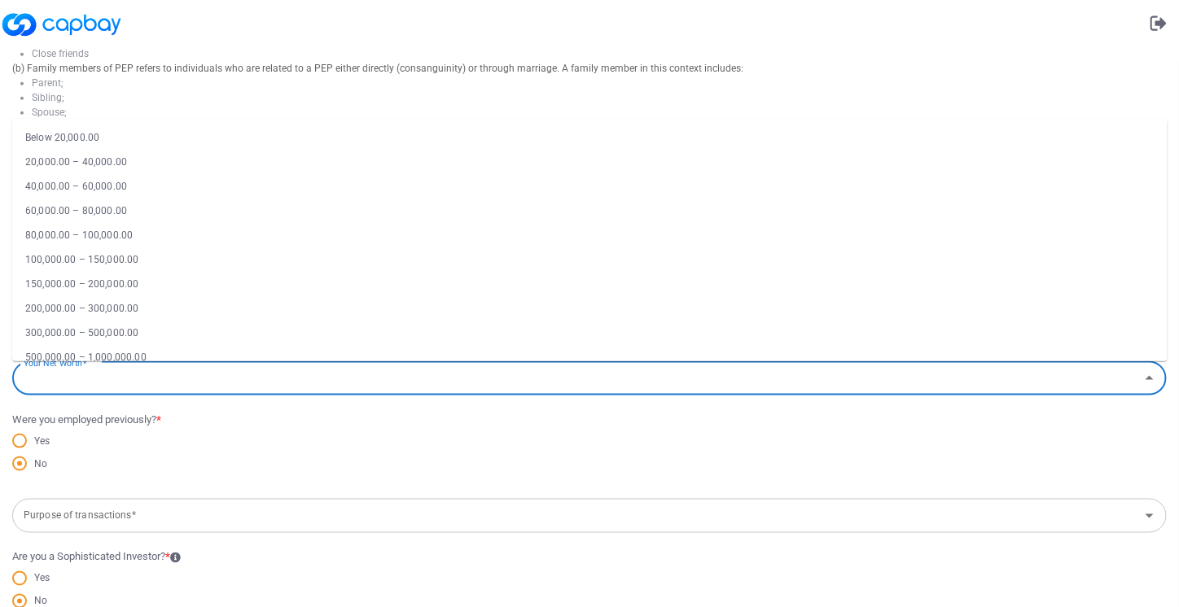
click at [159, 378] on input "Your Net Worth*" at bounding box center [576, 379] width 1118 height 30
click at [89, 348] on li "3 million and above" at bounding box center [589, 343] width 1155 height 24
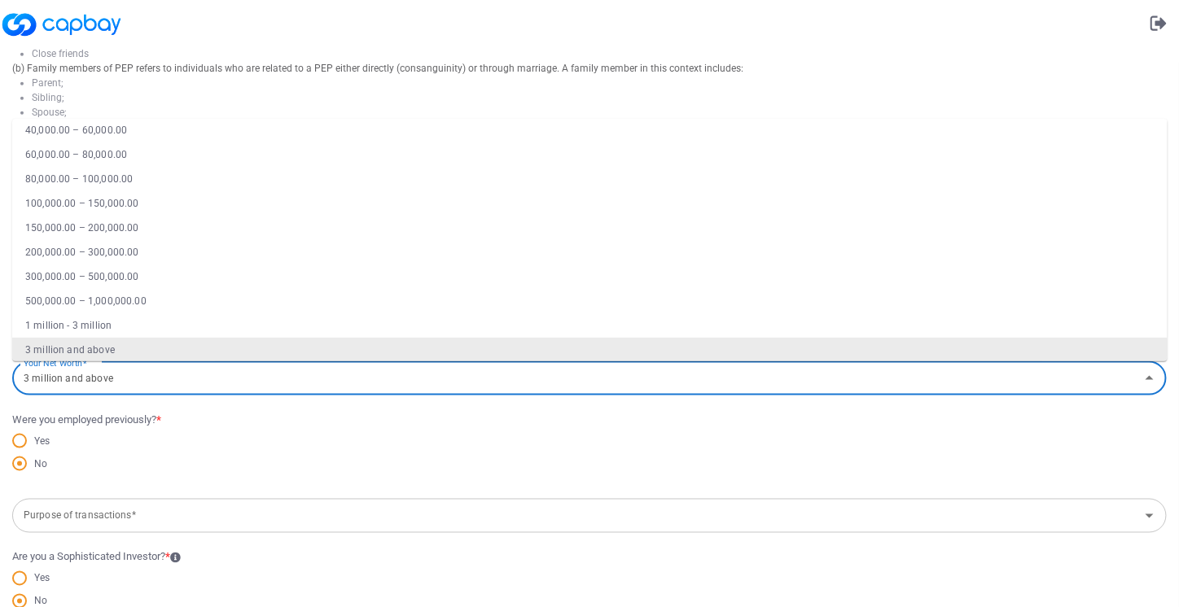
click at [122, 388] on input "3 million and above" at bounding box center [576, 379] width 1118 height 30
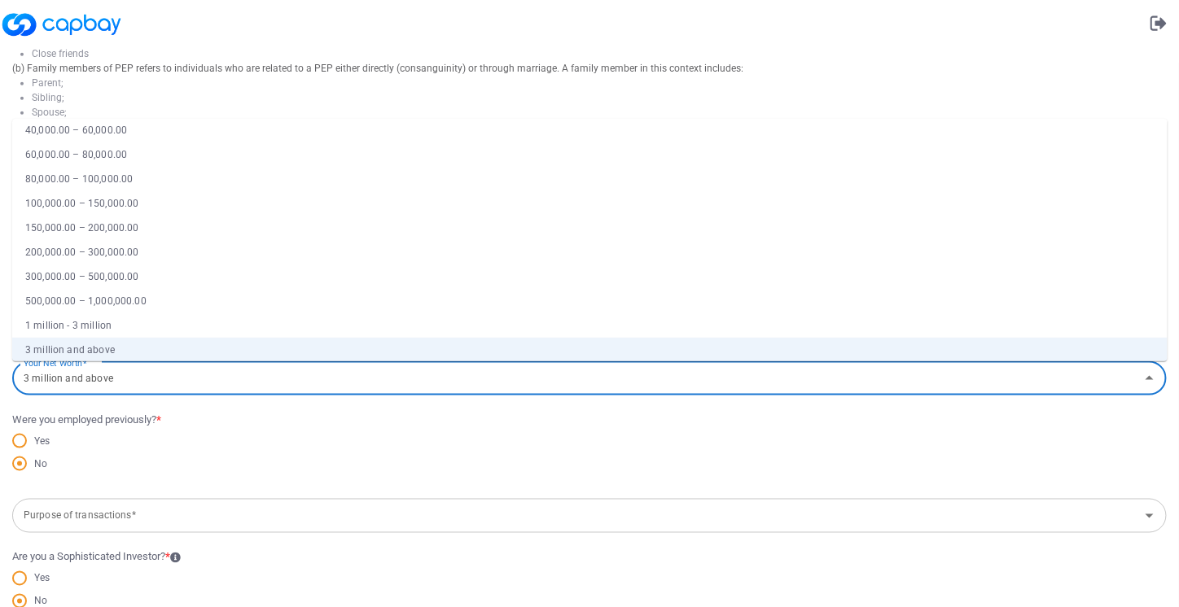
scroll to position [0, 0]
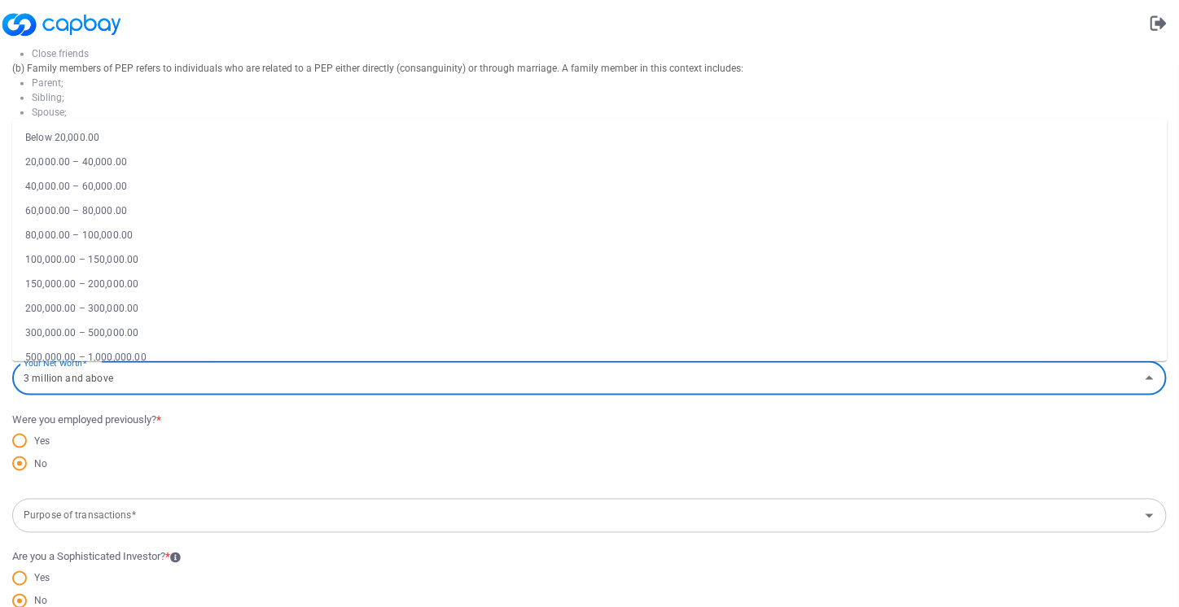
click at [115, 138] on li "Below 20,000.00" at bounding box center [589, 137] width 1155 height 24
type input "Below 20,000.00"
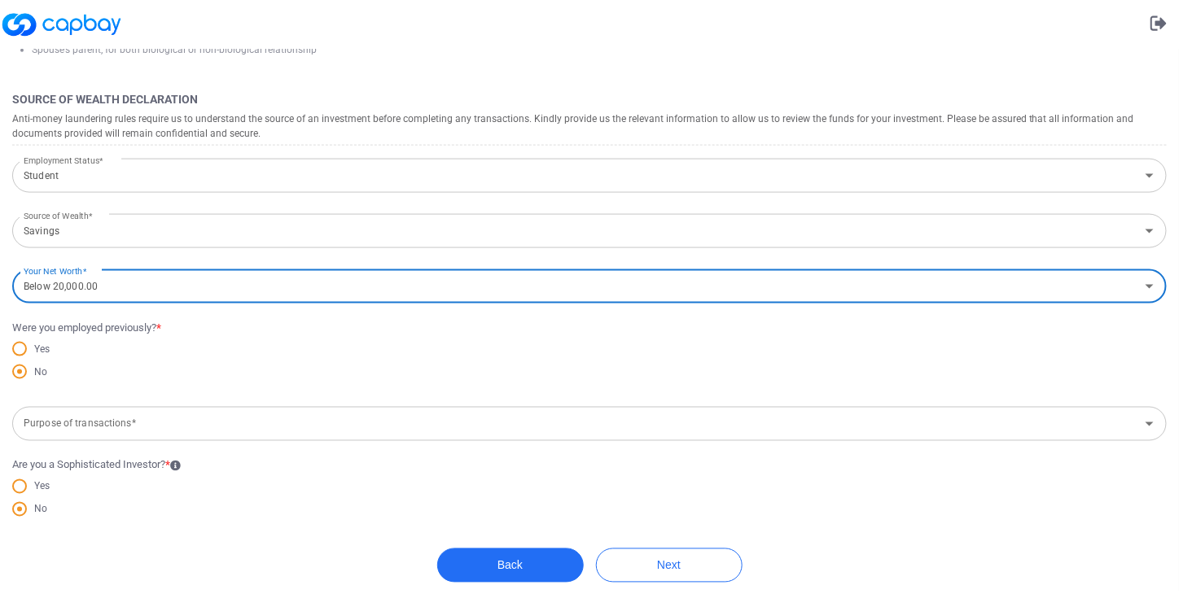
scroll to position [650, 0]
click at [212, 423] on input "Purpose of transactions*" at bounding box center [576, 425] width 1118 height 30
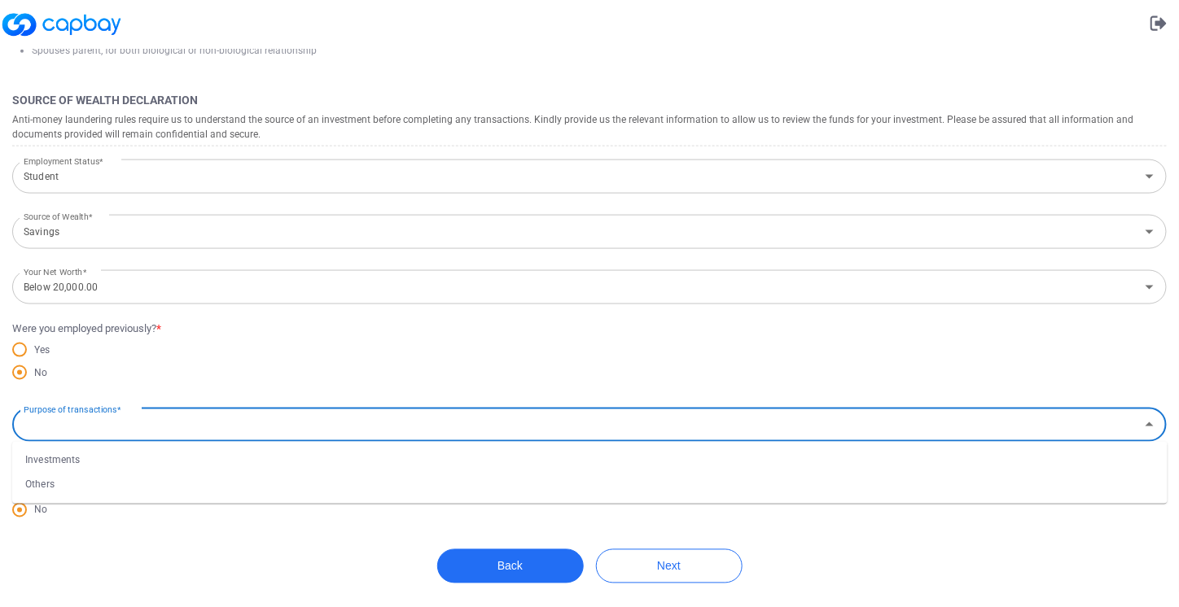
click at [145, 453] on li "Investments" at bounding box center [589, 461] width 1155 height 24
type input "Investments"
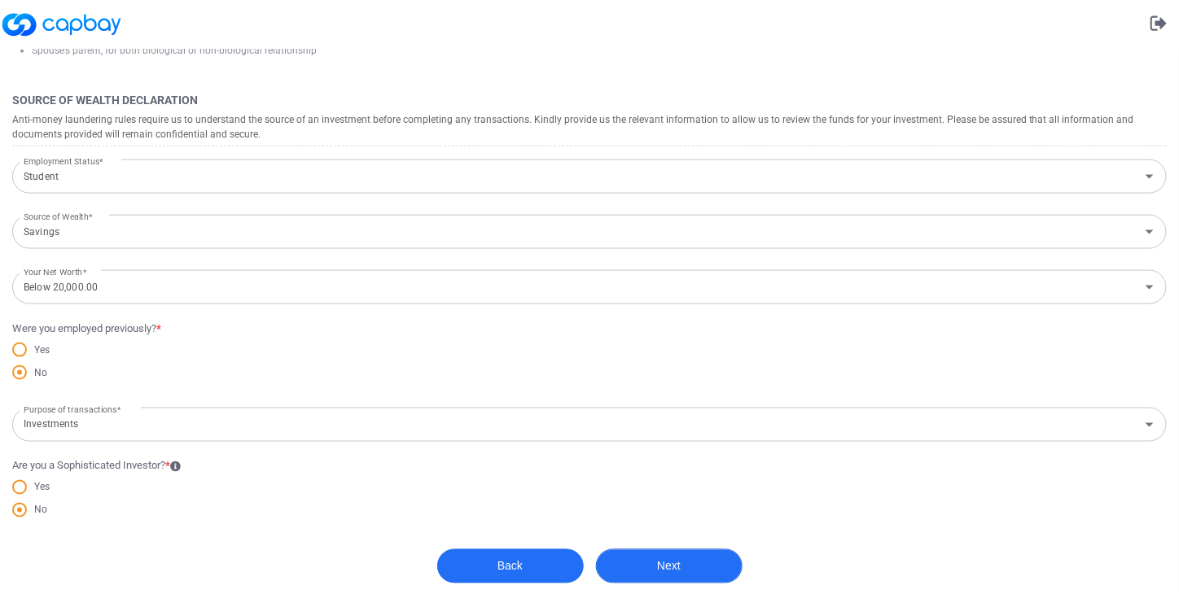
click at [654, 567] on button "Next" at bounding box center [669, 567] width 147 height 34
click at [691, 563] on button "Next" at bounding box center [669, 567] width 147 height 34
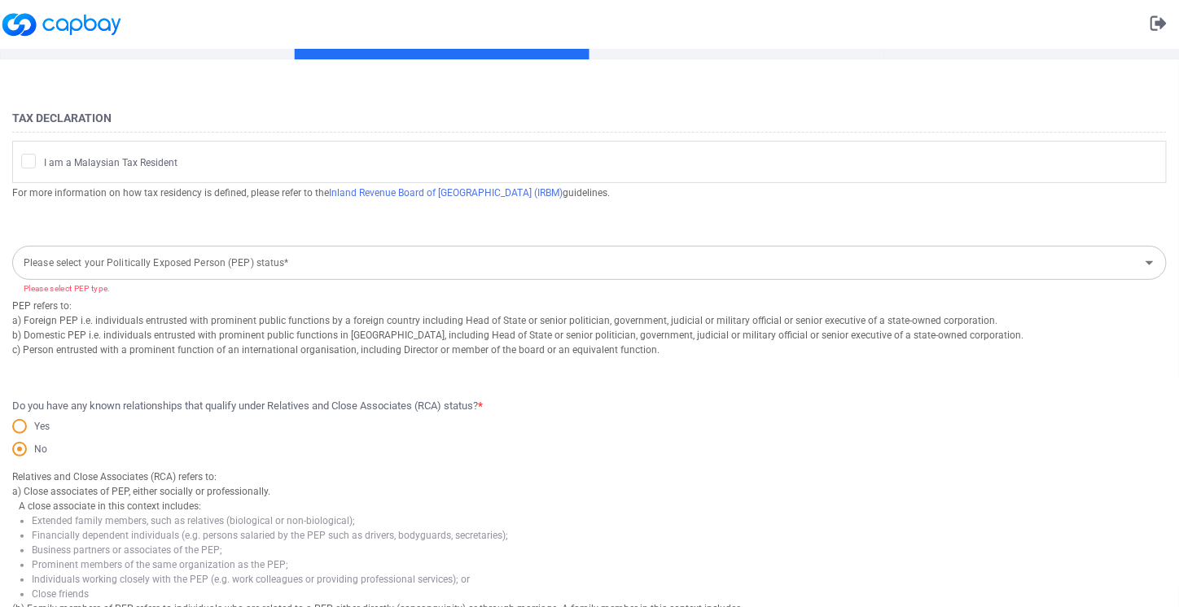
scroll to position [0, 0]
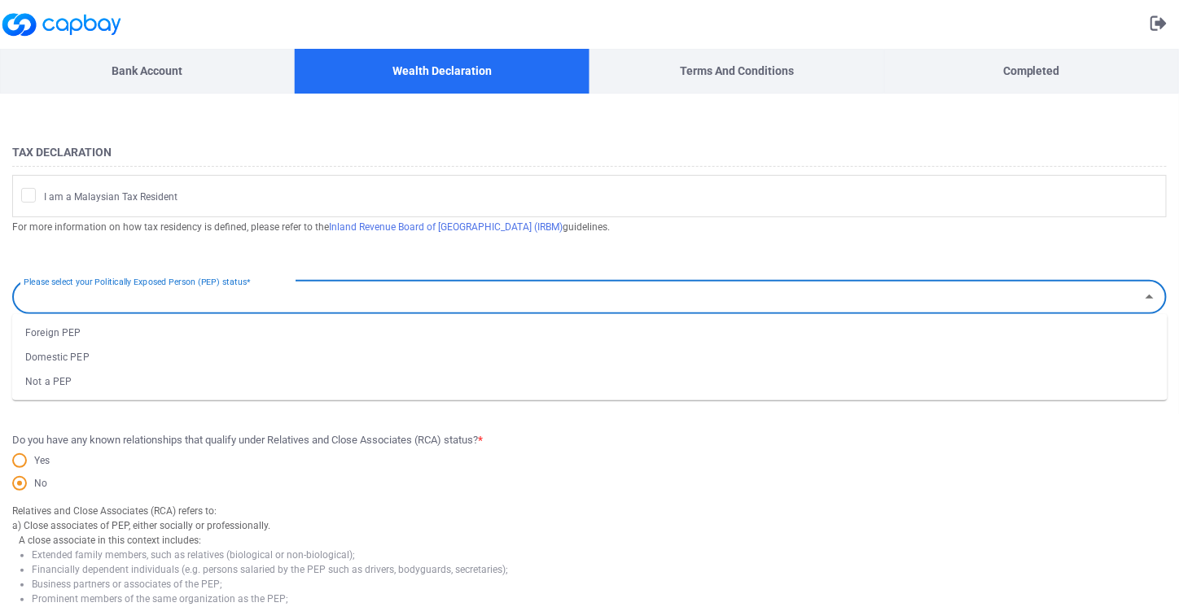
click at [370, 302] on input "Please select your Politically Exposed Person (PEP) status*" at bounding box center [576, 298] width 1118 height 30
click at [246, 346] on li "Domestic PEP" at bounding box center [589, 357] width 1155 height 24
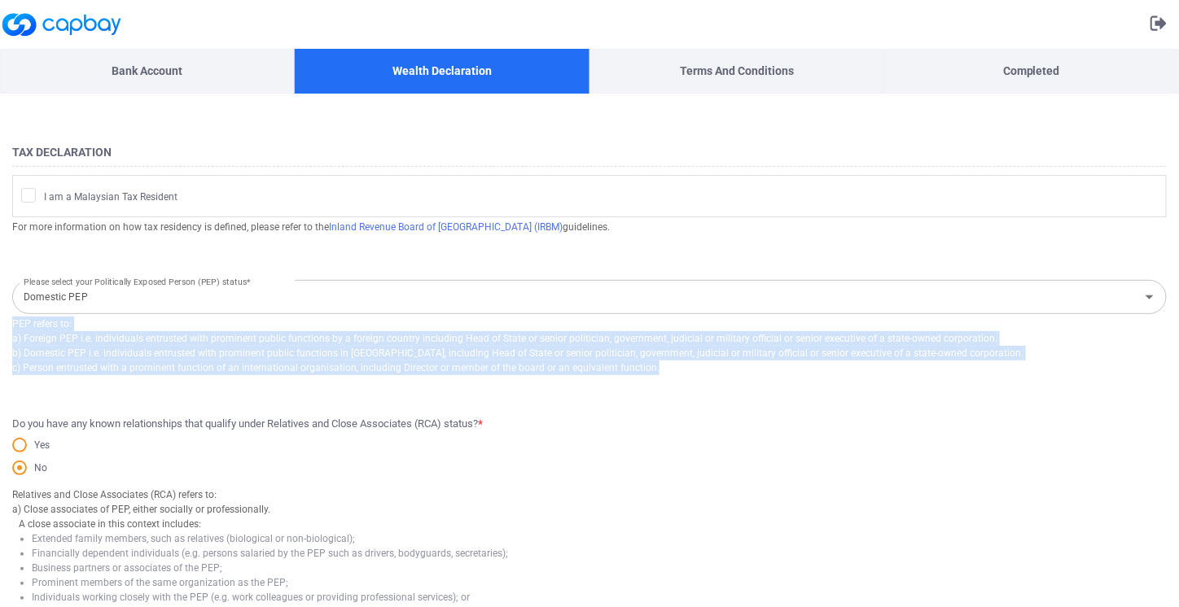
drag, startPoint x: 15, startPoint y: 320, endPoint x: 673, endPoint y: 369, distance: 659.7
click at [673, 369] on h5 "PEP refers to: a) Foreign PEP i.e. individuals entrusted with prominent public …" at bounding box center [589, 346] width 1155 height 59
copy h5 "PEP refers to: a) Foreign PEP i.e. individuals entrusted with prominent public …"
click at [224, 390] on div "PEP refers to: a) Foreign PEP i.e. individuals entrusted with prominent public …" at bounding box center [589, 356] width 1155 height 85
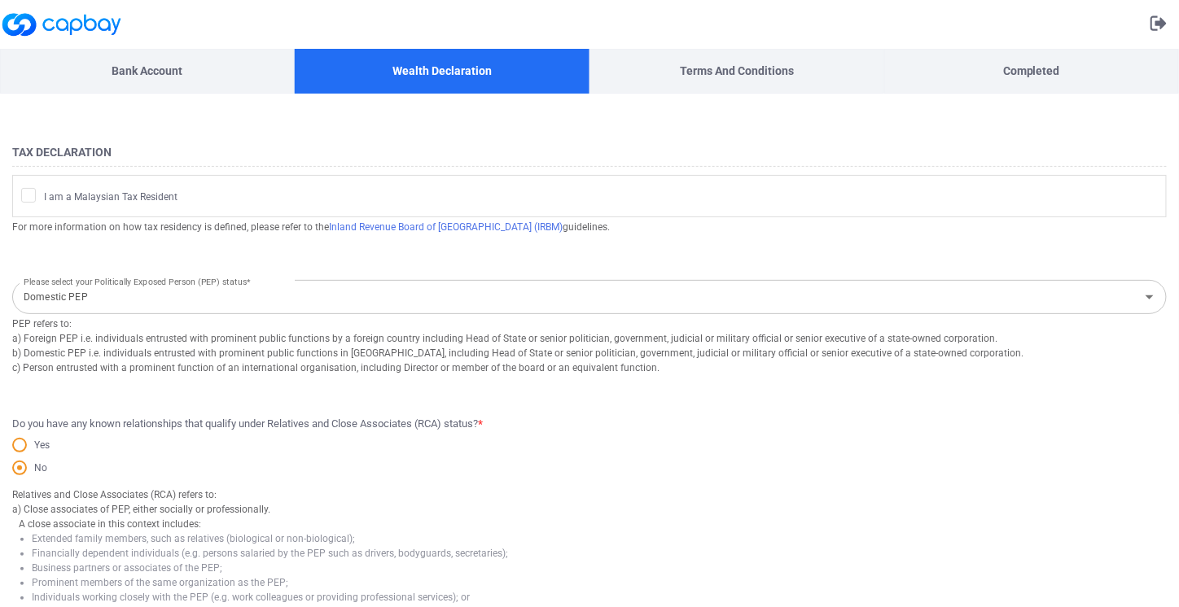
click at [253, 300] on input "Domestic PEP" at bounding box center [576, 298] width 1118 height 30
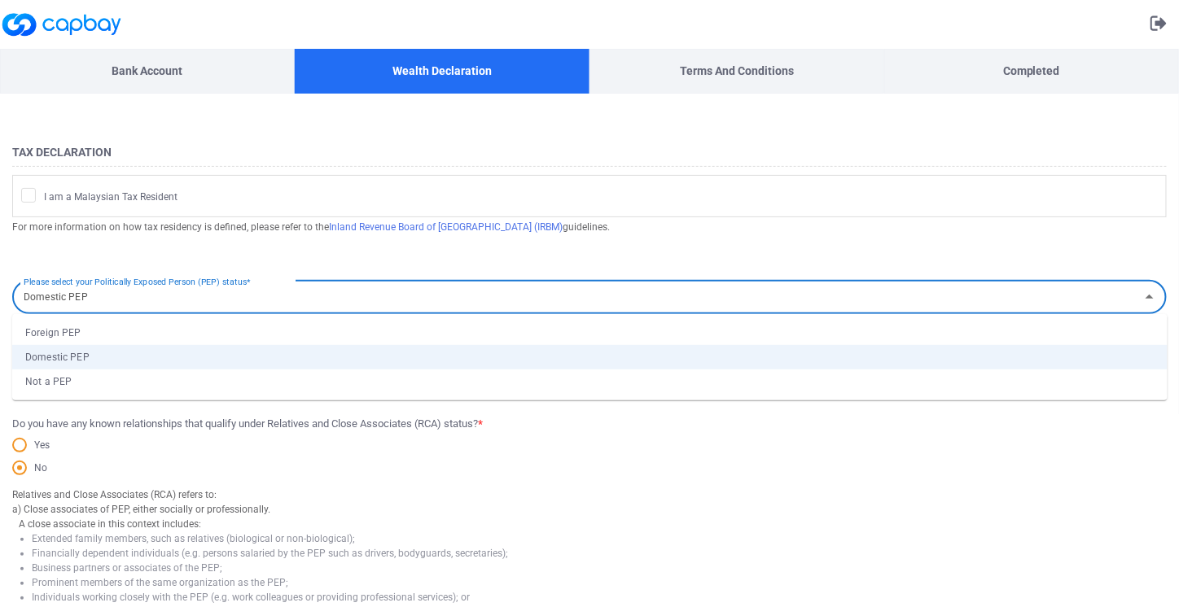
click at [144, 370] on li "Not a PEP" at bounding box center [589, 382] width 1155 height 24
type input "Not a PEP"
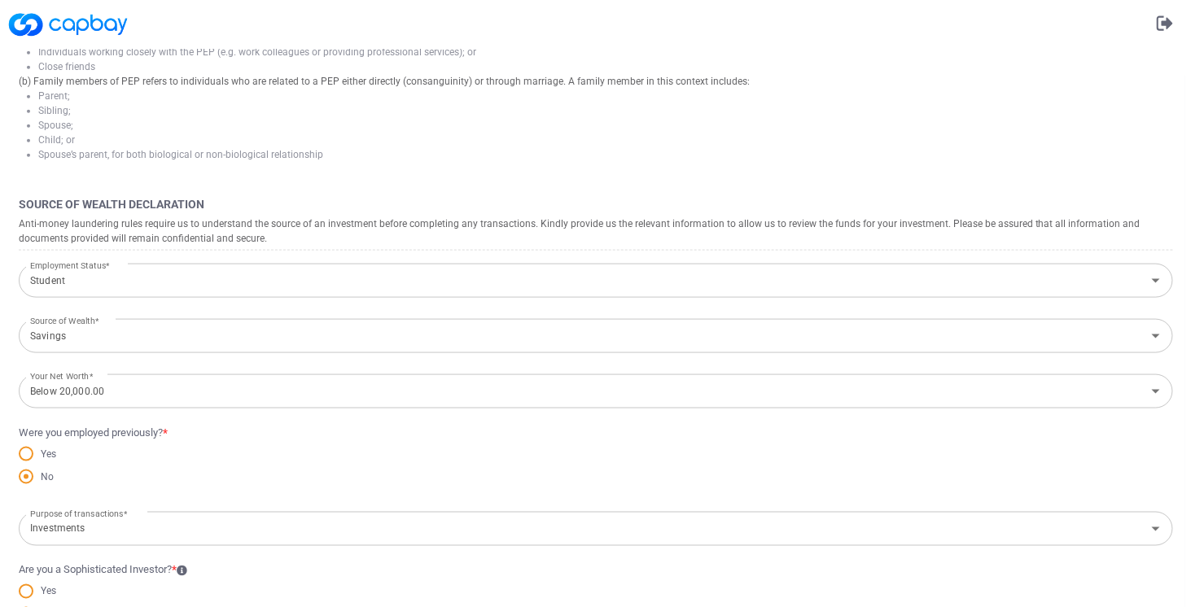
scroll to position [651, 0]
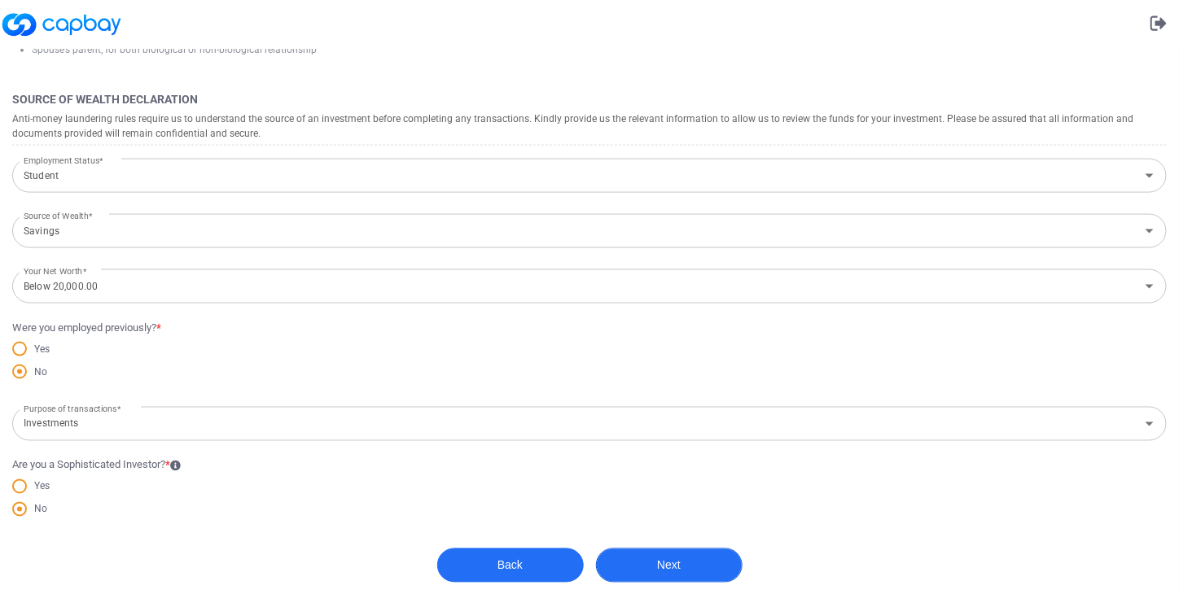
click at [646, 550] on button "Next" at bounding box center [669, 566] width 147 height 34
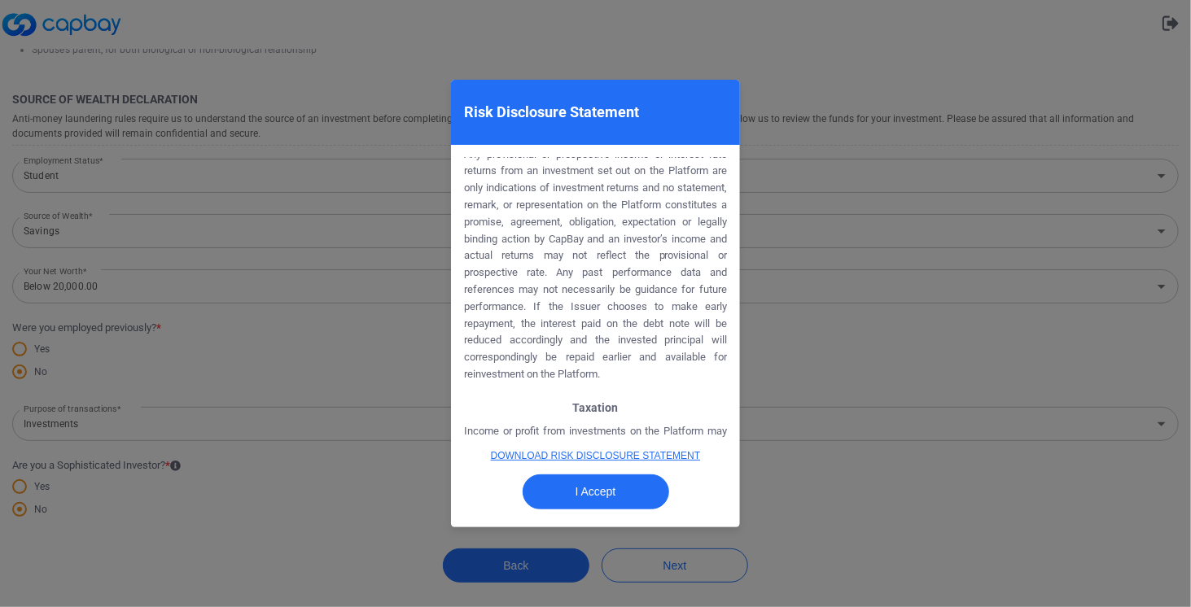
scroll to position [1635, 0]
click at [591, 498] on button "I Accept" at bounding box center [596, 492] width 147 height 35
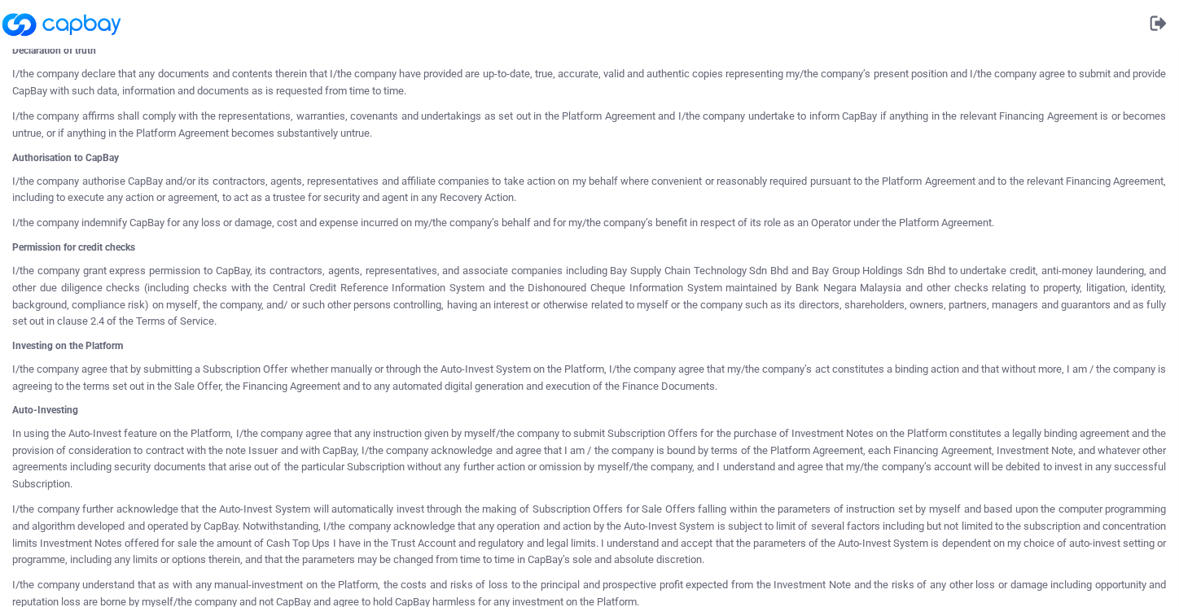
scroll to position [761, 0]
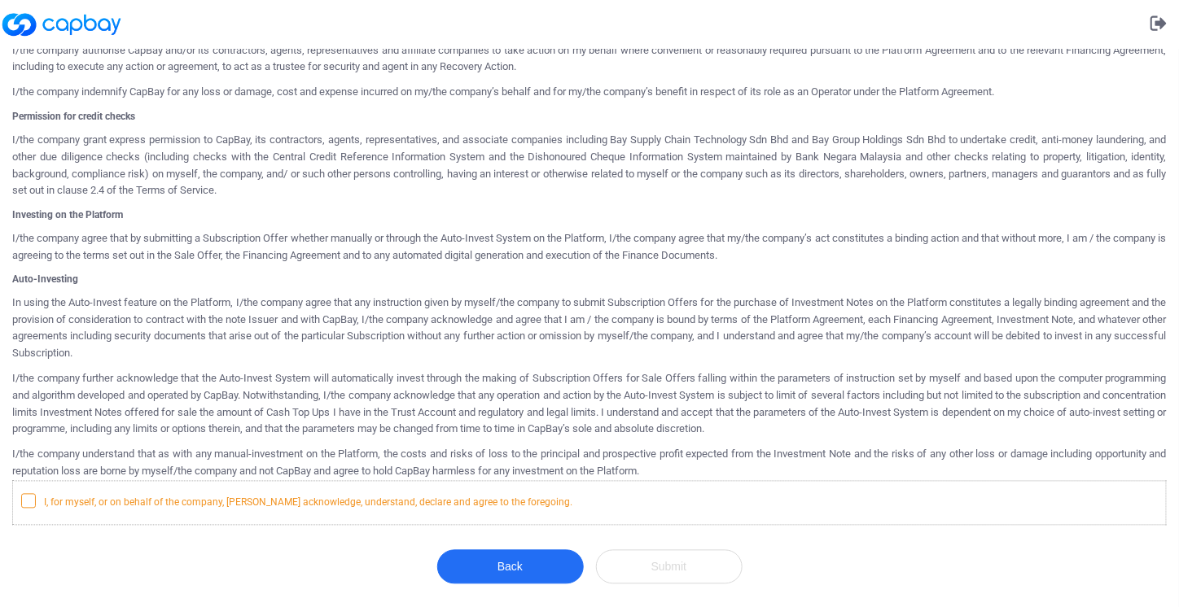
click at [39, 497] on span "I, for myself, or on behalf of the company, [PERSON_NAME] acknowledge, understa…" at bounding box center [296, 502] width 551 height 16
click at [0, 0] on input "I, for myself, or on behalf of the company, [PERSON_NAME] acknowledge, understa…" at bounding box center [0, 0] width 0 height 0
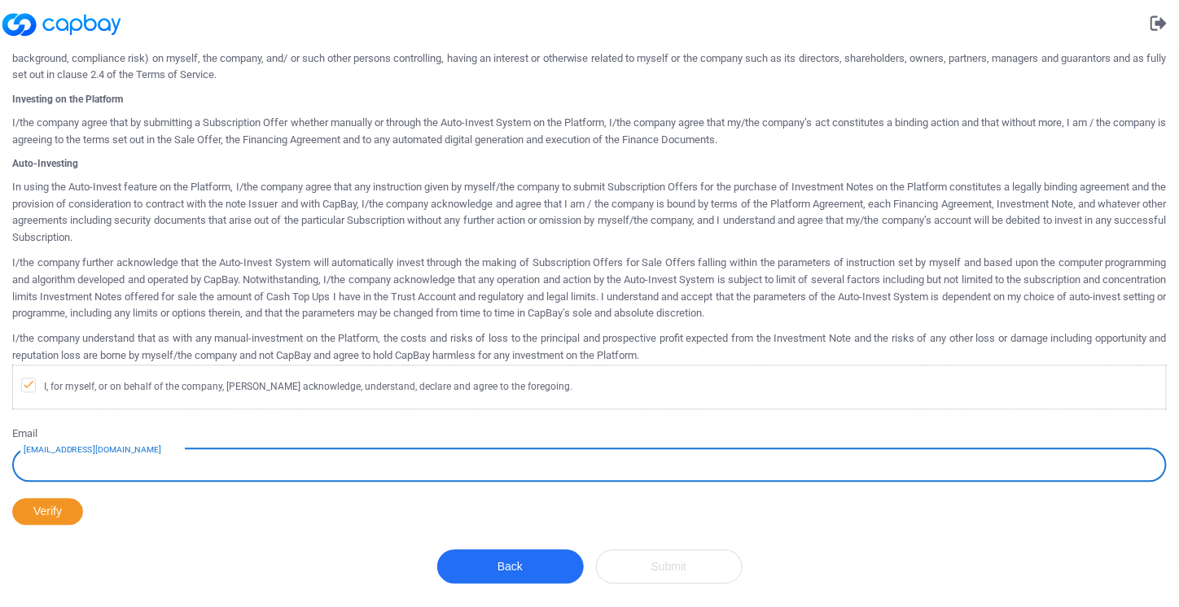
scroll to position [876, 0]
type input "[EMAIL_ADDRESS][DOMAIN_NAME]"
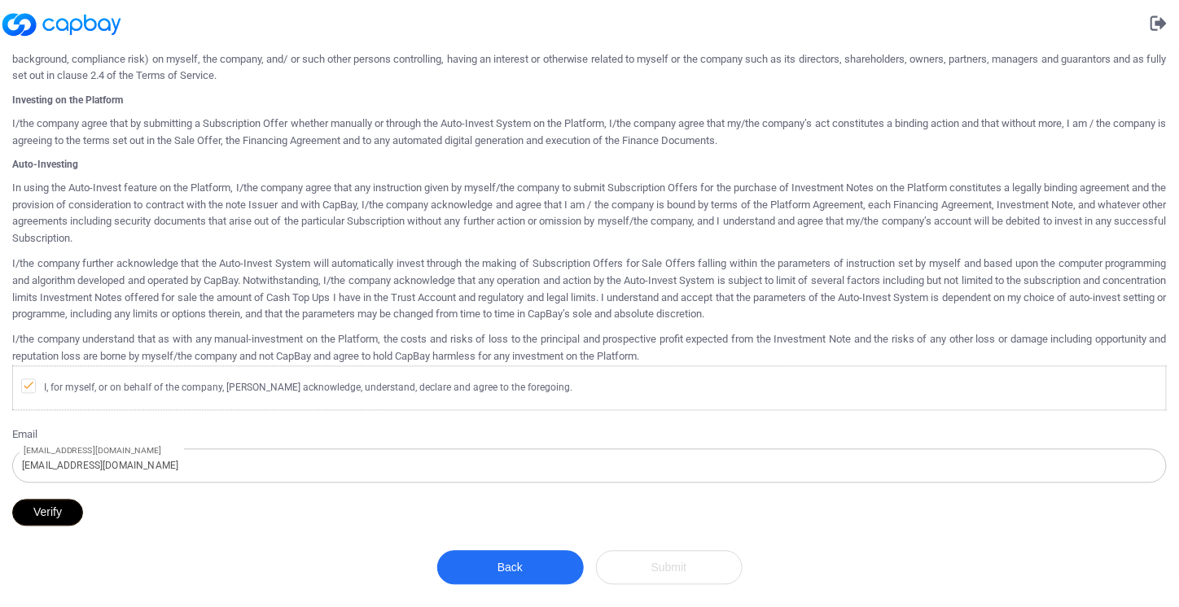
click at [65, 509] on button "Verify" at bounding box center [47, 513] width 71 height 27
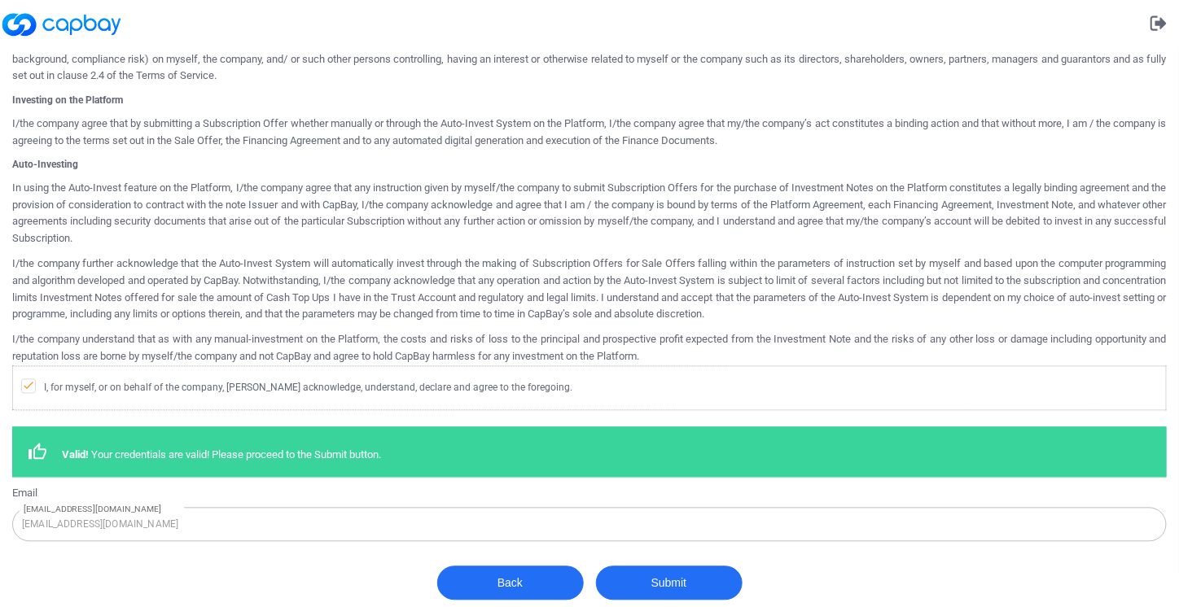
scroll to position [892, 0]
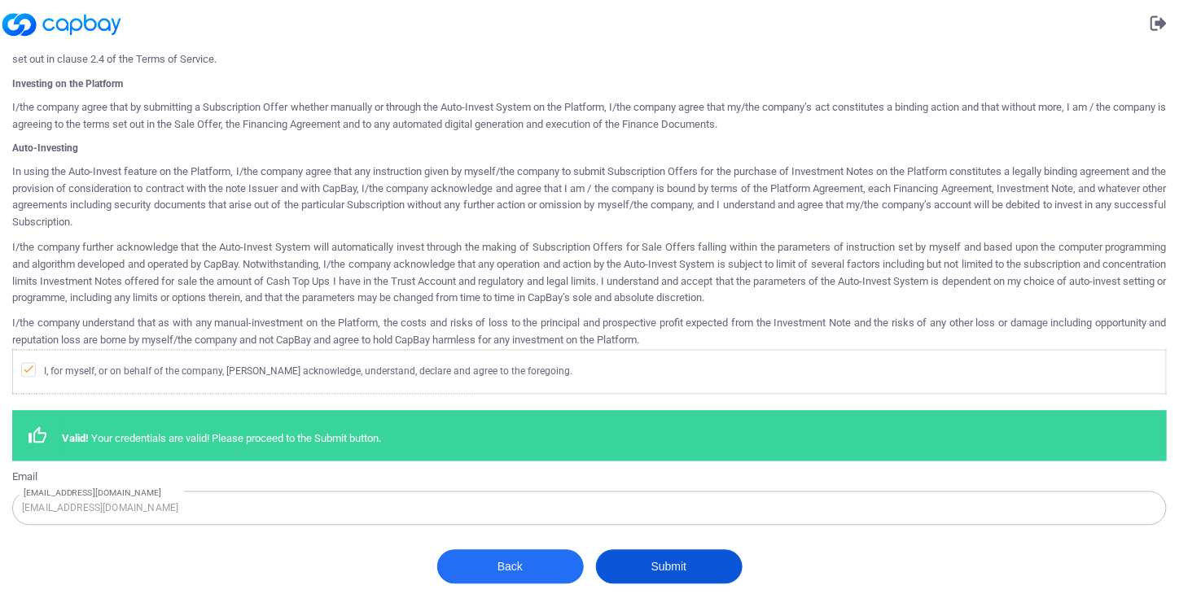
click at [652, 576] on button "Submit" at bounding box center [669, 567] width 147 height 34
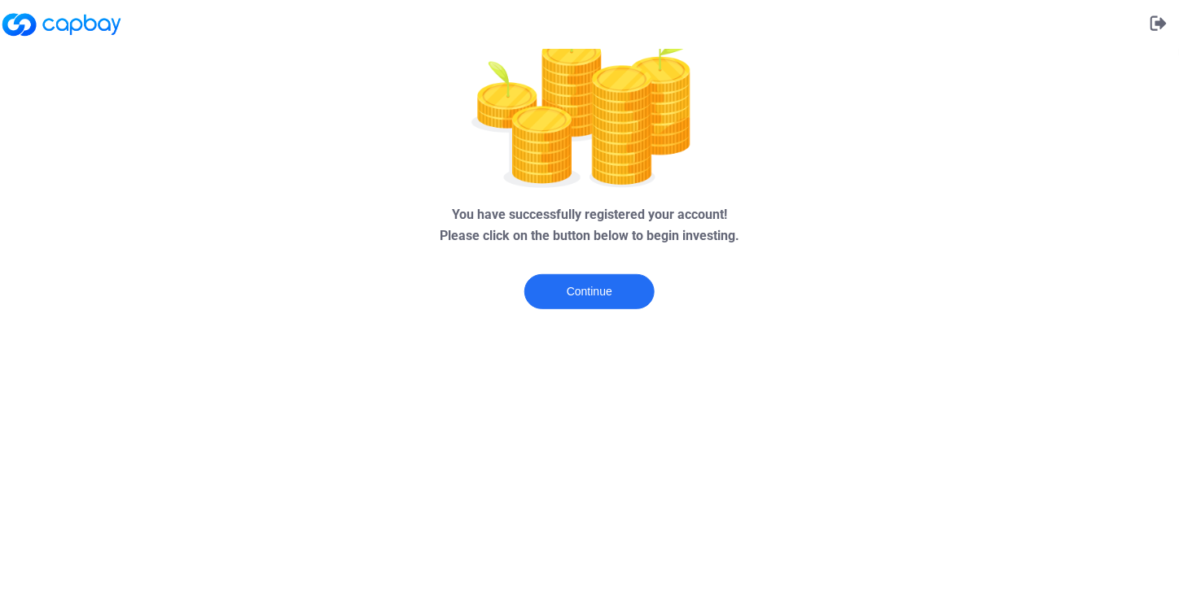
scroll to position [0, 0]
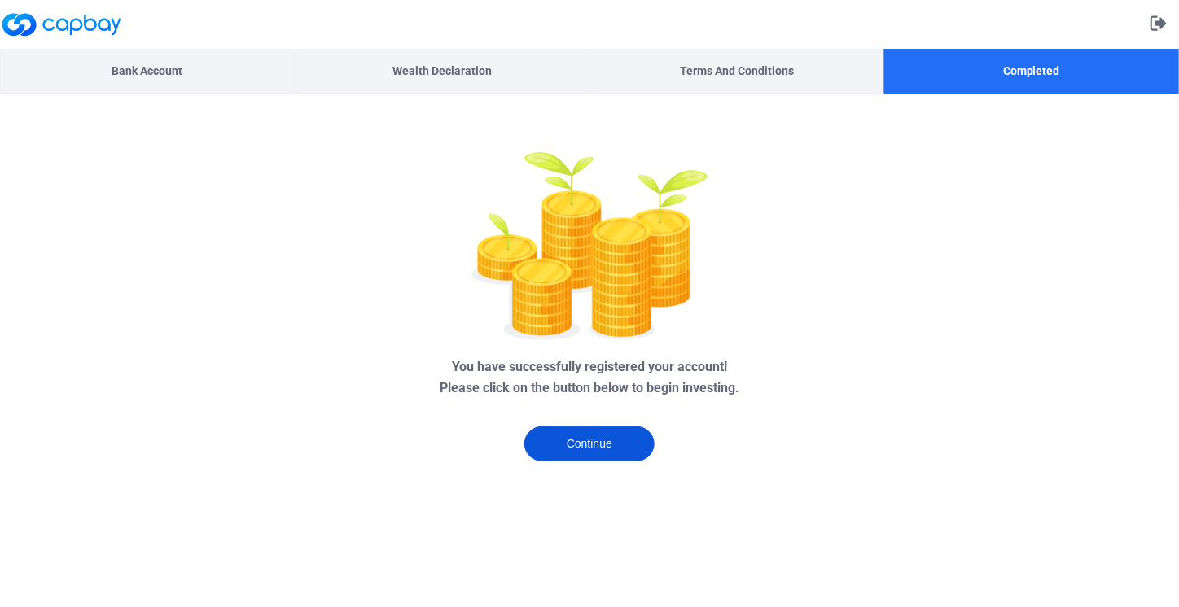
click at [591, 434] on button "Continue" at bounding box center [589, 444] width 130 height 35
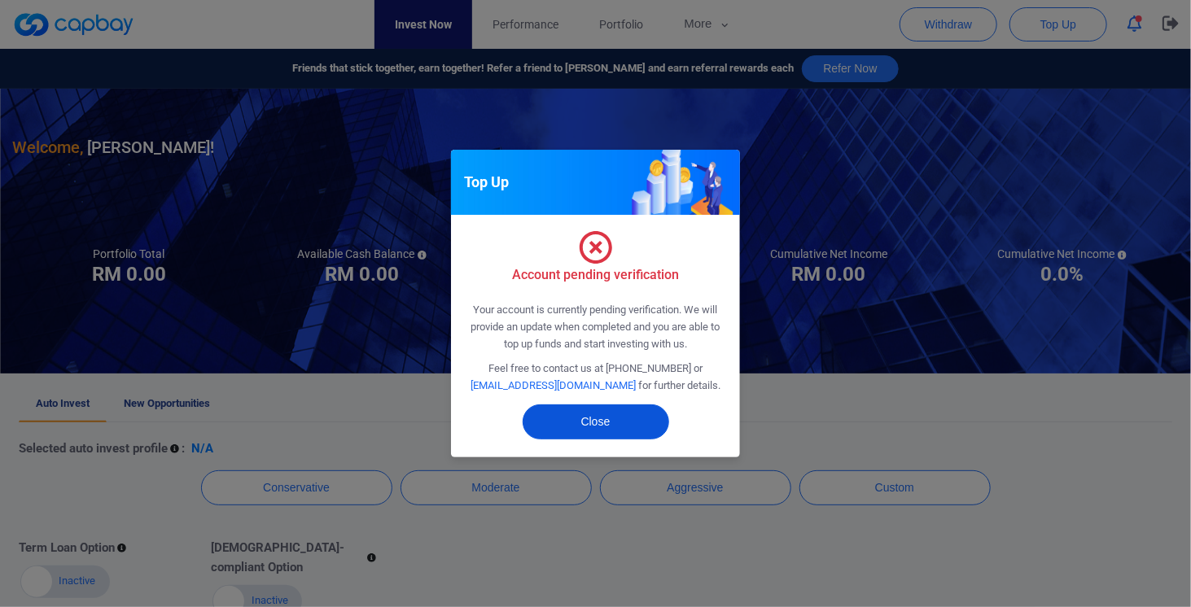
click at [618, 426] on button "Close" at bounding box center [596, 422] width 147 height 35
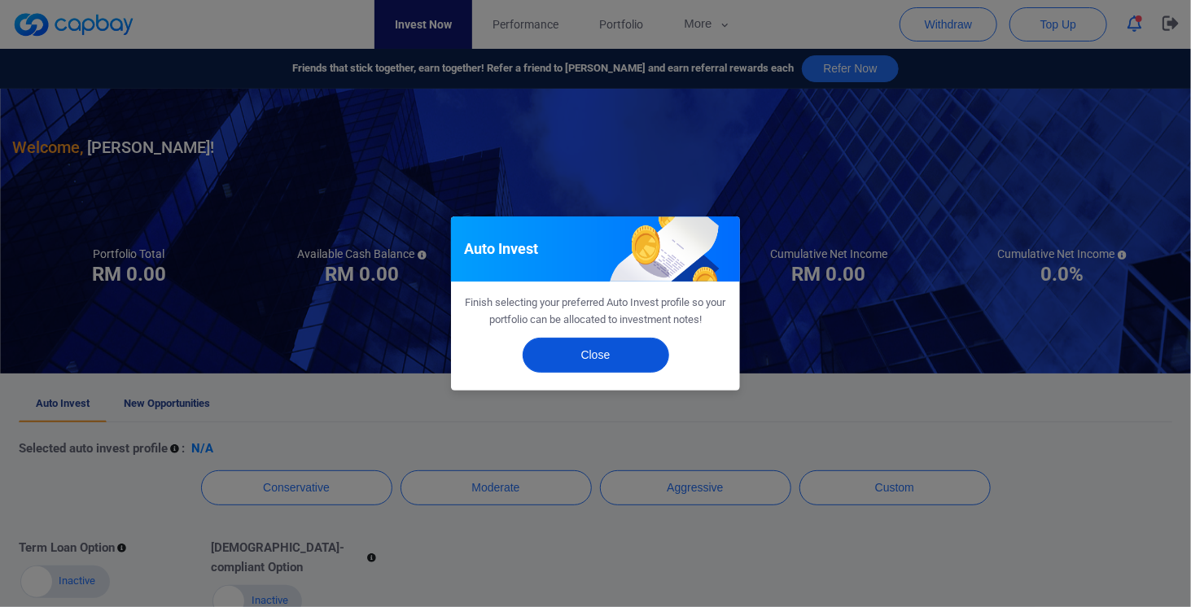
click at [636, 352] on button "Close" at bounding box center [596, 355] width 147 height 35
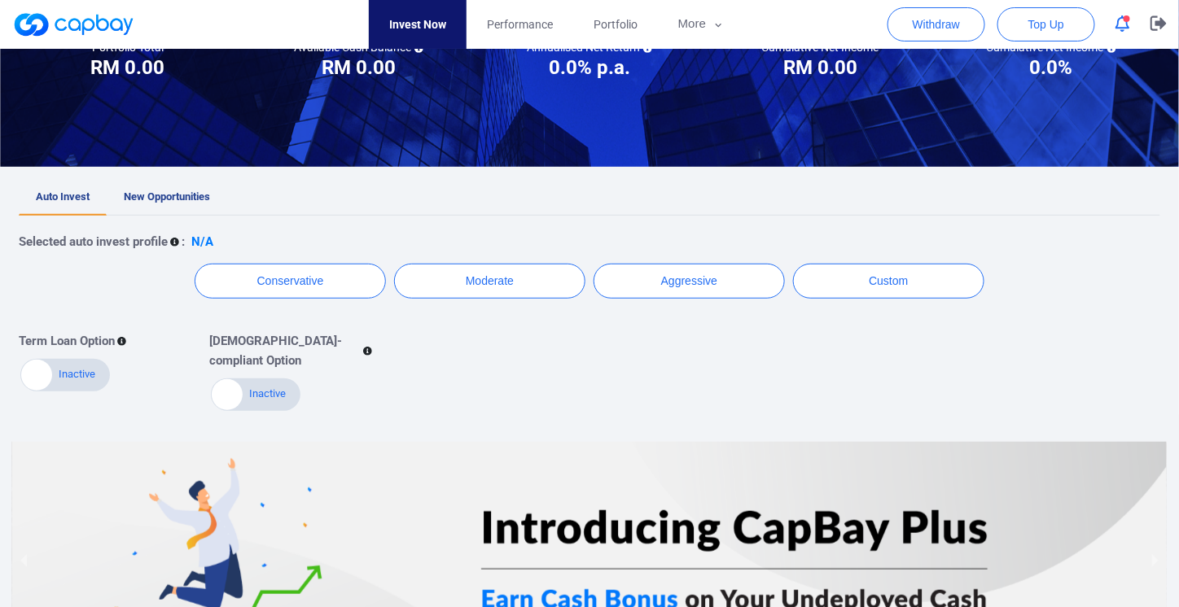
scroll to position [206, 0]
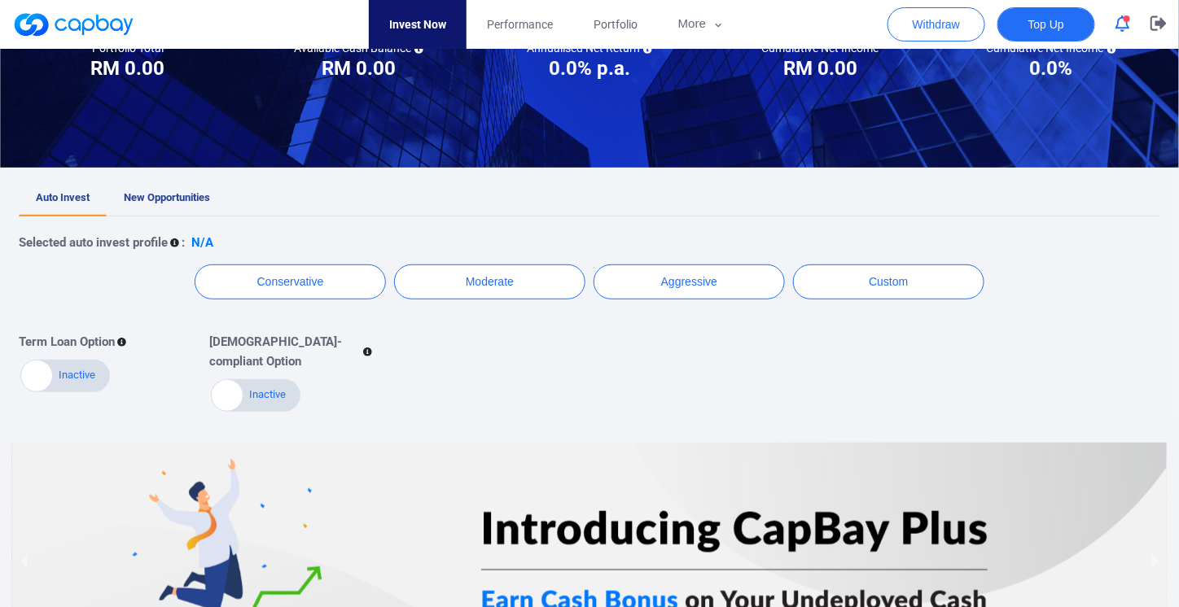
click at [1044, 18] on span "Top Up" at bounding box center [1046, 24] width 36 height 16
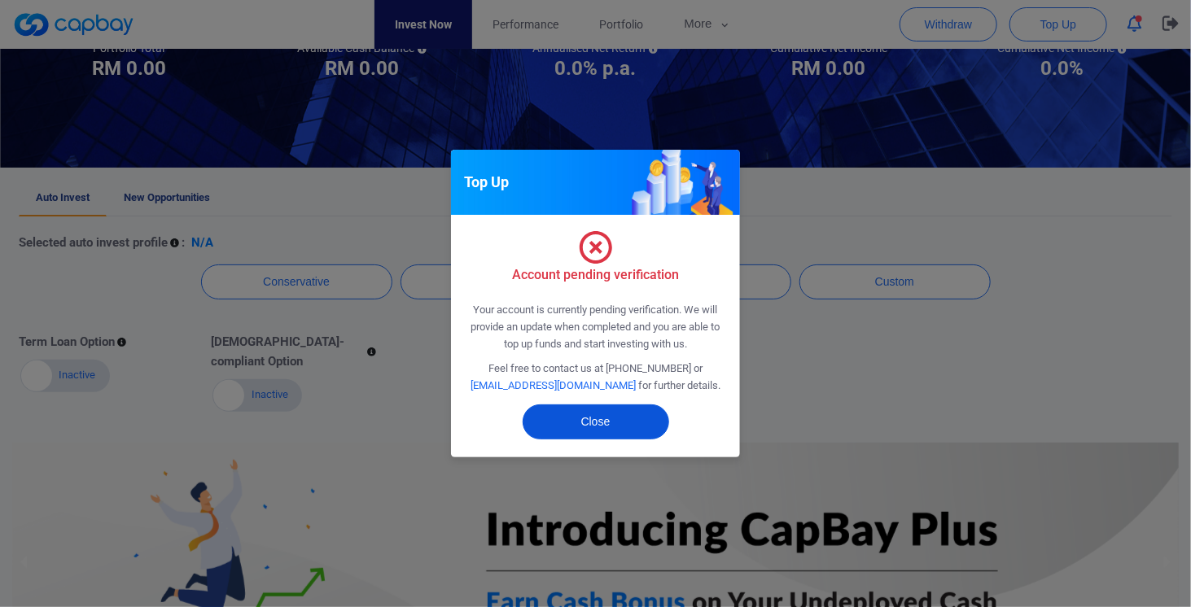
click at [607, 414] on button "Close" at bounding box center [596, 422] width 147 height 35
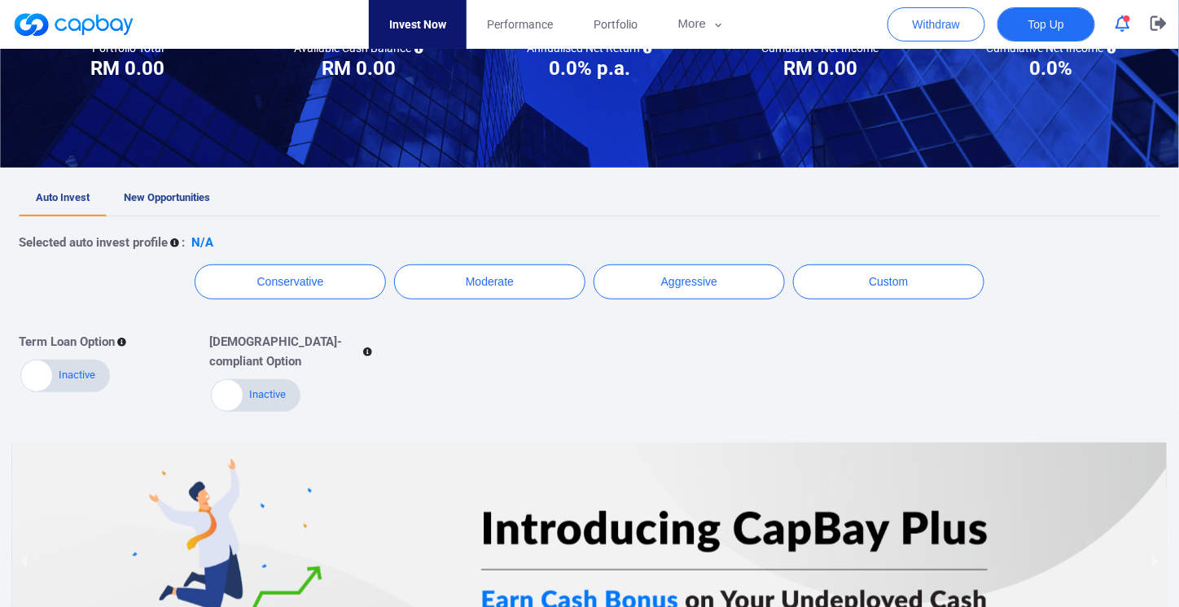
click at [1073, 20] on button "Top Up" at bounding box center [1046, 24] width 98 height 34
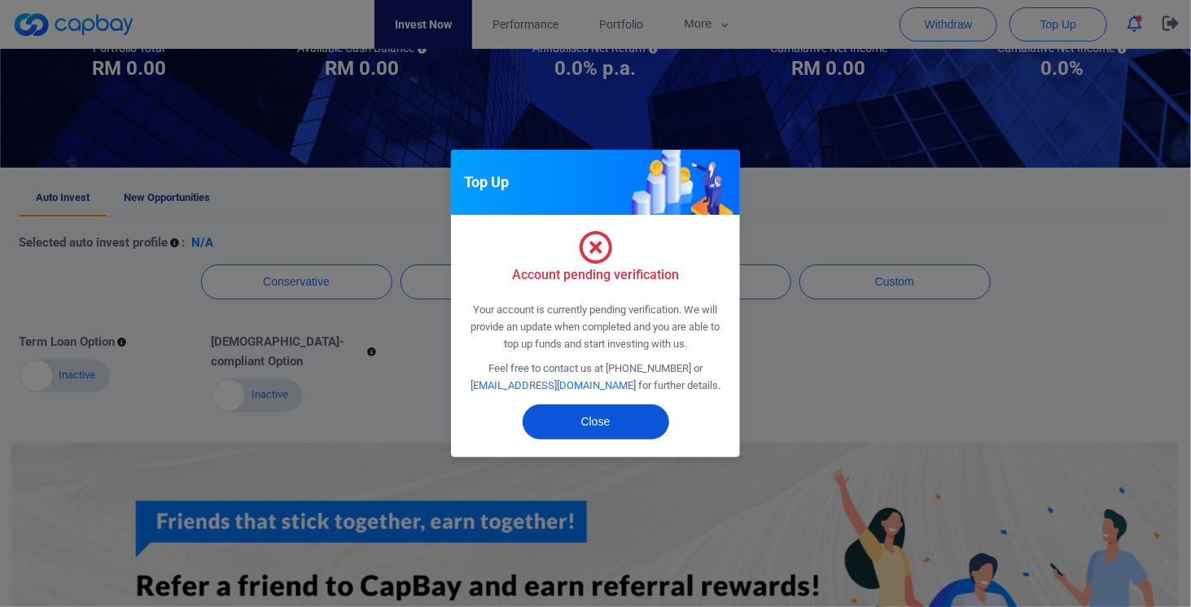
click at [585, 434] on button "Close" at bounding box center [596, 422] width 147 height 35
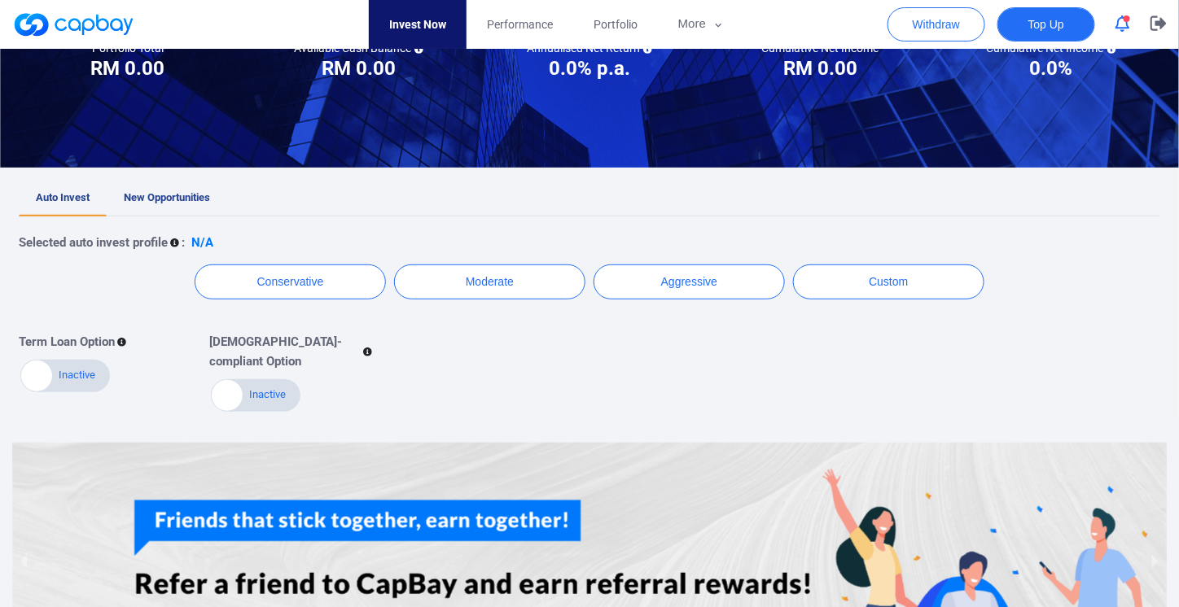
click at [1057, 26] on span "Top Up" at bounding box center [1046, 24] width 36 height 16
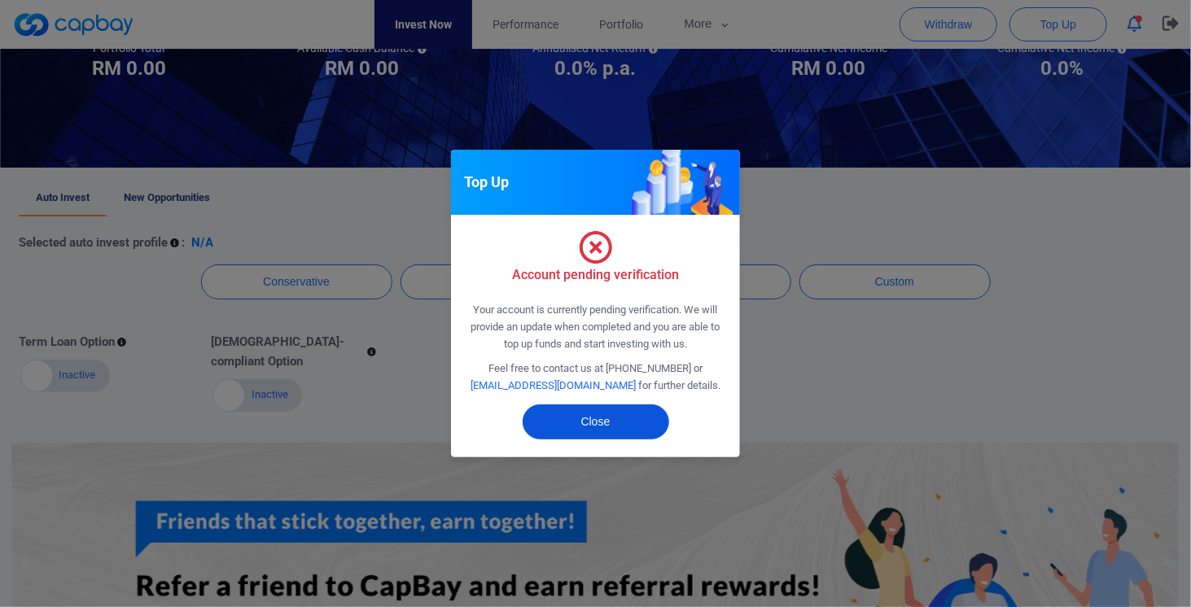
click at [610, 407] on button "Close" at bounding box center [596, 422] width 147 height 35
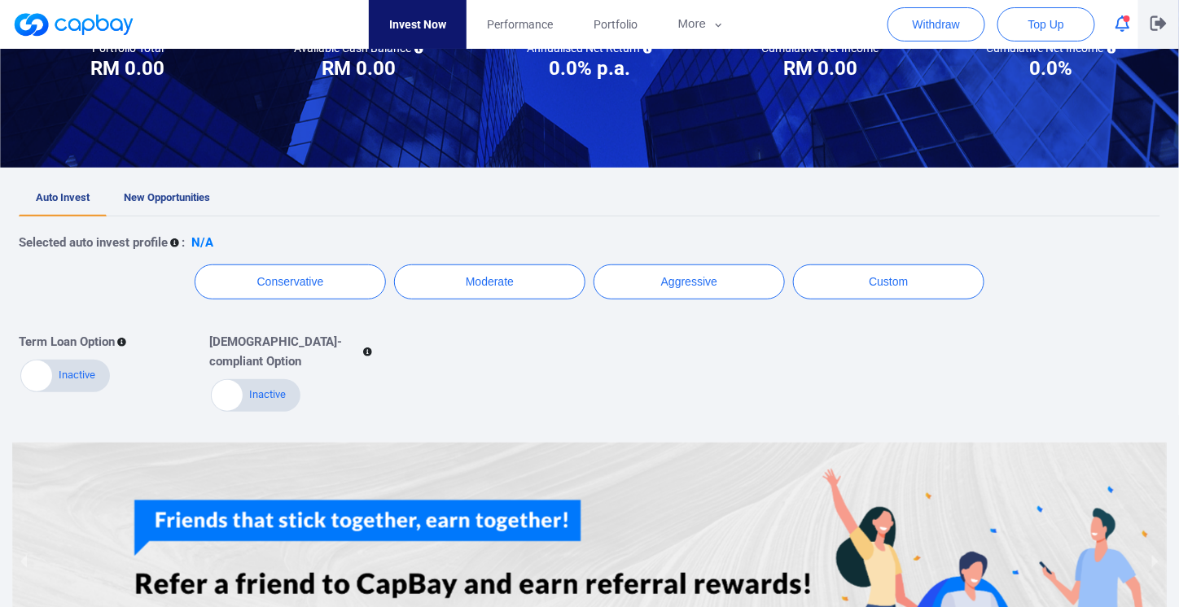
click at [1150, 15] on button "button" at bounding box center [1158, 24] width 41 height 49
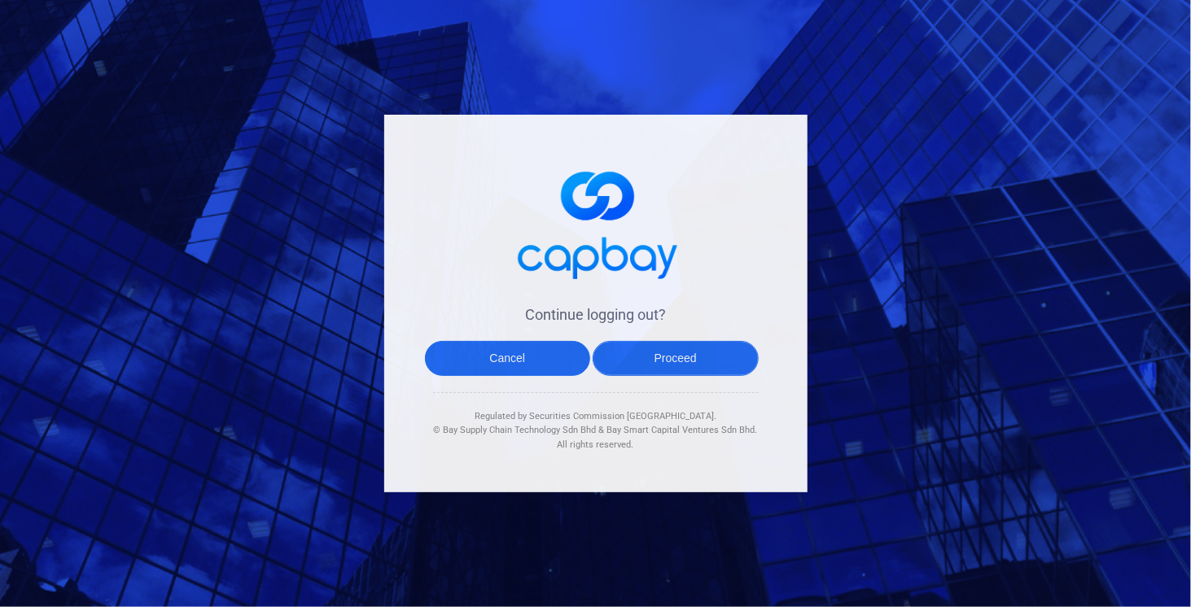
click at [682, 364] on button "Proceed" at bounding box center [676, 358] width 166 height 35
